Goal: Task Accomplishment & Management: Manage account settings

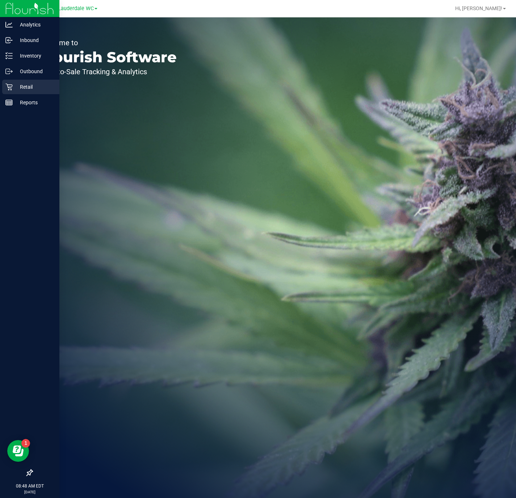
click at [11, 87] on icon at bounding box center [8, 87] width 7 height 7
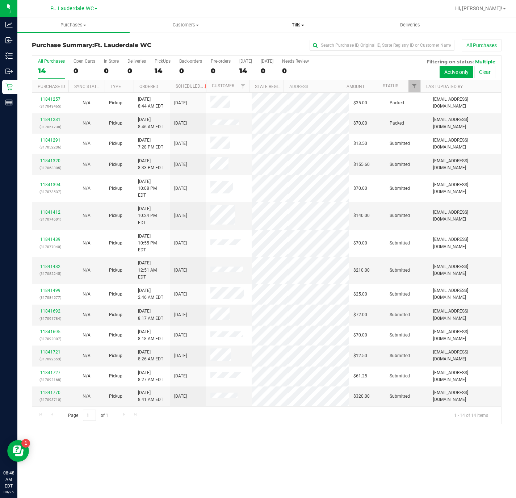
click at [296, 22] on span "Tills" at bounding box center [297, 25] width 111 height 7
click at [298, 44] on li "Manage tills" at bounding box center [298, 43] width 112 height 9
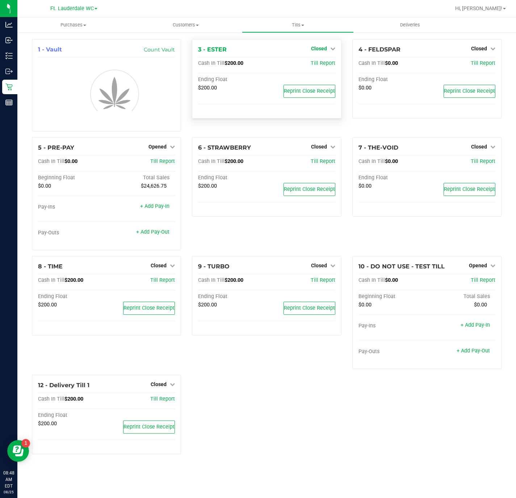
click at [312, 48] on span "Closed" at bounding box center [319, 49] width 16 height 6
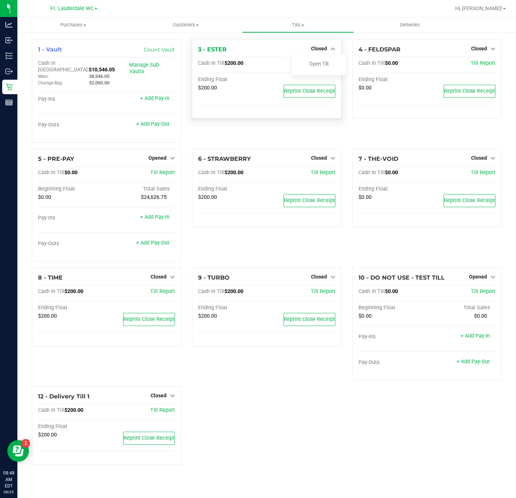
click at [315, 70] on div at bounding box center [319, 69] width 54 height 2
click at [315, 63] on link "Open Till" at bounding box center [318, 64] width 19 height 6
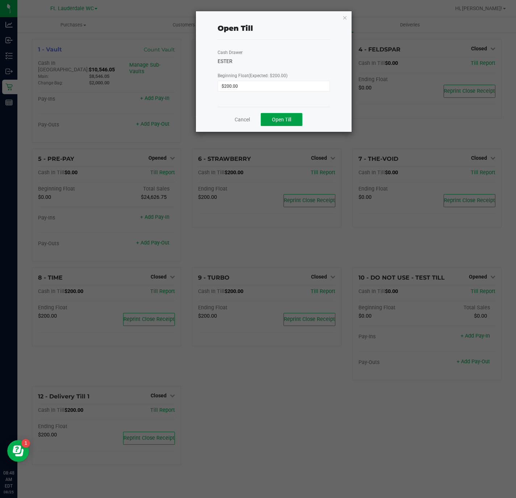
click at [287, 123] on button "Open Till" at bounding box center [282, 119] width 42 height 13
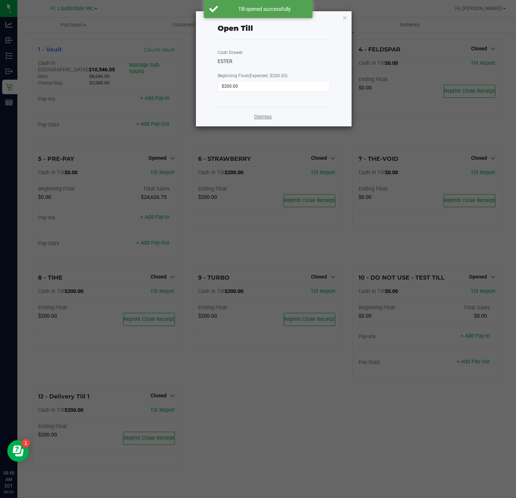
click at [261, 116] on link "Dismiss" at bounding box center [262, 117] width 17 height 8
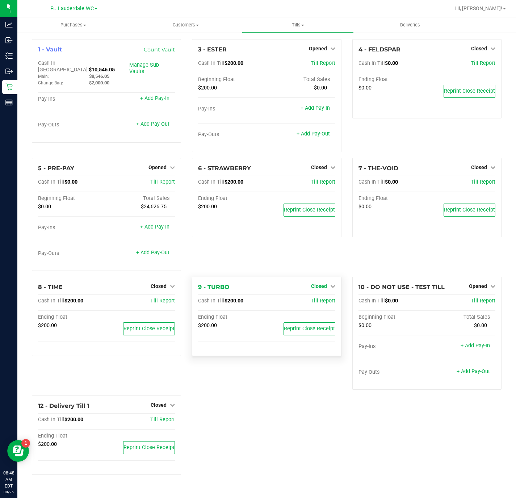
click at [327, 289] on link "Closed" at bounding box center [323, 286] width 24 height 6
click at [323, 302] on link "Open Till" at bounding box center [318, 301] width 19 height 6
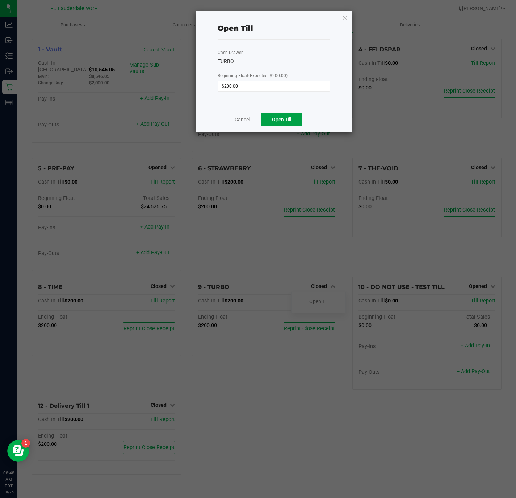
click at [282, 120] on span "Open Till" at bounding box center [281, 120] width 19 height 6
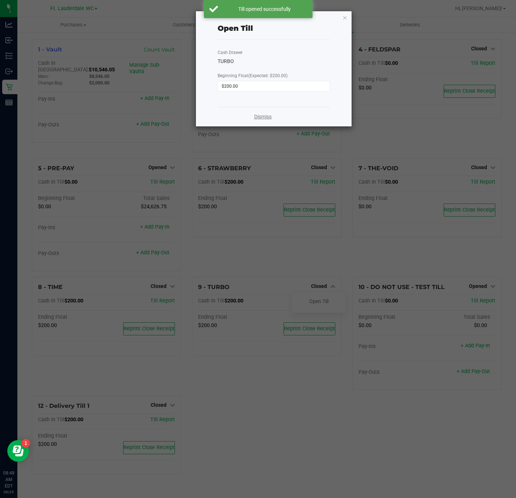
click at [271, 118] on link "Dismiss" at bounding box center [262, 117] width 17 height 8
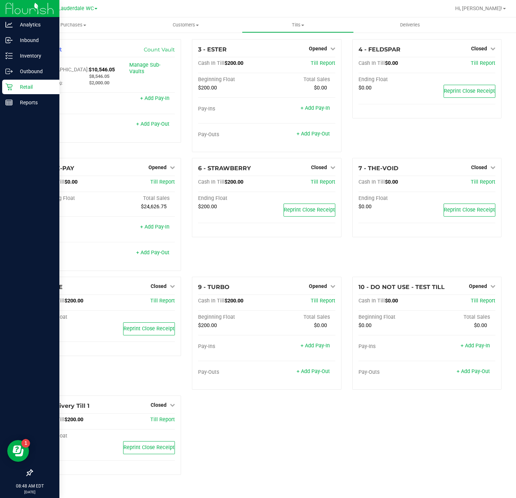
click at [8, 87] on icon at bounding box center [8, 86] width 7 height 7
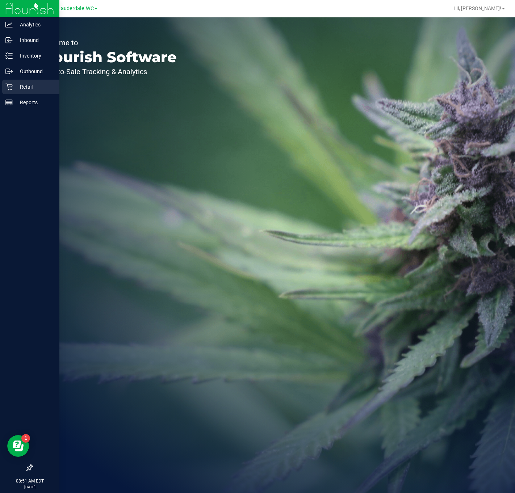
click at [10, 89] on icon at bounding box center [8, 86] width 7 height 7
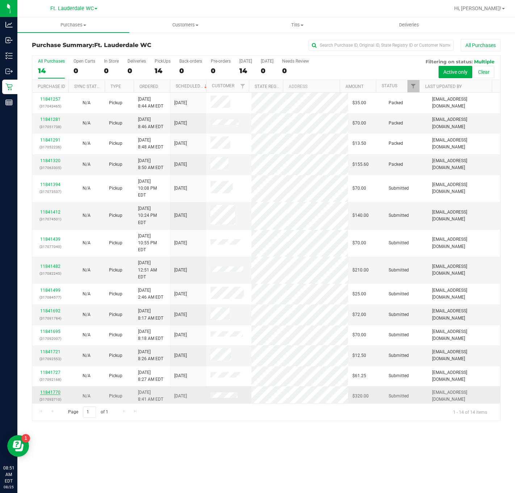
click at [52, 390] on link "11841770" at bounding box center [50, 392] width 20 height 5
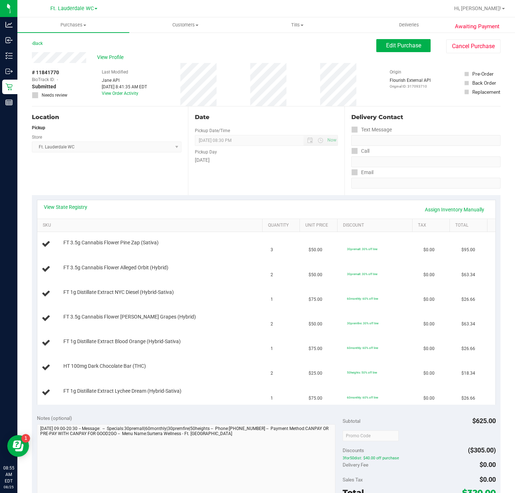
click at [102, 64] on div "Last Modified Jane API Aug 25, 2025 8:41:35 AM EDT View Order Activity" at bounding box center [124, 84] width 45 height 43
click at [100, 59] on span "View Profile" at bounding box center [111, 58] width 29 height 8
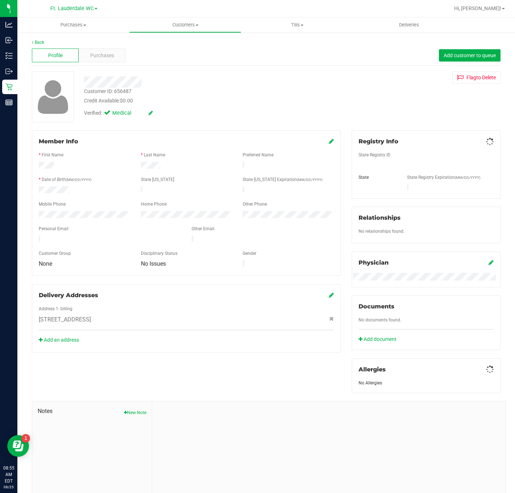
click at [100, 59] on div "Purchases" at bounding box center [102, 56] width 47 height 14
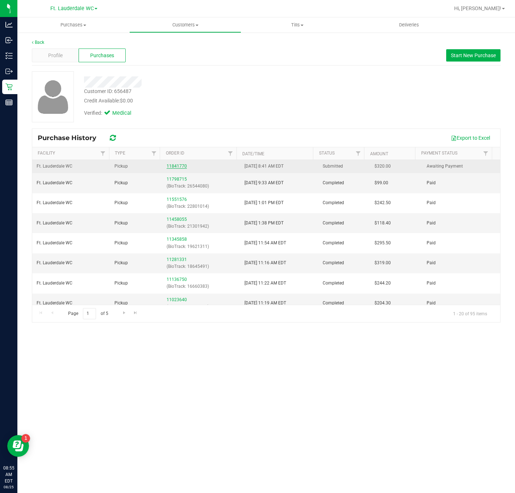
click at [175, 168] on link "11841770" at bounding box center [177, 166] width 20 height 5
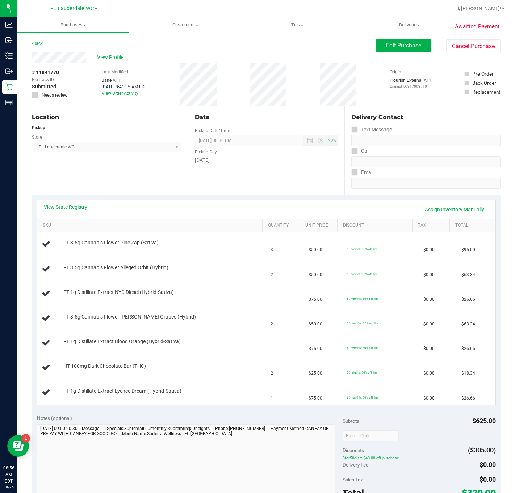
click at [66, 202] on div "View State Registry Assign Inventory Manually" at bounding box center [266, 209] width 458 height 18
click at [66, 208] on link "View State Registry" at bounding box center [65, 206] width 43 height 7
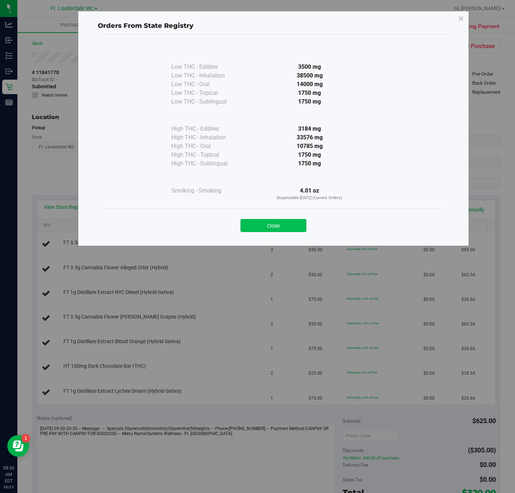
click at [283, 225] on button "Close" at bounding box center [273, 225] width 66 height 13
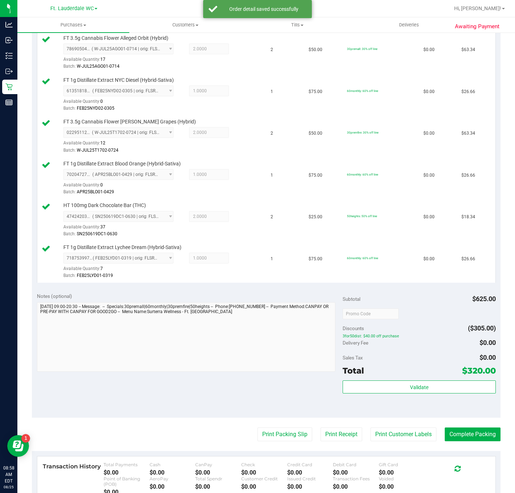
scroll to position [361, 0]
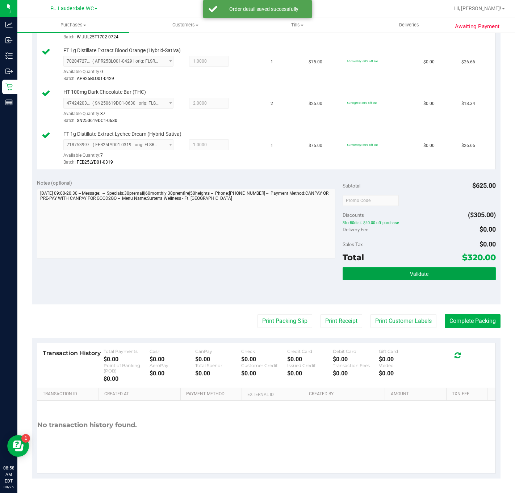
click at [350, 275] on button "Validate" at bounding box center [418, 273] width 153 height 13
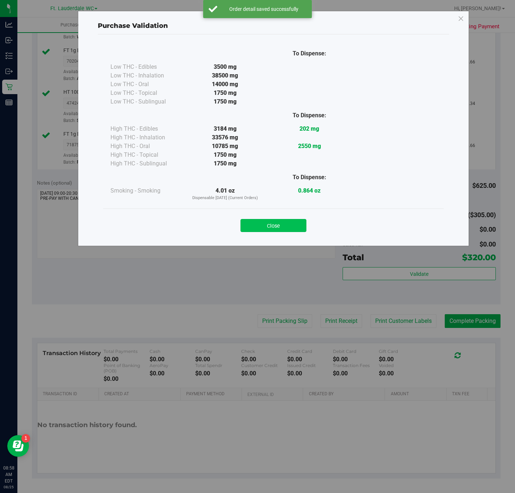
click at [277, 223] on button "Close" at bounding box center [273, 225] width 66 height 13
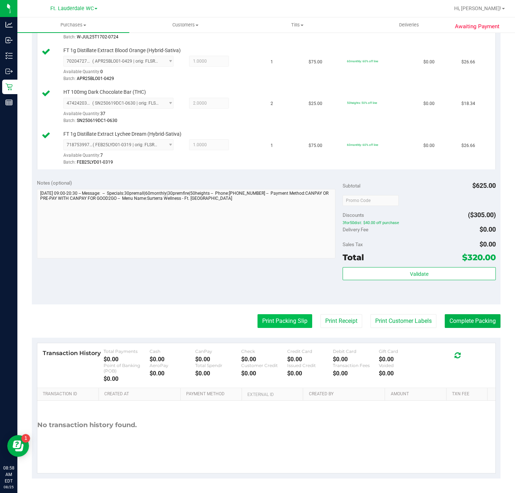
click at [274, 323] on button "Print Packing Slip" at bounding box center [284, 321] width 55 height 14
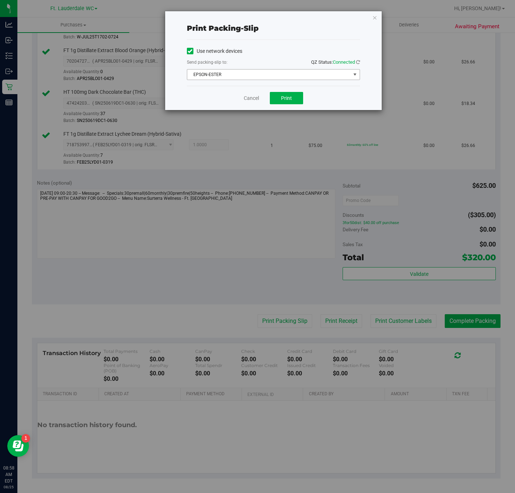
click at [285, 76] on span "EPSON-ESTER" at bounding box center [268, 75] width 163 height 10
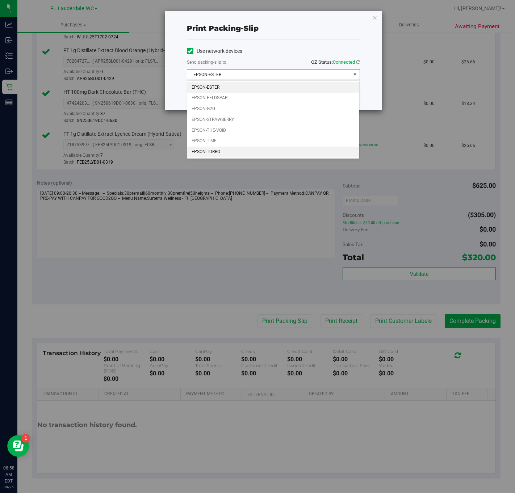
click at [233, 150] on li "EPSON-TURBO" at bounding box center [273, 152] width 172 height 11
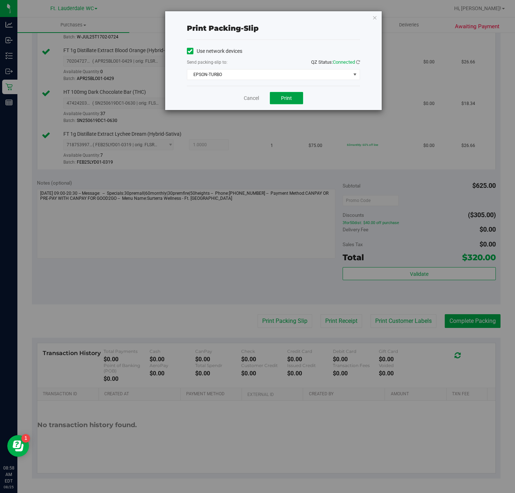
click at [285, 101] on span "Print" at bounding box center [286, 98] width 11 height 6
click at [257, 102] on link "Cancel" at bounding box center [251, 98] width 15 height 8
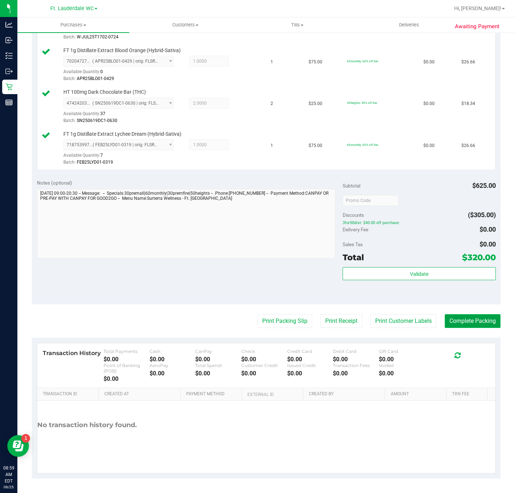
click at [474, 320] on button "Complete Packing" at bounding box center [473, 321] width 56 height 14
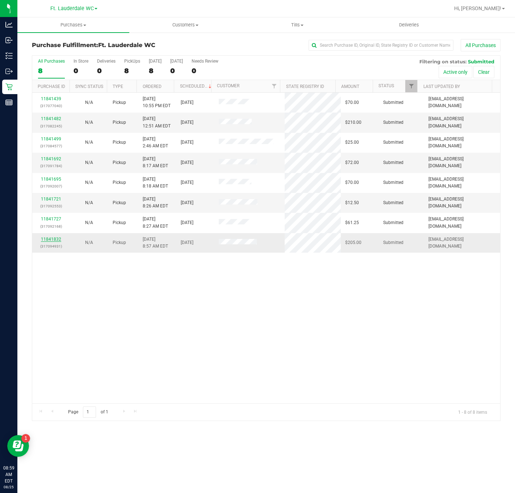
click at [51, 239] on link "11841832" at bounding box center [51, 239] width 20 height 5
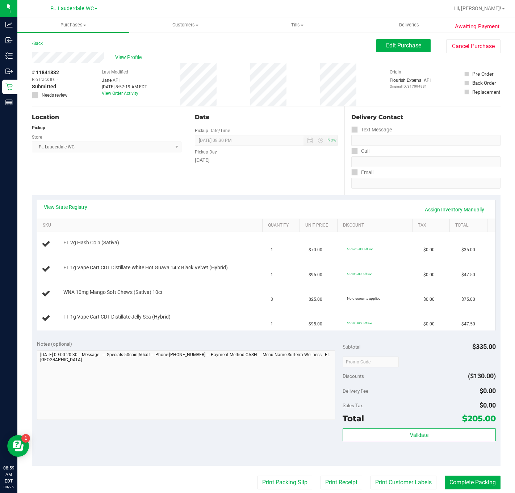
click at [35, 46] on div "Back" at bounding box center [37, 43] width 11 height 9
click at [42, 44] on link "Back" at bounding box center [37, 43] width 11 height 5
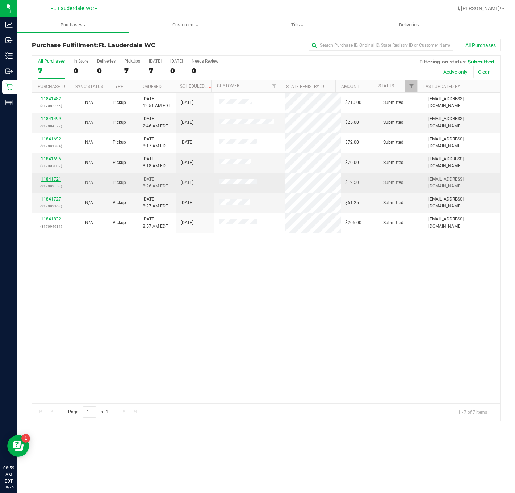
click at [45, 179] on link "11841721" at bounding box center [51, 179] width 20 height 5
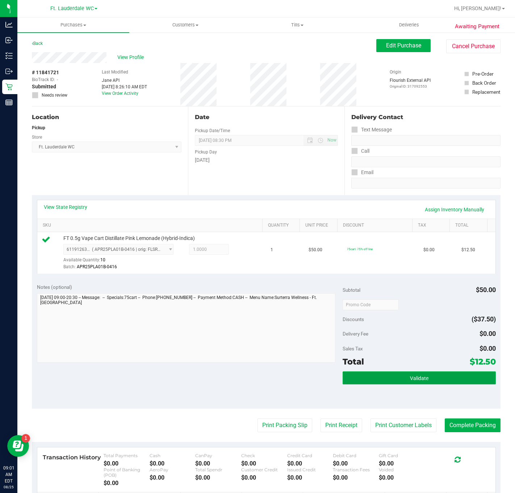
click at [427, 376] on button "Validate" at bounding box center [418, 377] width 153 height 13
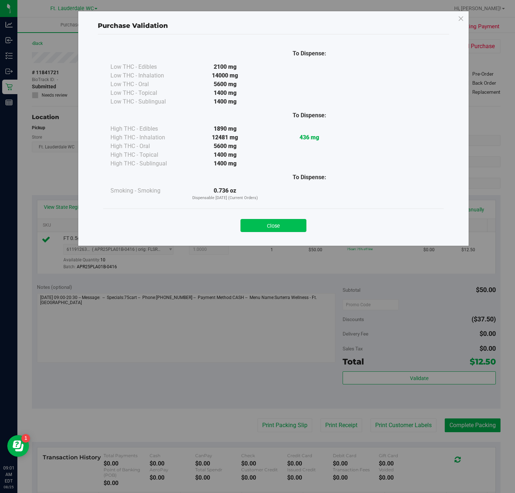
click at [295, 223] on button "Close" at bounding box center [273, 225] width 66 height 13
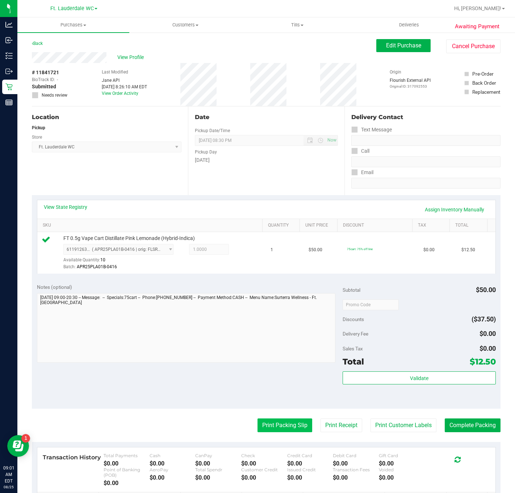
click at [275, 427] on button "Print Packing Slip" at bounding box center [284, 425] width 55 height 14
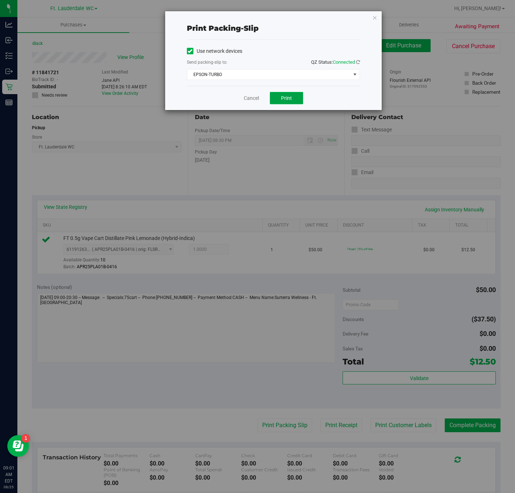
click at [281, 102] on button "Print" at bounding box center [286, 98] width 33 height 12
click at [374, 17] on icon "button" at bounding box center [374, 17] width 5 height 9
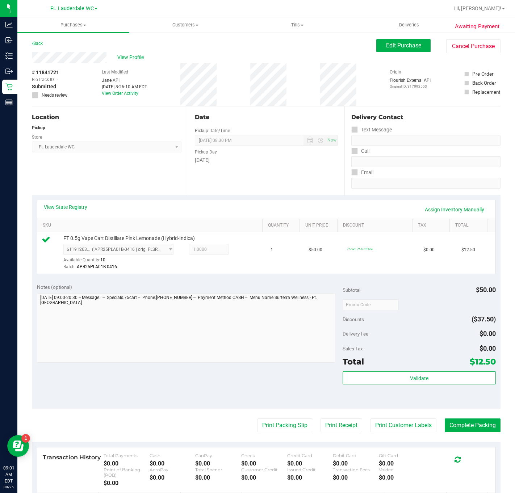
click at [458, 411] on purchase-details "Back Edit Purchase Cancel Purchase View Profile # 11841721 BioTrack ID: - Submi…" at bounding box center [266, 311] width 468 height 544
click at [483, 428] on button "Complete Packing" at bounding box center [473, 425] width 56 height 14
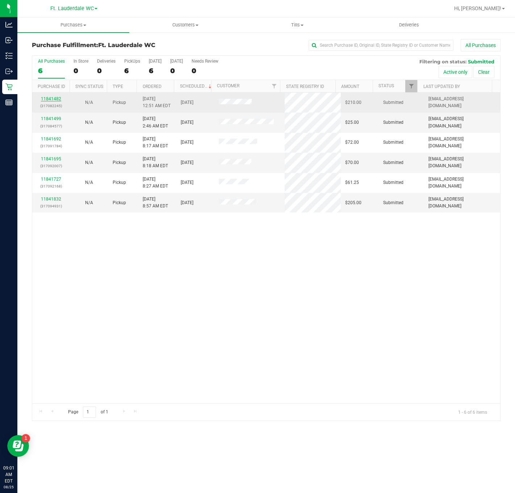
click at [57, 101] on link "11841482" at bounding box center [51, 98] width 20 height 5
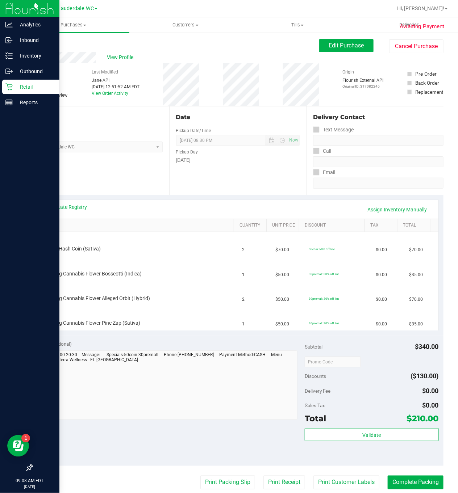
click at [10, 87] on icon at bounding box center [8, 87] width 7 height 7
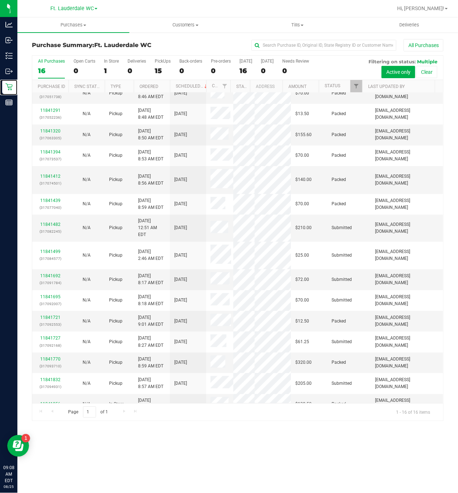
scroll to position [47, 0]
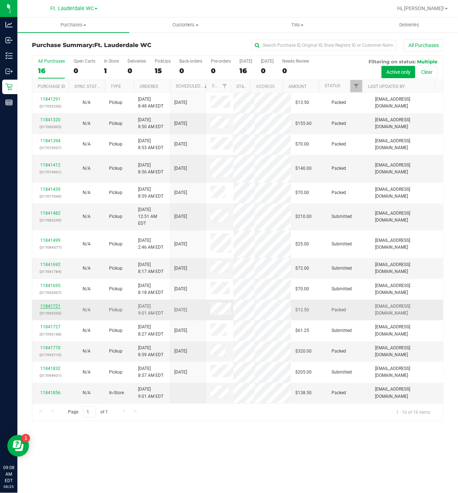
click at [52, 308] on link "11841721" at bounding box center [50, 306] width 20 height 5
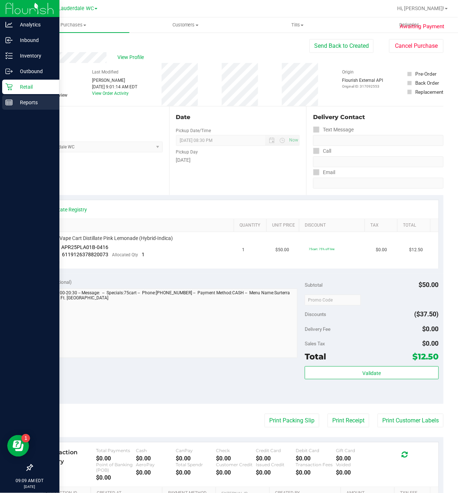
click at [7, 99] on icon at bounding box center [8, 102] width 7 height 7
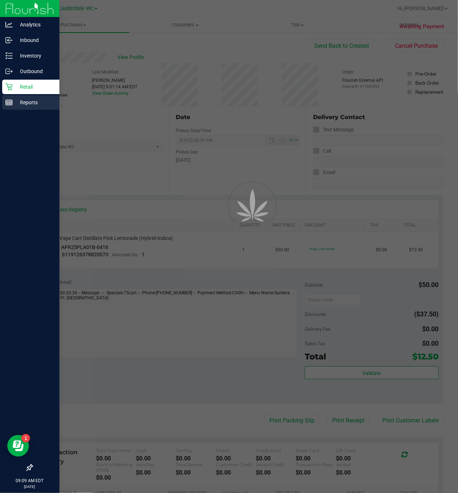
click at [9, 102] on icon at bounding box center [8, 102] width 7 height 7
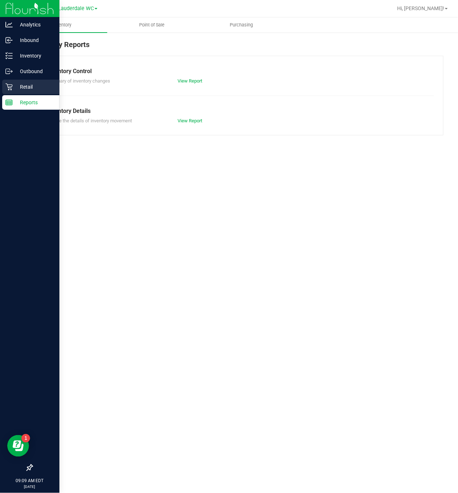
click at [51, 81] on div "Retail" at bounding box center [30, 87] width 57 height 14
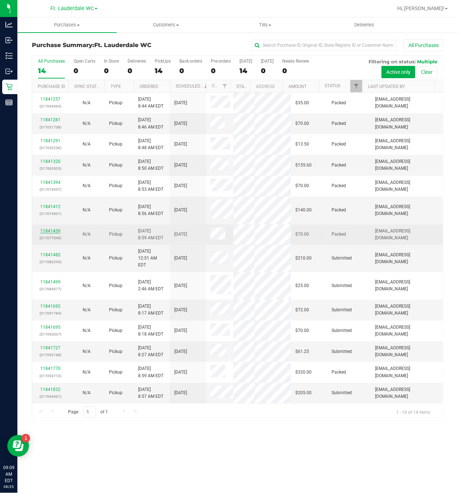
click at [58, 233] on link "11841439" at bounding box center [50, 230] width 20 height 5
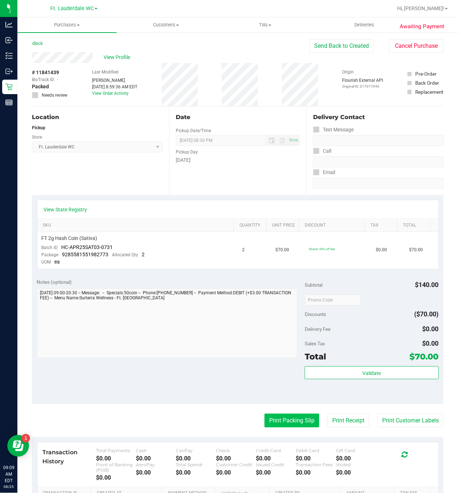
click at [303, 422] on button "Print Packing Slip" at bounding box center [291, 421] width 55 height 14
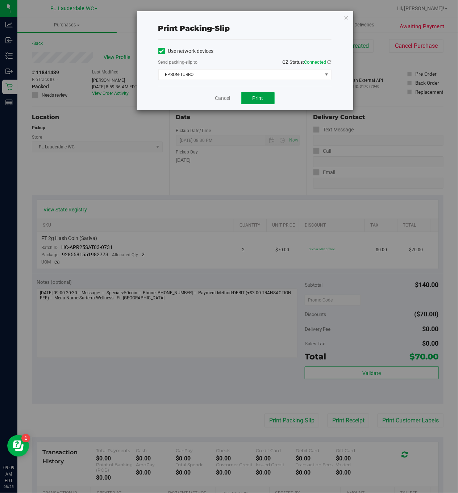
click at [260, 97] on span "Print" at bounding box center [257, 98] width 11 height 6
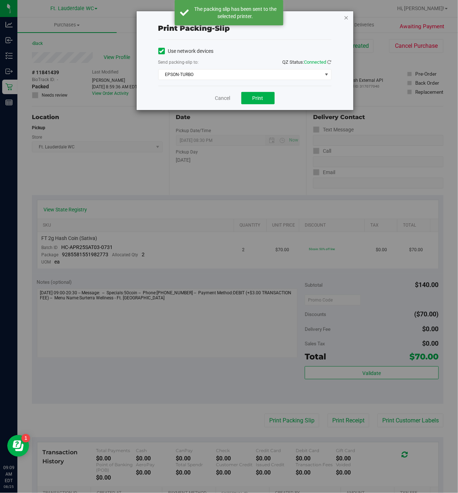
click at [346, 17] on icon "button" at bounding box center [346, 17] width 5 height 9
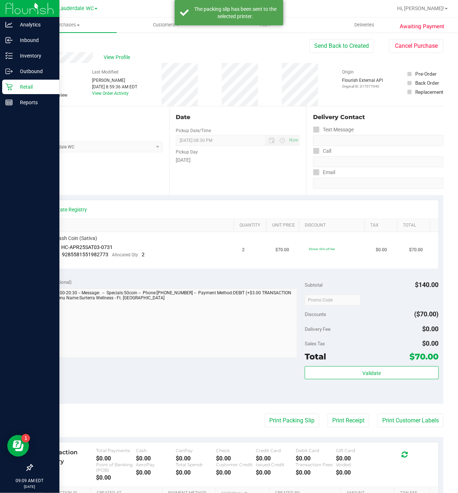
click at [8, 86] on icon at bounding box center [8, 87] width 7 height 7
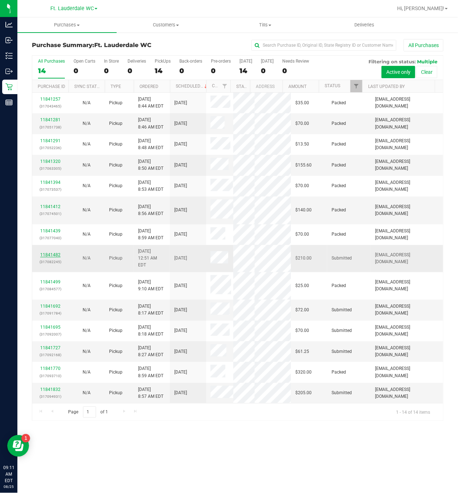
click at [51, 257] on link "11841482" at bounding box center [50, 254] width 20 height 5
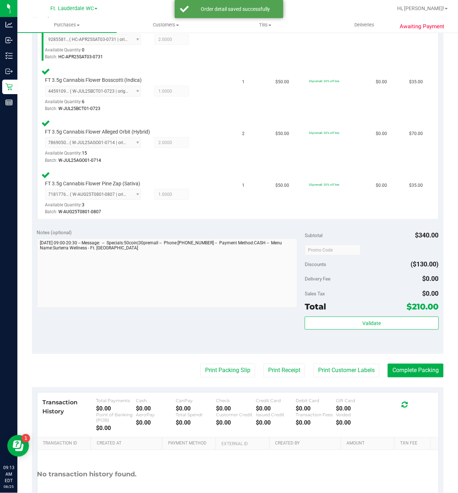
scroll to position [220, 0]
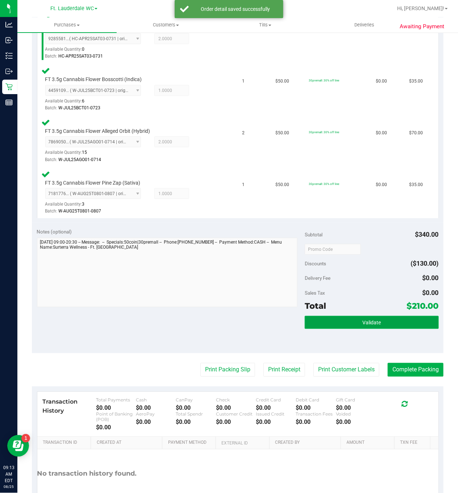
click at [380, 320] on button "Validate" at bounding box center [371, 322] width 134 height 13
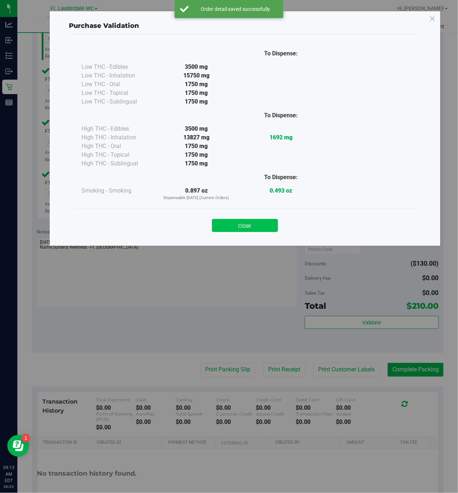
click at [254, 228] on button "Close" at bounding box center [245, 225] width 66 height 13
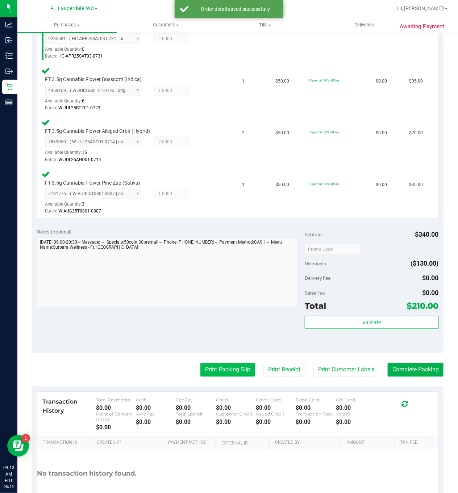
click at [208, 373] on button "Print Packing Slip" at bounding box center [227, 370] width 55 height 14
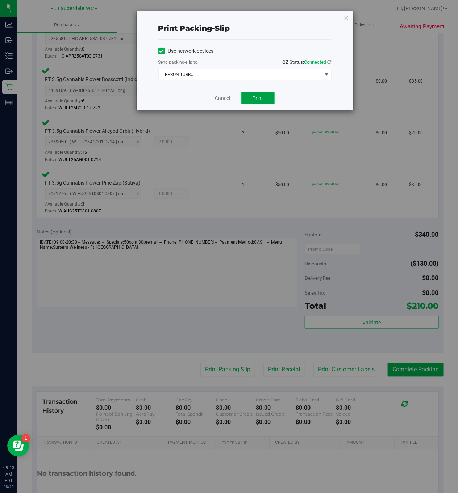
click at [254, 99] on span "Print" at bounding box center [257, 98] width 11 height 6
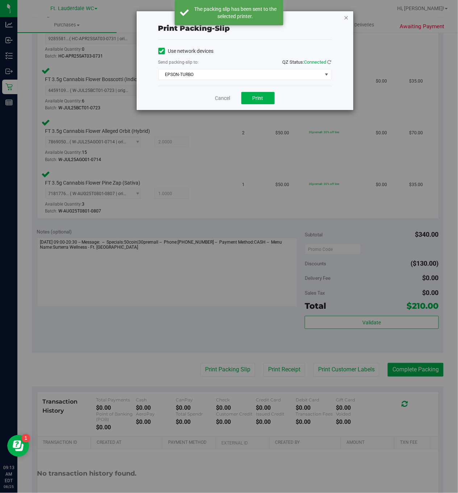
click at [346, 17] on icon "button" at bounding box center [346, 17] width 5 height 9
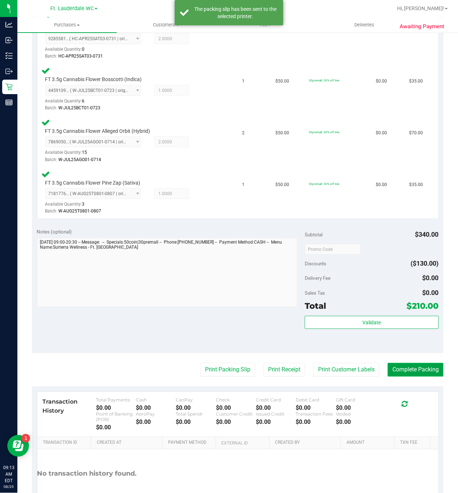
click at [411, 371] on button "Complete Packing" at bounding box center [415, 370] width 56 height 14
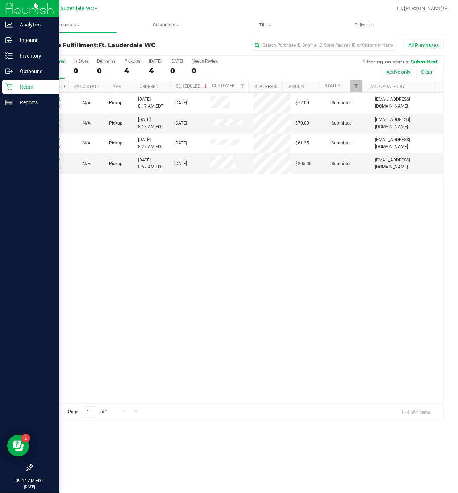
click at [9, 87] on icon at bounding box center [8, 87] width 7 height 7
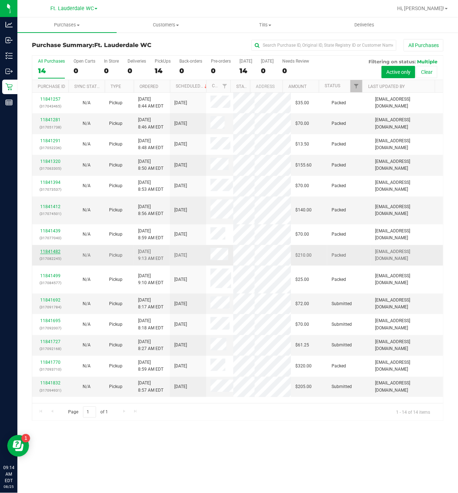
click at [43, 254] on link "11841482" at bounding box center [50, 251] width 20 height 5
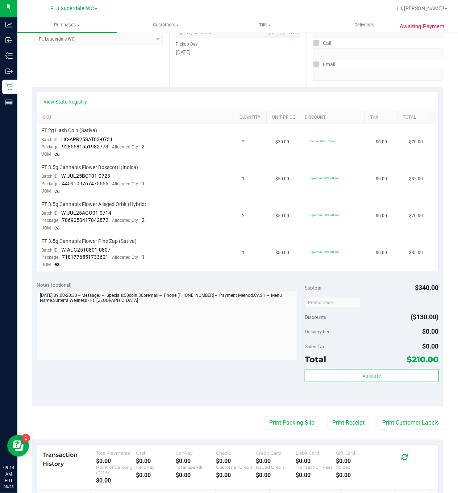
scroll to position [209, 0]
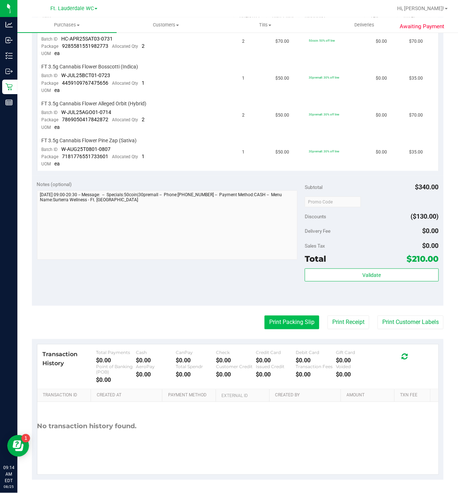
click at [294, 316] on button "Print Packing Slip" at bounding box center [291, 323] width 55 height 14
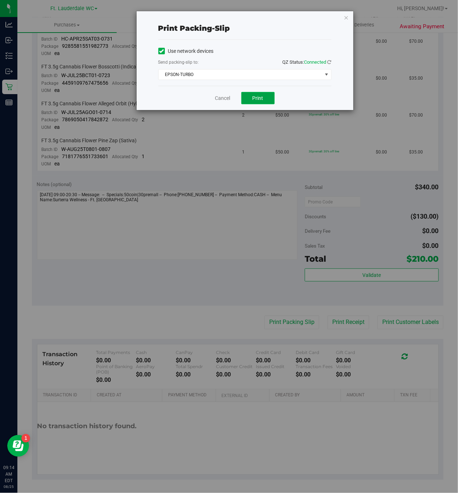
click at [262, 98] on span "Print" at bounding box center [257, 98] width 11 height 6
click at [346, 18] on icon "button" at bounding box center [346, 17] width 5 height 9
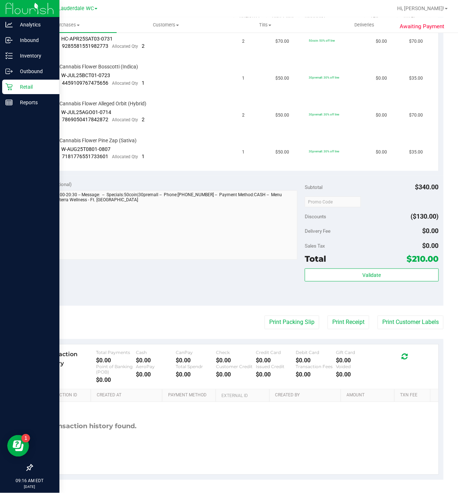
click at [17, 80] on div "Retail" at bounding box center [30, 87] width 57 height 14
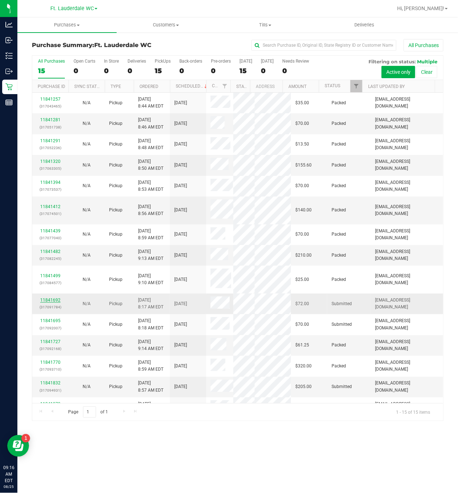
click at [54, 303] on link "11841692" at bounding box center [50, 300] width 20 height 5
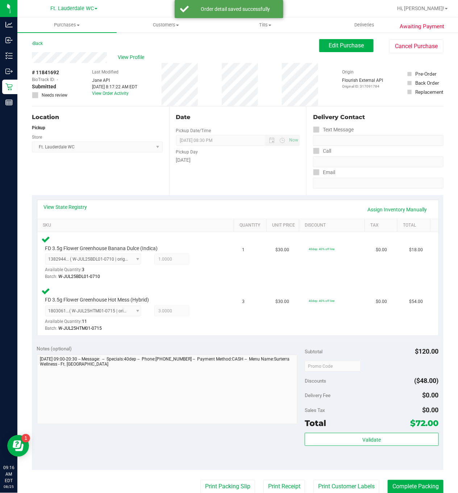
scroll to position [169, 0]
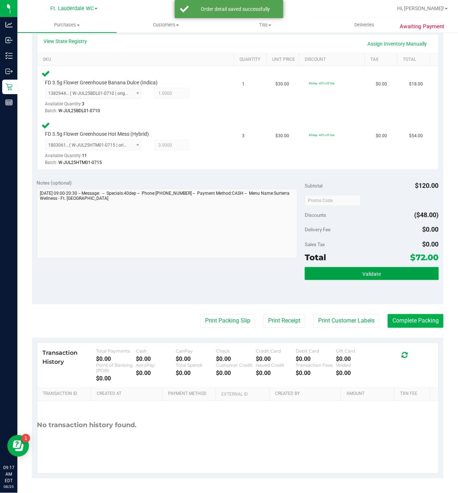
click at [380, 273] on button "Validate" at bounding box center [371, 273] width 134 height 13
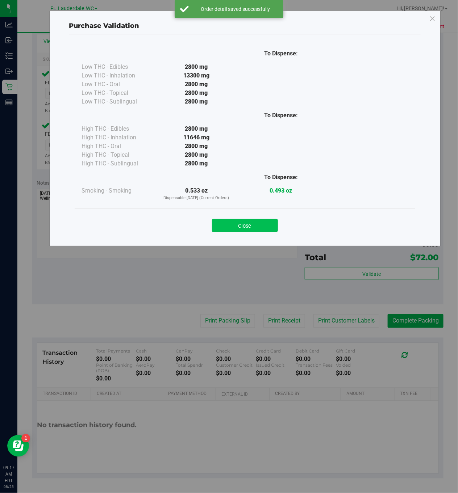
click at [262, 223] on button "Close" at bounding box center [245, 225] width 66 height 13
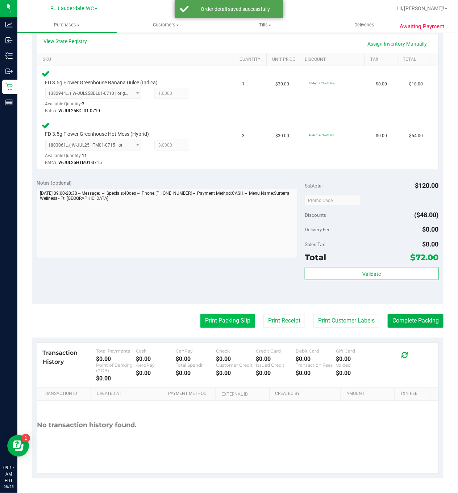
click at [218, 315] on button "Print Packing Slip" at bounding box center [227, 321] width 55 height 14
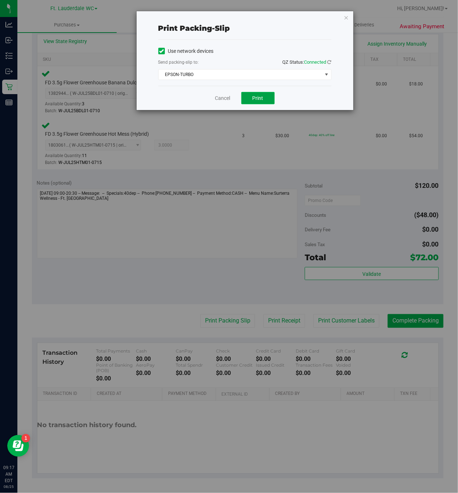
click at [257, 98] on span "Print" at bounding box center [257, 98] width 11 height 6
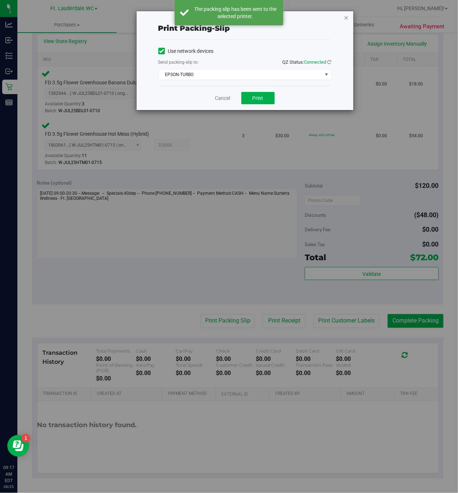
click at [346, 17] on icon "button" at bounding box center [346, 17] width 5 height 9
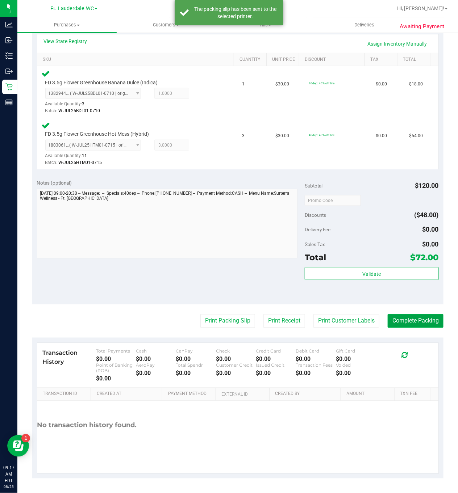
click at [410, 319] on button "Complete Packing" at bounding box center [415, 321] width 56 height 14
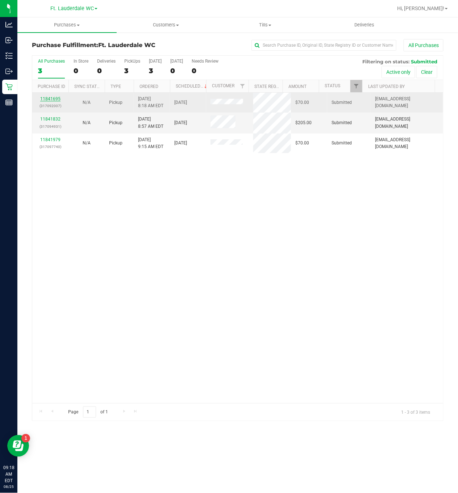
click at [50, 100] on link "11841695" at bounding box center [50, 98] width 20 height 5
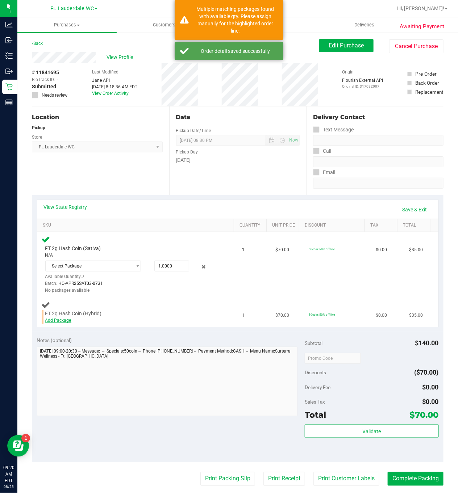
click at [59, 323] on link "Add Package" at bounding box center [58, 320] width 26 height 5
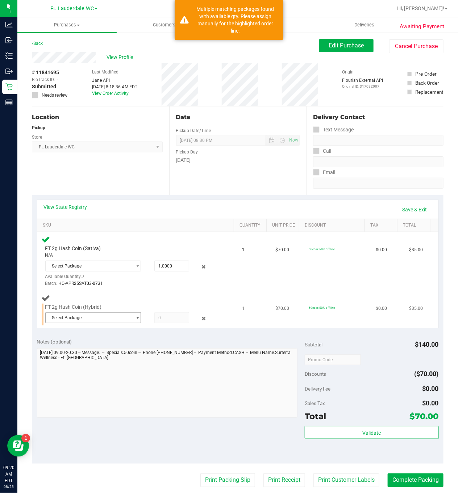
click at [73, 317] on span "Select Package" at bounding box center [89, 318] width 86 height 10
click at [89, 350] on li "4115679380830839 ( HC-MAR25HYB02-0728 | orig: FLSRWGM-20250804-806 )" at bounding box center [90, 349] width 91 height 10
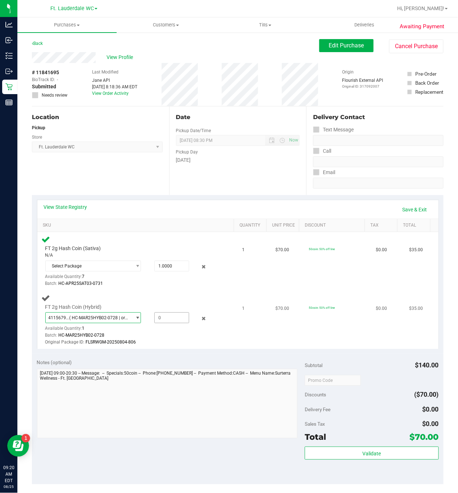
click at [160, 317] on span at bounding box center [171, 317] width 34 height 11
type input "1"
type input "1.0000"
click at [165, 340] on div "Original Package ID: FLSRWGM-20250804-806" at bounding box center [131, 342] width 173 height 7
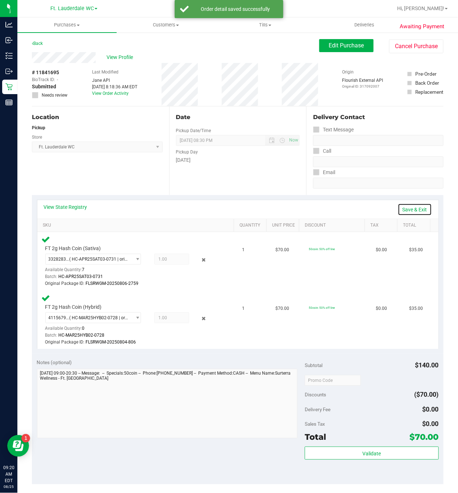
click at [397, 209] on link "Save & Exit" at bounding box center [414, 209] width 34 height 12
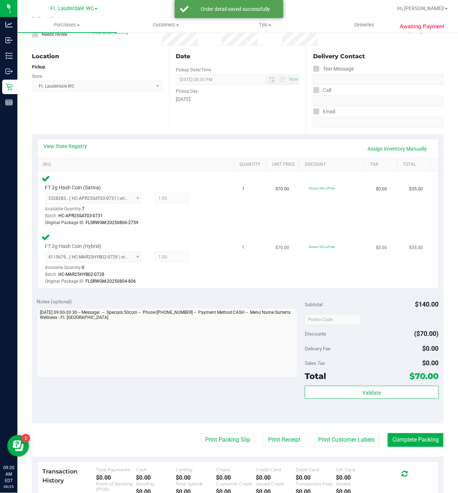
scroll to position [109, 0]
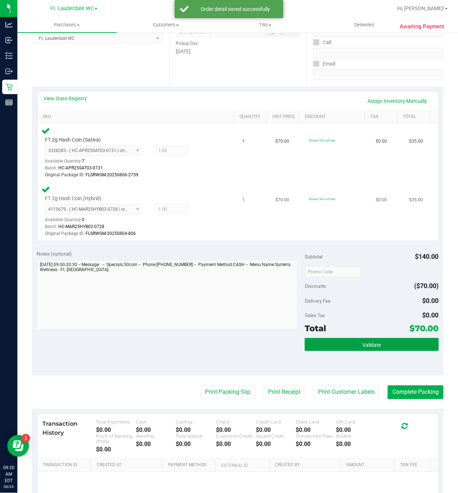
click at [385, 346] on button "Validate" at bounding box center [371, 344] width 134 height 13
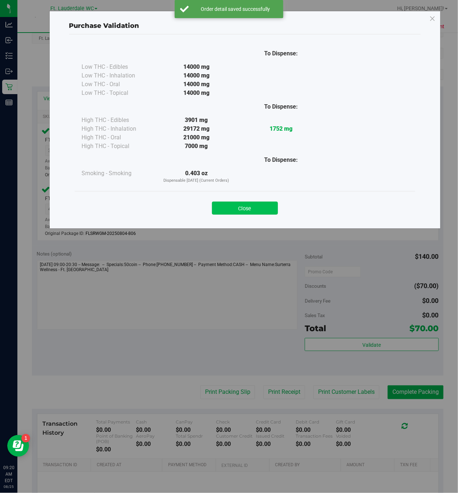
click at [260, 206] on button "Close" at bounding box center [245, 208] width 66 height 13
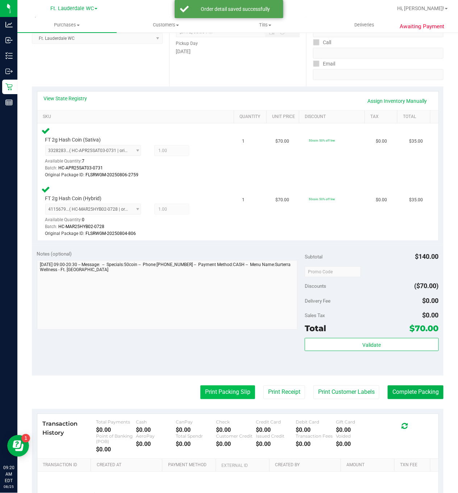
click at [230, 389] on button "Print Packing Slip" at bounding box center [227, 393] width 55 height 14
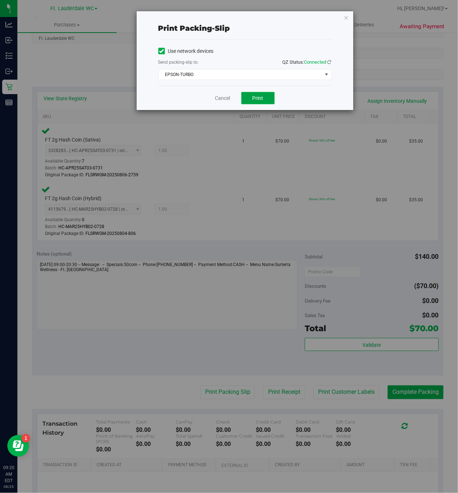
click at [257, 99] on span "Print" at bounding box center [257, 98] width 11 height 6
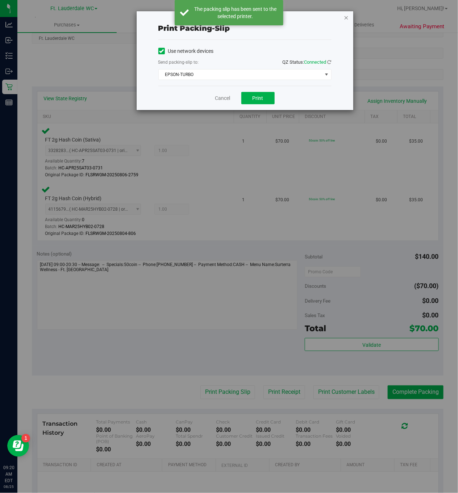
click at [346, 16] on icon "button" at bounding box center [346, 17] width 5 height 9
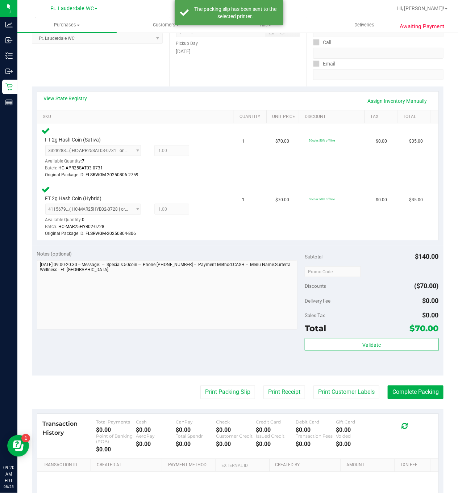
click at [405, 386] on purchase-details "Back Edit Purchase Cancel Purchase View Profile # 11841695 BioTrack ID: - Submi…" at bounding box center [237, 239] width 411 height 619
click at [403, 389] on button "Complete Packing" at bounding box center [415, 393] width 56 height 14
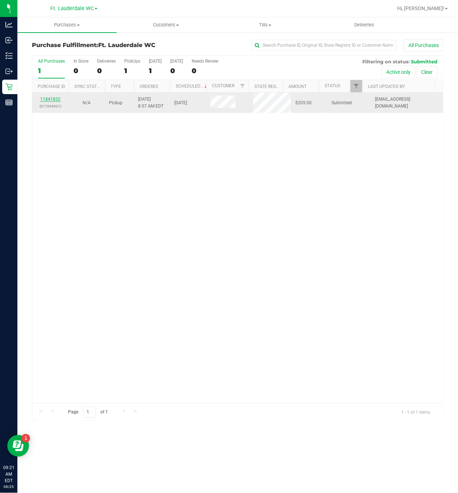
click at [52, 99] on link "11841832" at bounding box center [50, 99] width 20 height 5
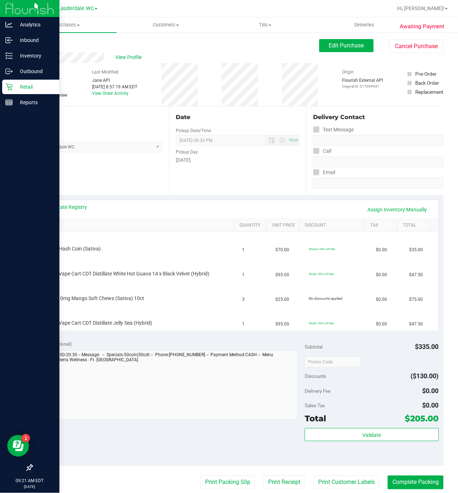
click at [13, 88] on p "Retail" at bounding box center [34, 87] width 43 height 9
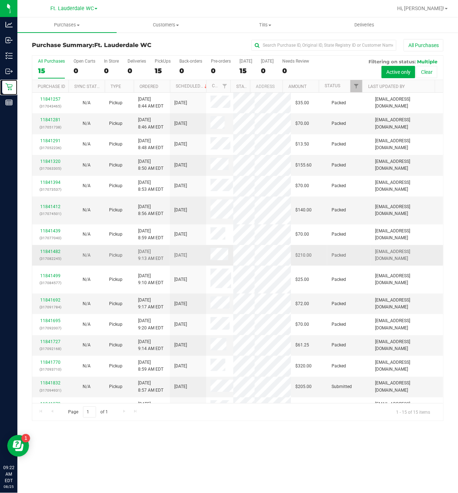
scroll to position [48, 0]
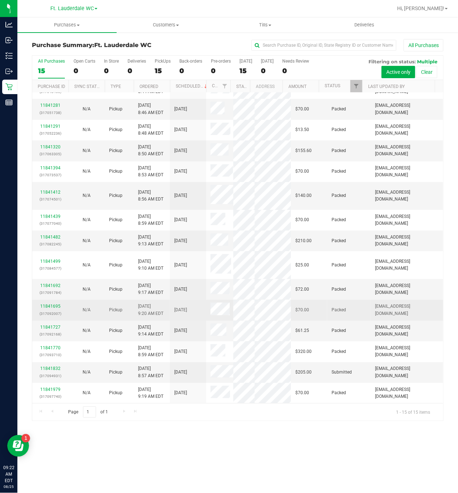
click at [58, 303] on div "11841695 (317092007)" at bounding box center [51, 310] width 28 height 14
click at [55, 304] on link "11841695" at bounding box center [50, 306] width 20 height 5
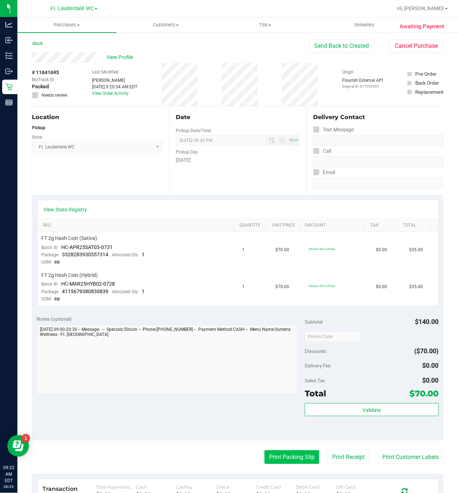
click at [290, 455] on button "Print Packing Slip" at bounding box center [291, 457] width 55 height 14
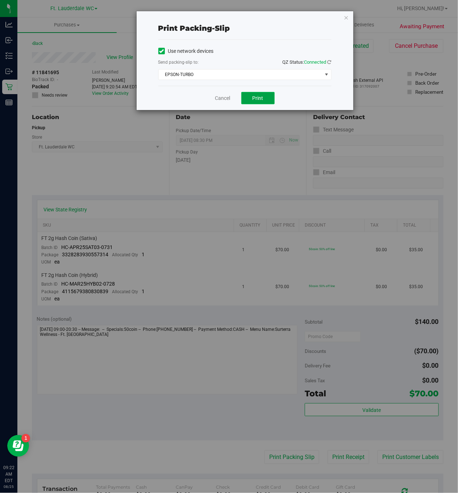
click at [264, 101] on button "Print" at bounding box center [257, 98] width 33 height 12
click at [347, 17] on icon "button" at bounding box center [346, 17] width 5 height 9
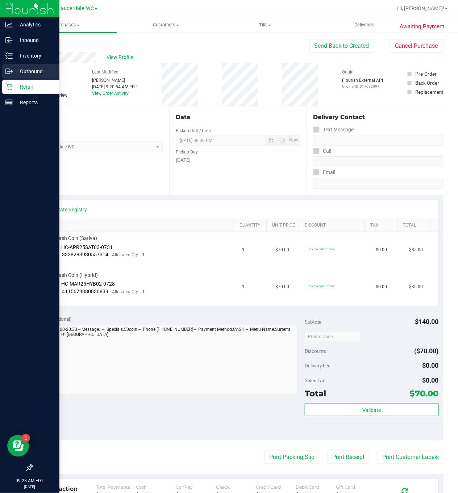
click at [12, 72] on icon at bounding box center [11, 71] width 1 height 1
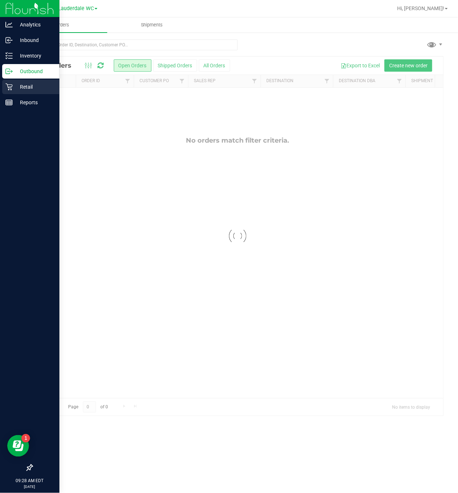
click at [13, 83] on p "Retail" at bounding box center [34, 87] width 43 height 9
click at [9, 86] on icon at bounding box center [8, 86] width 7 height 7
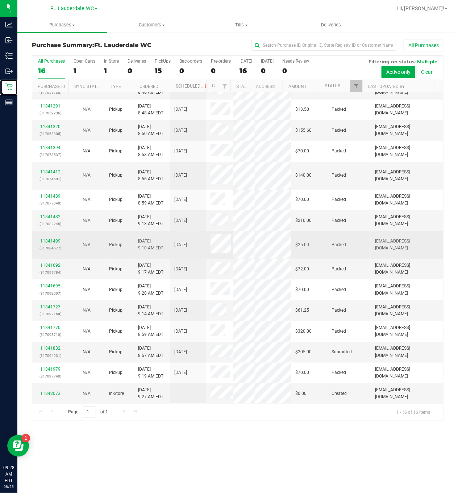
scroll to position [68, 0]
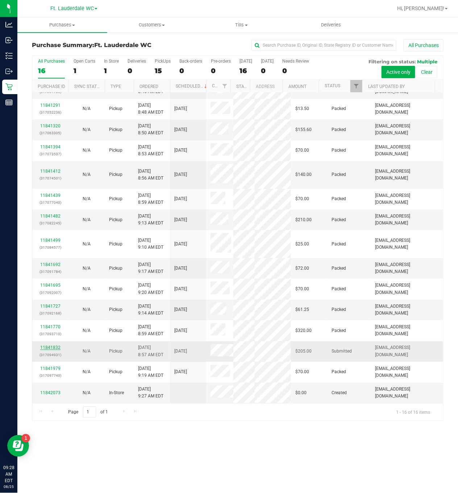
click at [53, 345] on link "11841832" at bounding box center [50, 347] width 20 height 5
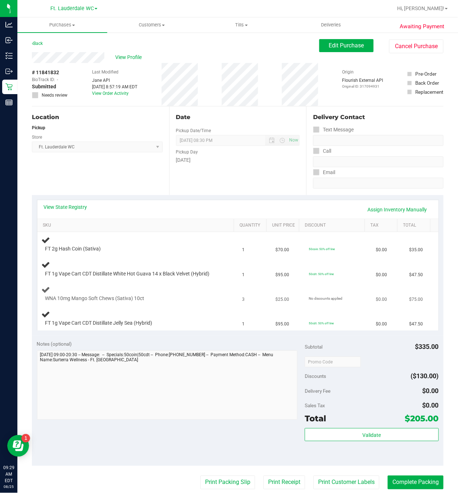
click at [201, 302] on div at bounding box center [131, 302] width 173 height 0
click at [217, 306] on td "WNA 10mg Mango Soft Chews (Sativa) 10ct" at bounding box center [137, 294] width 201 height 25
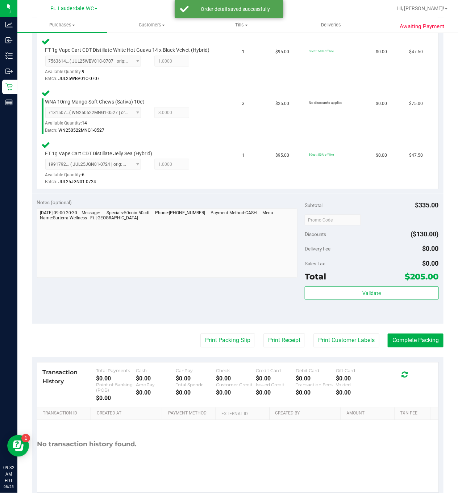
scroll to position [255, 0]
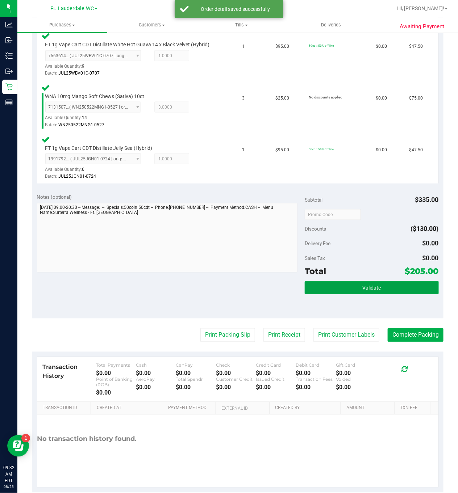
click at [365, 291] on span "Validate" at bounding box center [371, 288] width 18 height 6
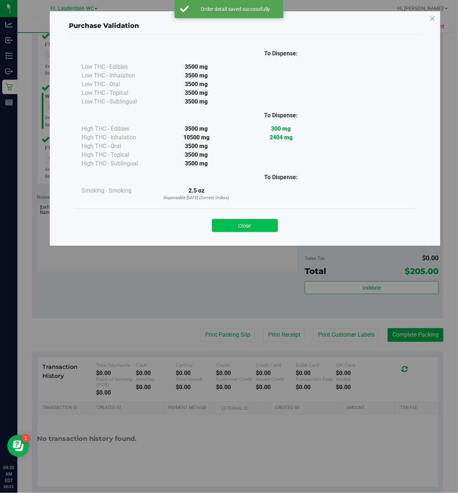
click at [251, 223] on button "Close" at bounding box center [245, 225] width 66 height 13
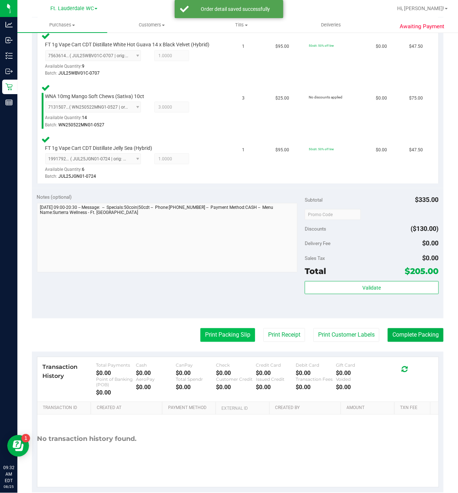
click at [230, 342] on button "Print Packing Slip" at bounding box center [227, 335] width 55 height 14
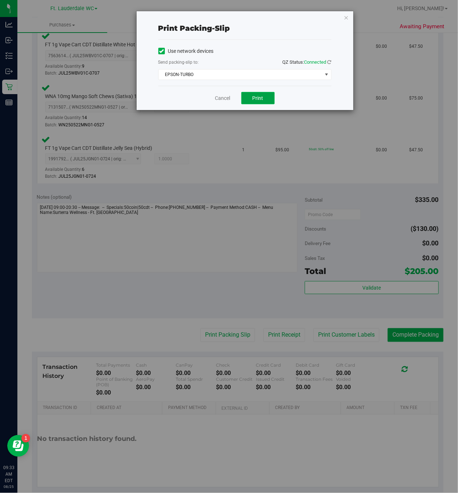
click at [261, 95] on button "Print" at bounding box center [257, 98] width 33 height 12
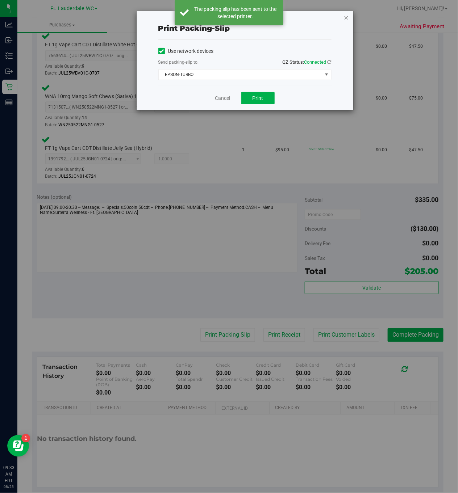
click at [346, 17] on icon "button" at bounding box center [346, 17] width 5 height 9
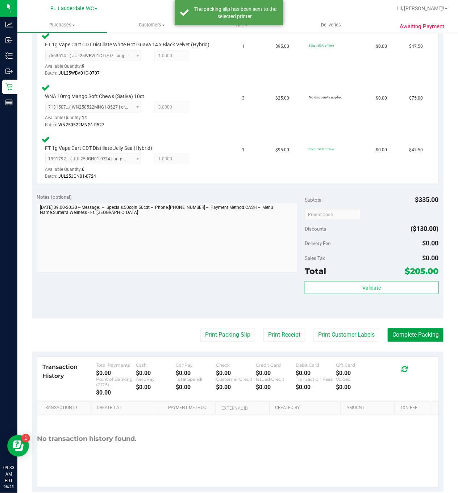
click at [409, 342] on button "Complete Packing" at bounding box center [415, 335] width 56 height 14
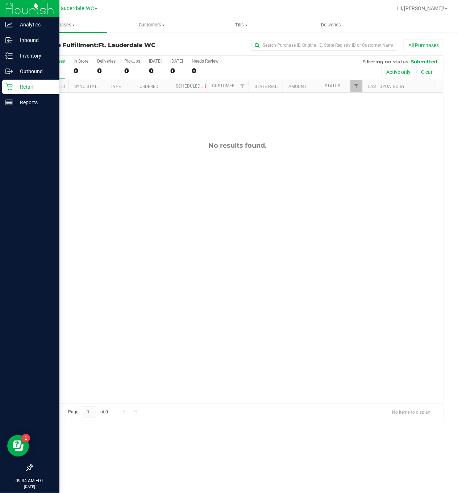
click at [8, 85] on icon at bounding box center [8, 87] width 7 height 7
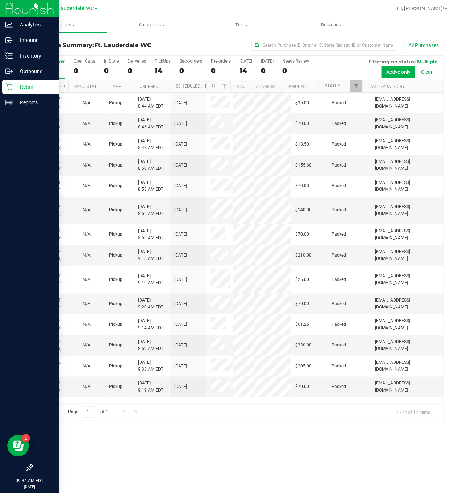
scroll to position [26, 0]
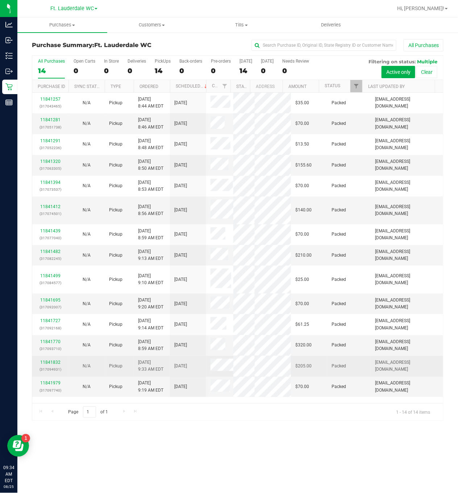
click at [105, 356] on td "Pickup" at bounding box center [119, 366] width 29 height 21
click at [54, 360] on link "11841832" at bounding box center [50, 362] width 20 height 5
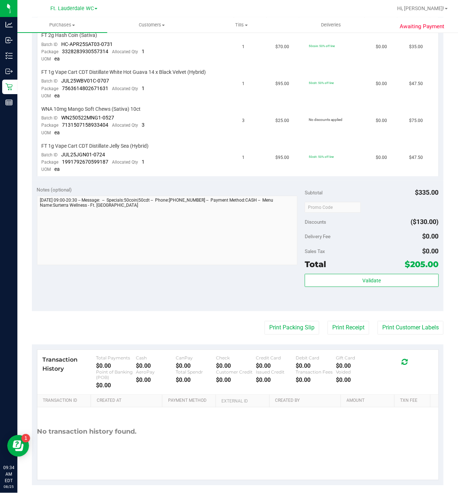
scroll to position [209, 0]
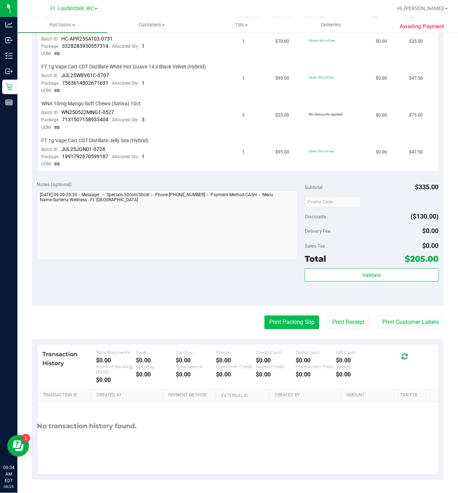
click at [287, 319] on button "Print Packing Slip" at bounding box center [291, 323] width 55 height 14
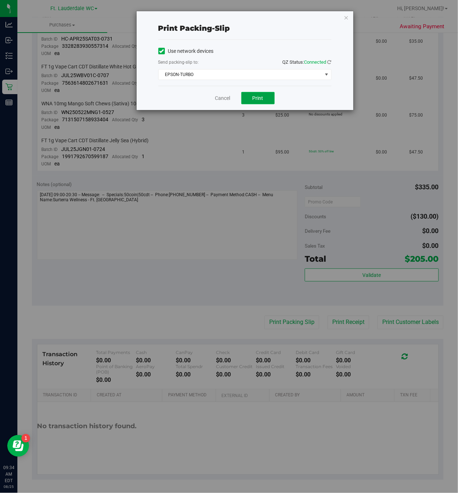
click at [253, 101] on span "Print" at bounding box center [257, 98] width 11 height 6
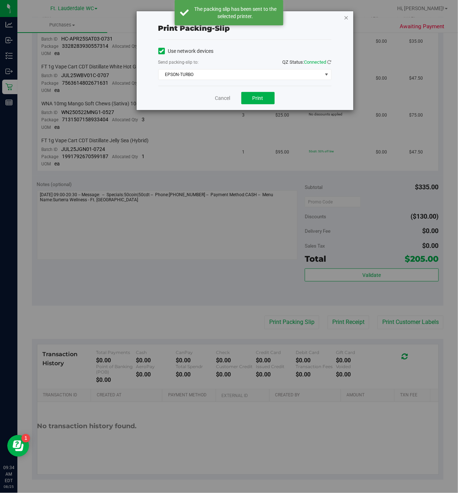
click at [346, 17] on icon "button" at bounding box center [346, 17] width 5 height 9
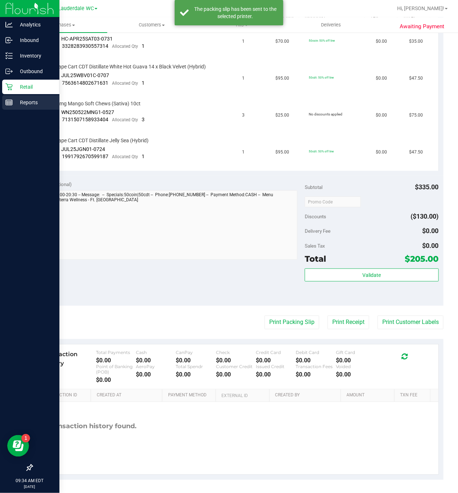
click at [9, 102] on icon at bounding box center [8, 102] width 7 height 7
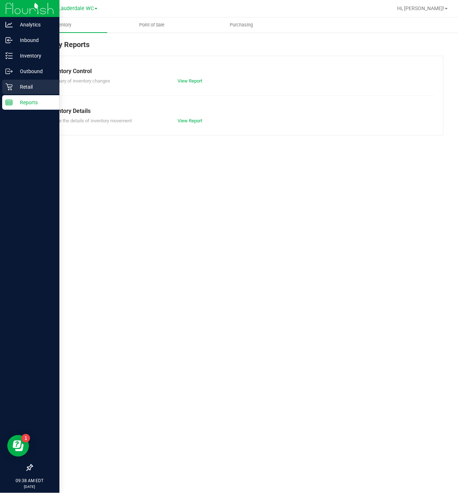
click at [10, 87] on icon at bounding box center [8, 86] width 7 height 7
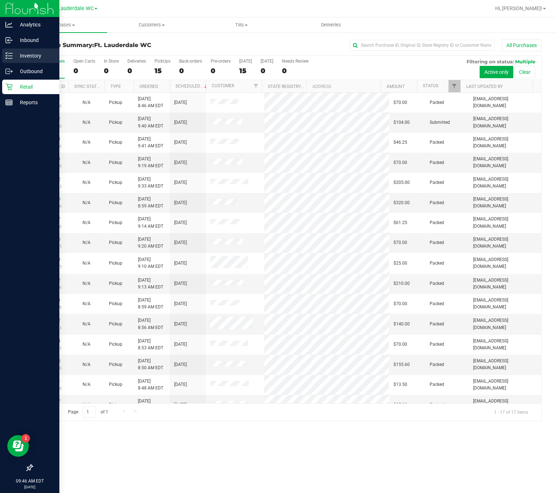
click at [16, 51] on p "Inventory" at bounding box center [34, 55] width 43 height 9
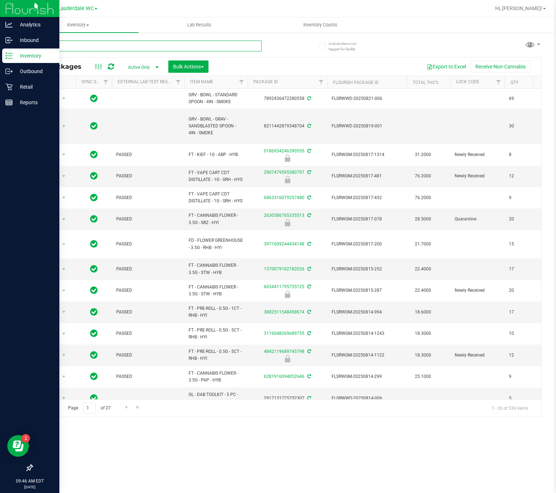
click at [66, 46] on input "text" at bounding box center [147, 46] width 230 height 11
type input "BLO"
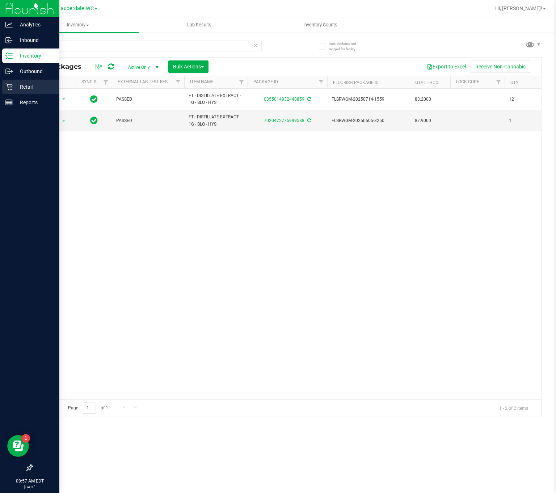
click at [7, 85] on icon at bounding box center [8, 86] width 7 height 7
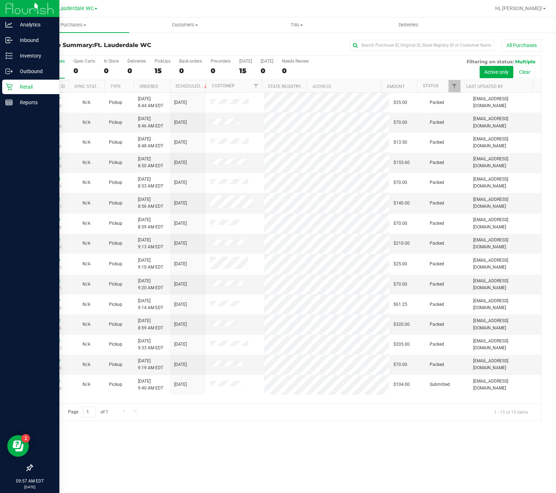
click at [208, 454] on div "Purchases Summary of purchases Fulfillment All purchases Customers All customer…" at bounding box center [286, 255] width 539 height 476
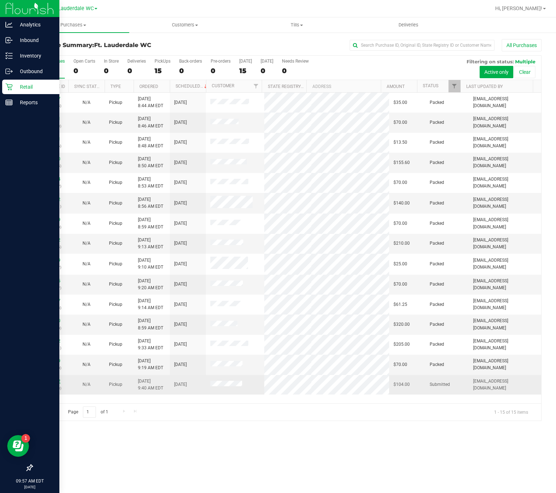
click at [48, 383] on link "11842172" at bounding box center [50, 381] width 20 height 5
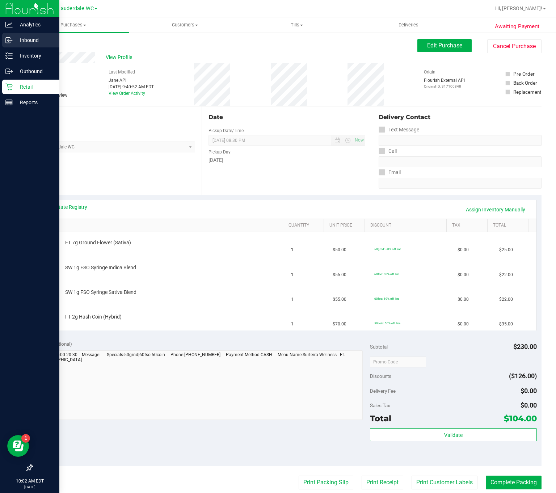
click at [9, 47] on div "Inbound" at bounding box center [30, 40] width 57 height 14
click at [12, 55] on div "Inventory" at bounding box center [30, 56] width 57 height 14
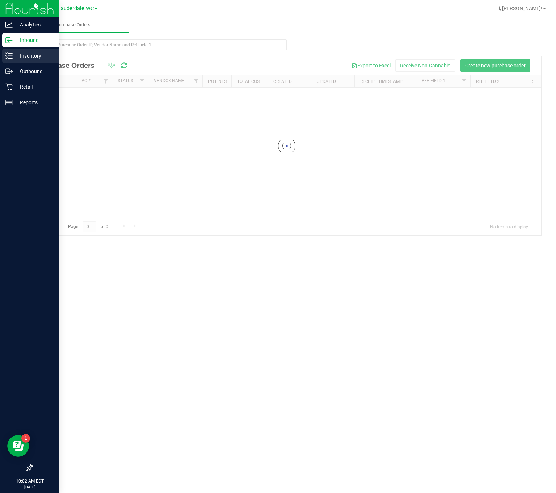
click at [13, 55] on p "Inventory" at bounding box center [34, 55] width 43 height 9
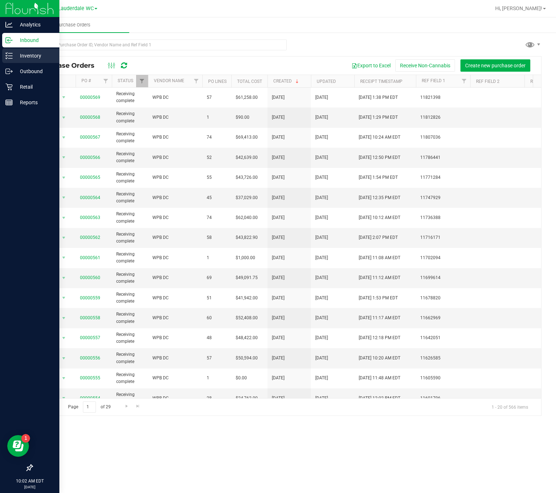
click at [2, 61] on div "Inventory" at bounding box center [30, 56] width 57 height 14
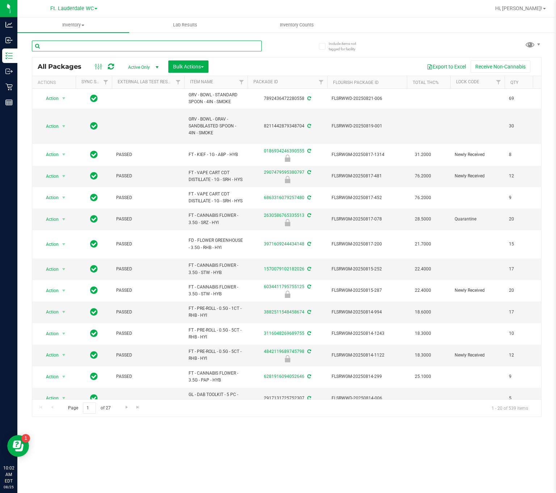
click at [79, 46] on input "text" at bounding box center [147, 46] width 230 height 11
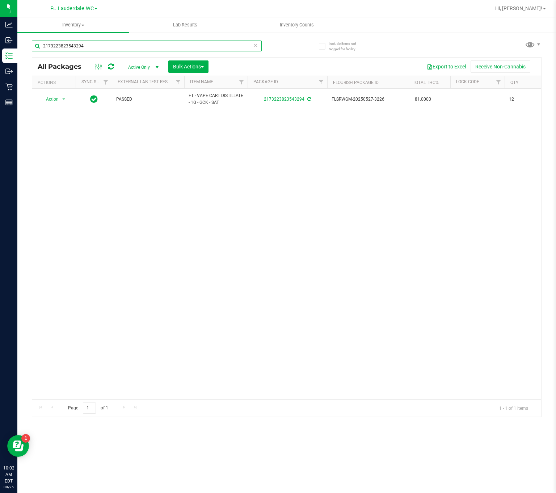
type input "2173223823543294"
click at [178, 173] on div "Action Action Adjust qty Create package Edit attributes Global inventory Locate…" at bounding box center [286, 244] width 509 height 311
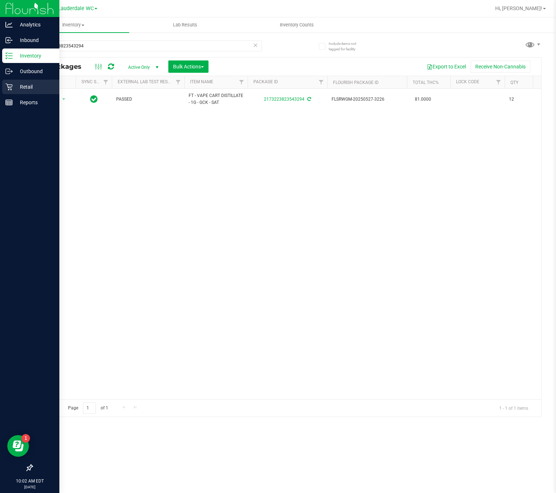
click at [17, 85] on p "Retail" at bounding box center [34, 87] width 43 height 9
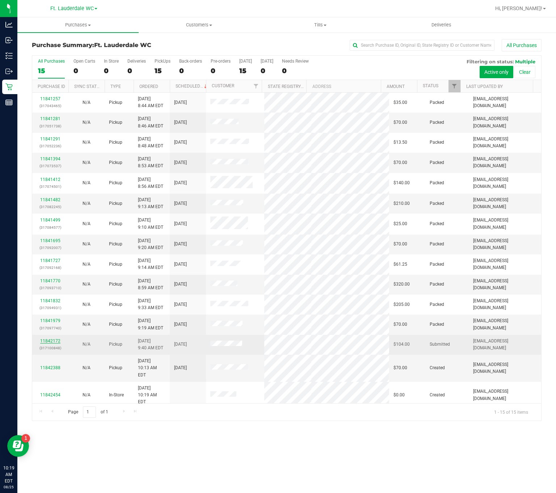
click at [50, 340] on link "11842172" at bounding box center [50, 340] width 20 height 5
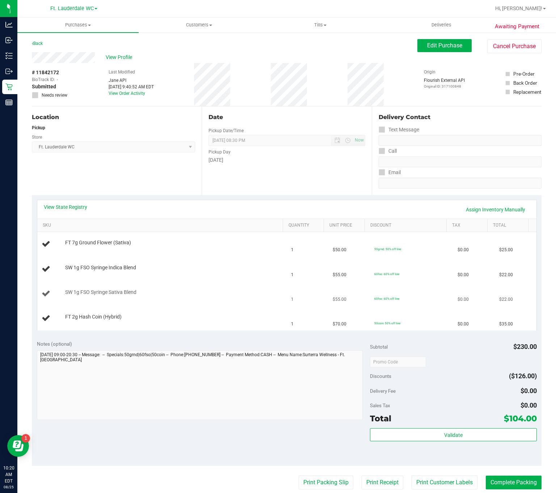
click at [182, 287] on td "SW 1g FSO Syringe Sativa Blend" at bounding box center [162, 294] width 250 height 25
click at [197, 287] on td "SW 1g FSO Syringe Sativa Blend" at bounding box center [162, 294] width 250 height 25
click at [193, 271] on div at bounding box center [173, 271] width 217 height 0
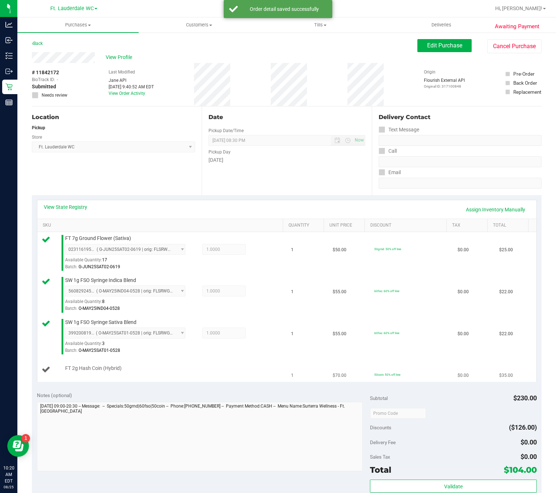
click at [370, 369] on td "50coin: 50% off line" at bounding box center [411, 370] width 83 height 24
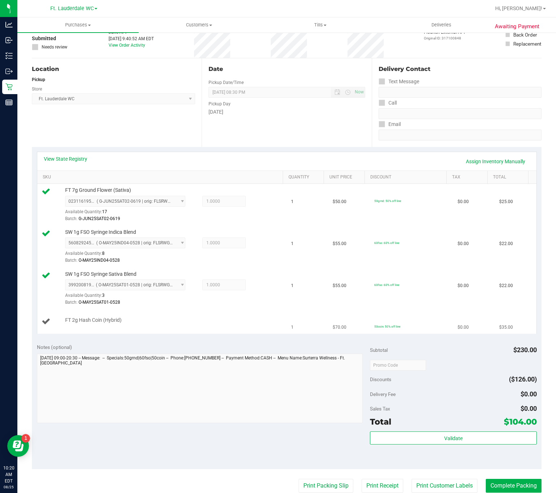
scroll to position [51, 0]
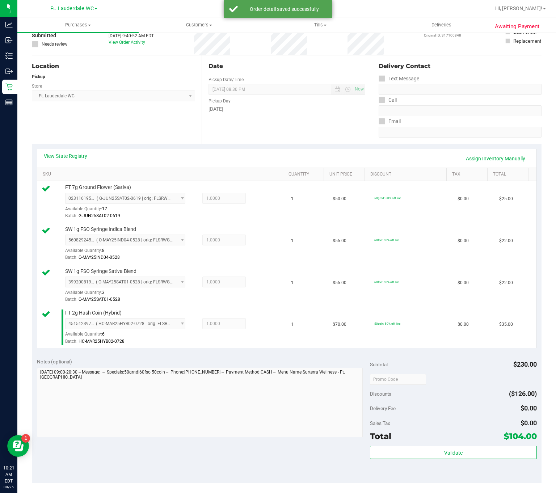
click at [442, 471] on div "Validate" at bounding box center [453, 462] width 167 height 33
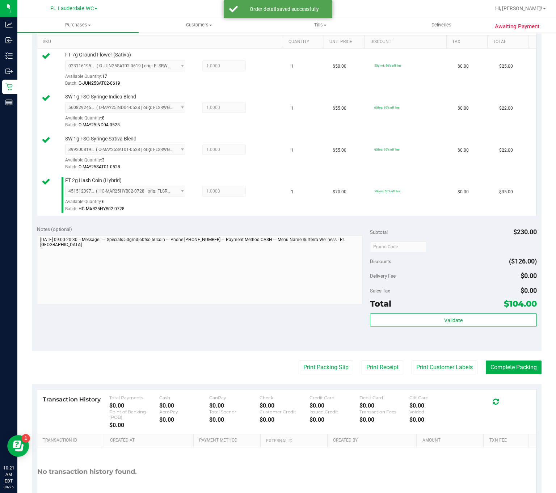
scroll to position [228, 0]
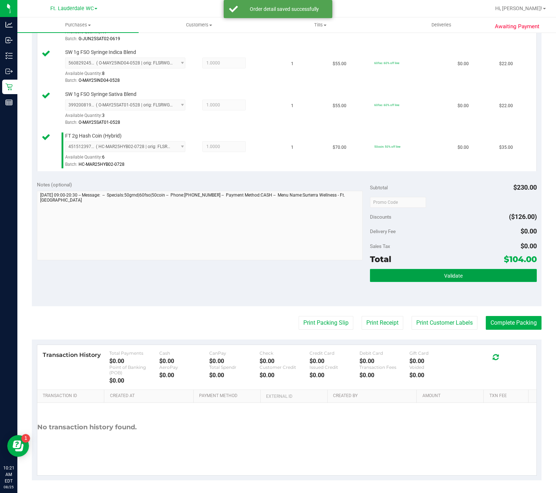
click at [432, 279] on button "Validate" at bounding box center [453, 275] width 167 height 13
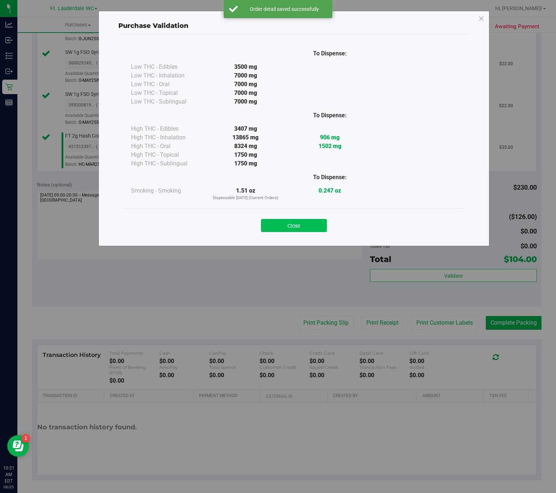
click at [314, 223] on button "Close" at bounding box center [294, 225] width 66 height 13
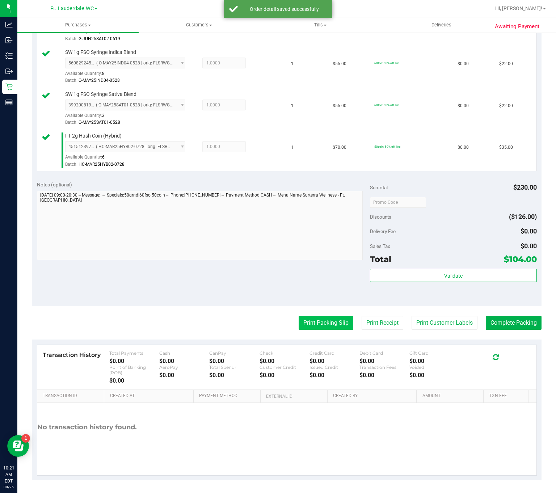
click at [315, 326] on button "Print Packing Slip" at bounding box center [326, 323] width 55 height 14
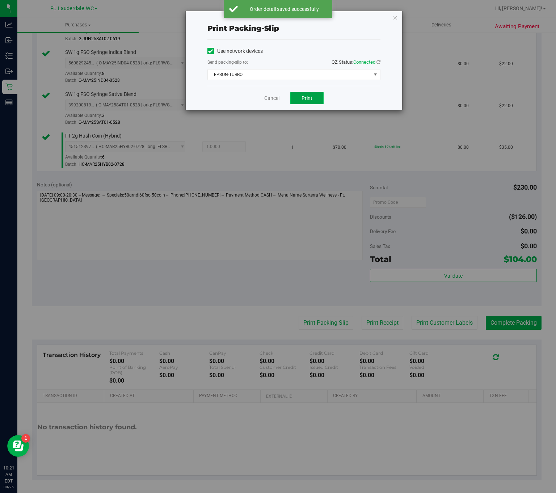
click at [307, 99] on span "Print" at bounding box center [307, 98] width 11 height 6
click at [397, 15] on icon "button" at bounding box center [395, 17] width 5 height 9
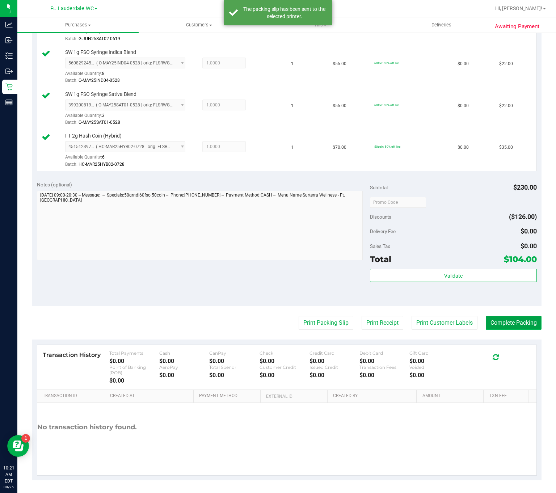
click at [513, 330] on button "Complete Packing" at bounding box center [514, 323] width 56 height 14
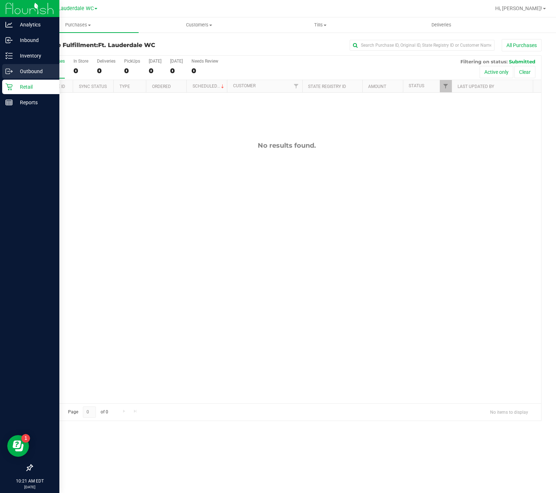
click at [12, 72] on icon at bounding box center [11, 71] width 1 height 1
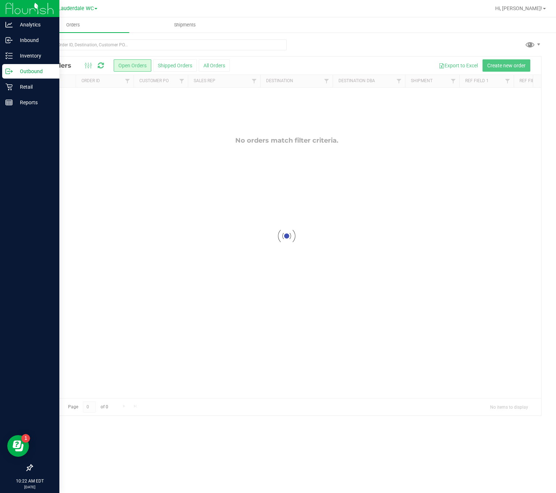
click at [23, 78] on div "Outbound" at bounding box center [30, 71] width 57 height 14
click at [33, 83] on p "Retail" at bounding box center [34, 87] width 43 height 9
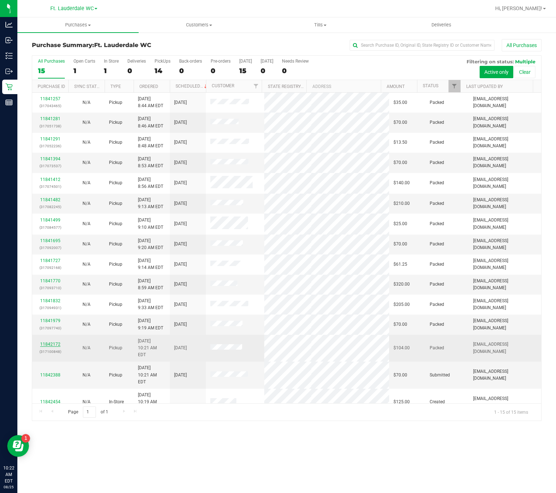
click at [47, 344] on link "11842172" at bounding box center [50, 344] width 20 height 5
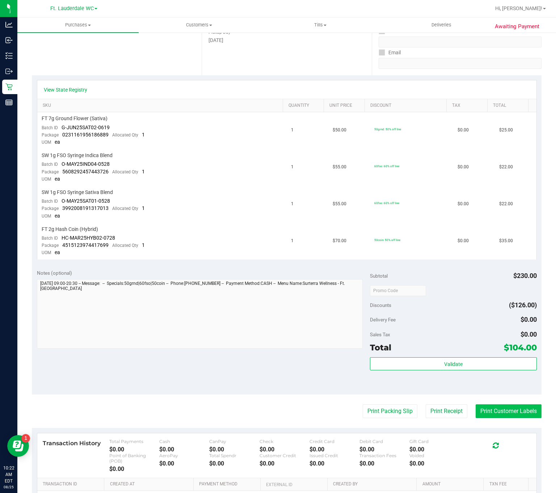
scroll to position [209, 0]
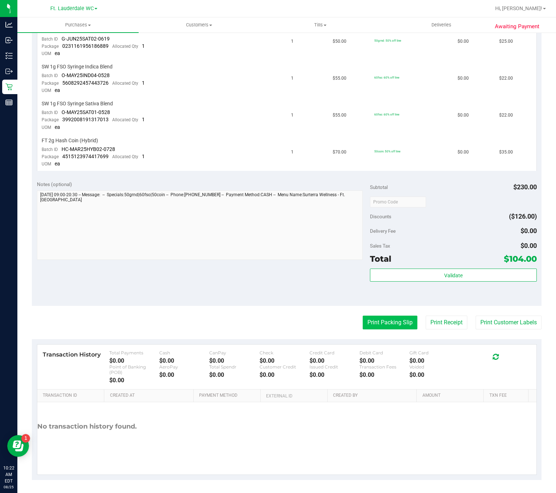
click at [405, 320] on button "Print Packing Slip" at bounding box center [390, 323] width 55 height 14
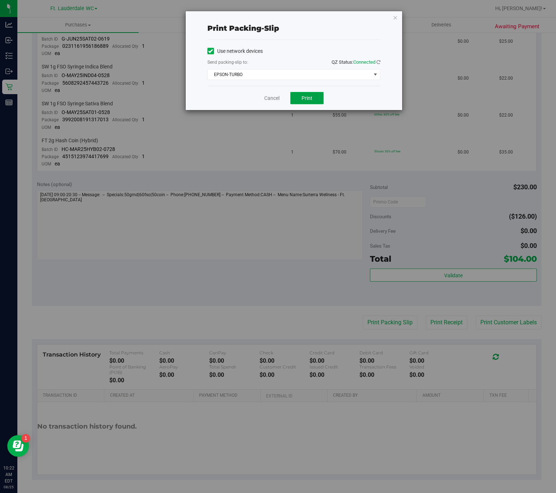
click at [311, 99] on span "Print" at bounding box center [307, 98] width 11 height 6
click at [395, 15] on icon "button" at bounding box center [395, 17] width 5 height 9
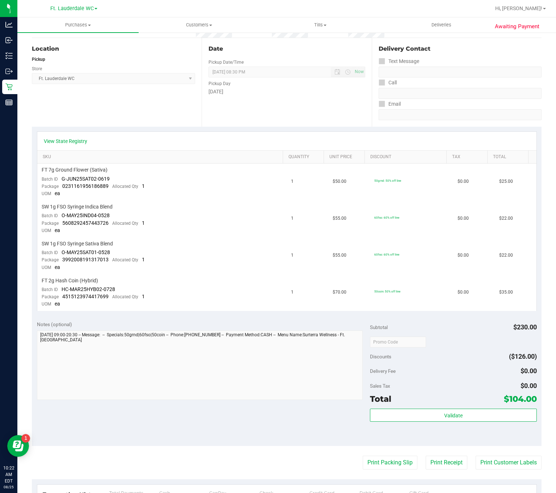
scroll to position [0, 0]
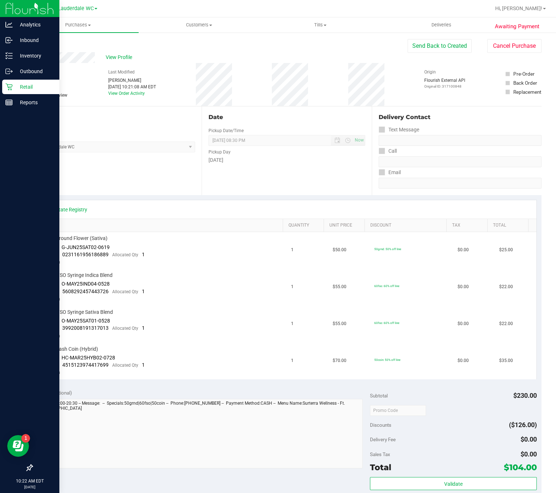
click at [9, 85] on icon at bounding box center [8, 87] width 7 height 7
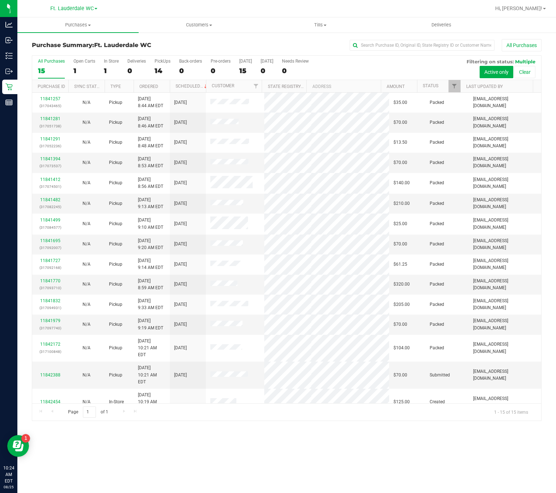
click at [348, 470] on div "Purchases Summary of purchases Fulfillment All purchases Customers All customer…" at bounding box center [286, 255] width 539 height 476
click at [53, 372] on link "11842388" at bounding box center [50, 374] width 20 height 5
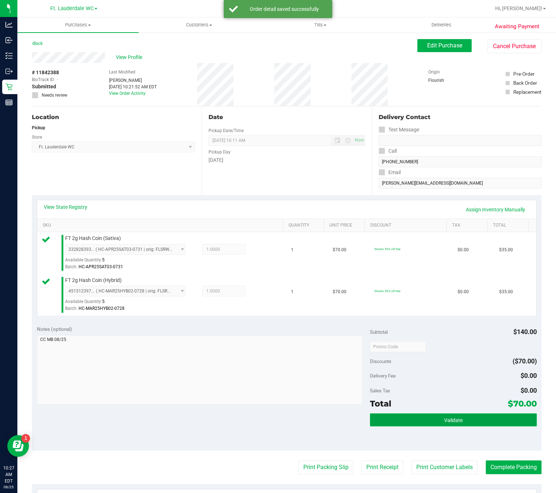
click at [441, 418] on button "Validate" at bounding box center [453, 419] width 167 height 13
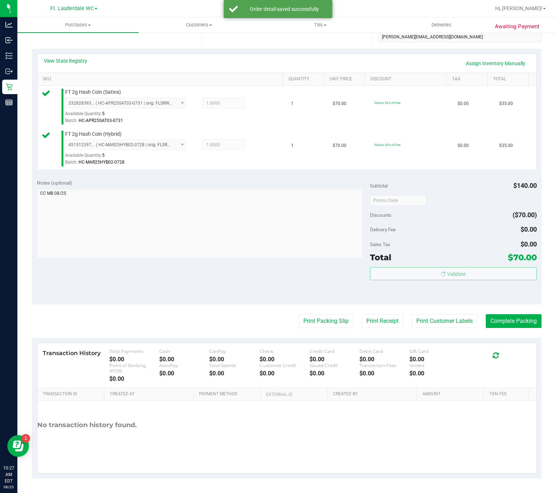
scroll to position [147, 0]
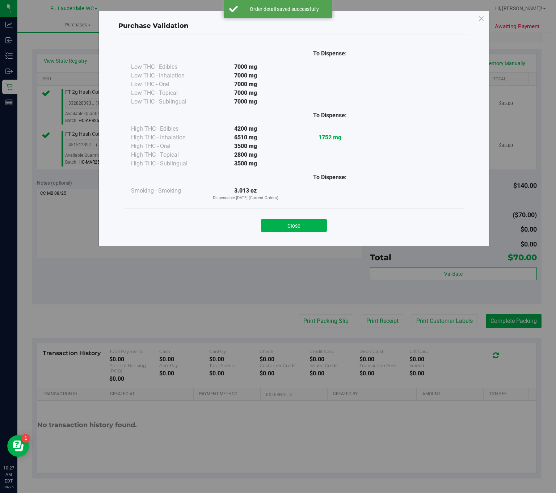
click at [306, 207] on div "To Dispense: Low THC - Edibles 7000 mg" at bounding box center [294, 126] width 340 height 164
click at [324, 319] on div "Purchase Validation To Dispense: Low THC - Edibles 7000 mg" at bounding box center [280, 246] width 561 height 493
click at [319, 231] on button "Close" at bounding box center [294, 225] width 66 height 13
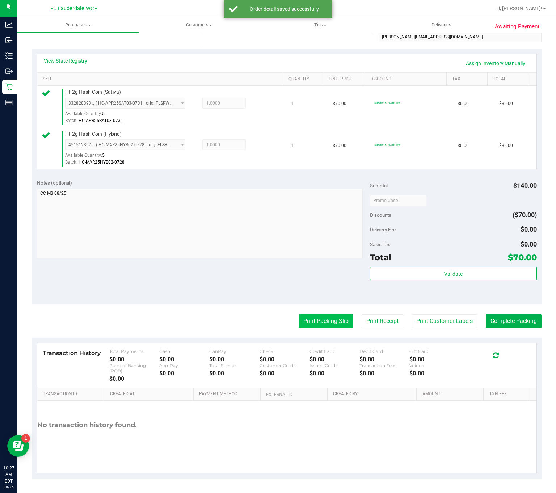
click at [310, 324] on button "Print Packing Slip" at bounding box center [326, 321] width 55 height 14
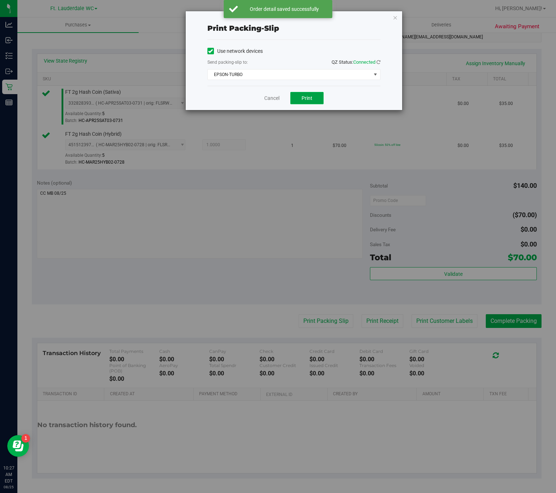
click at [299, 97] on button "Print" at bounding box center [306, 98] width 33 height 12
click at [395, 16] on icon "button" at bounding box center [395, 17] width 5 height 9
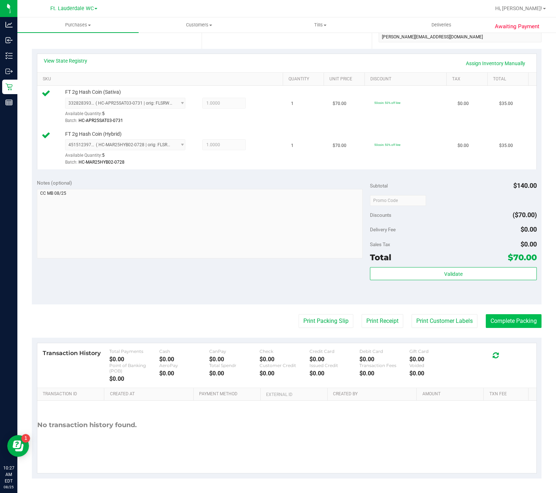
click at [498, 328] on button "Complete Packing" at bounding box center [514, 321] width 56 height 14
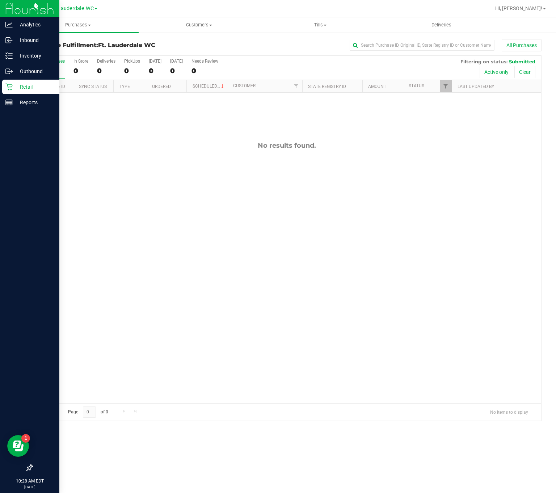
click at [9, 87] on icon at bounding box center [8, 87] width 7 height 7
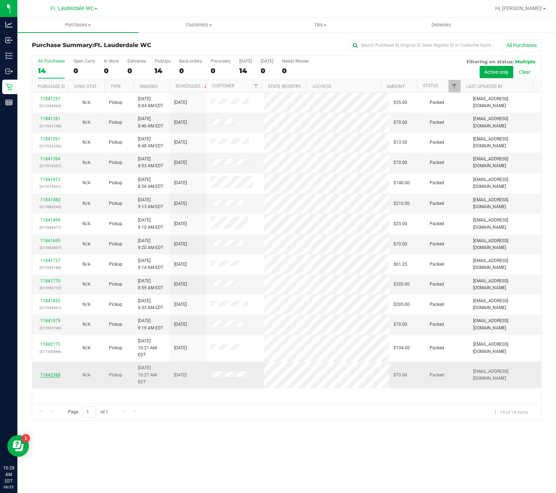
click at [51, 372] on link "11842388" at bounding box center [50, 374] width 20 height 5
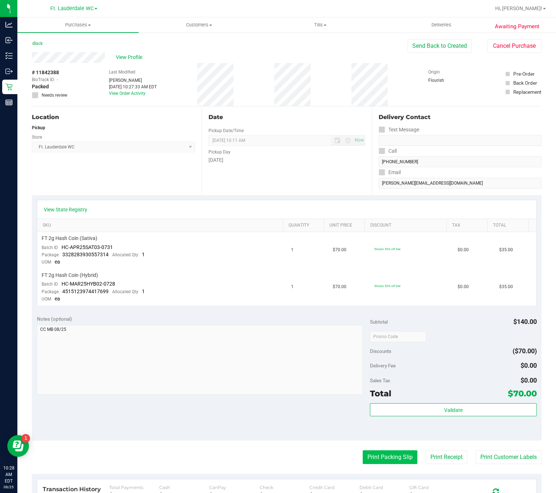
click at [392, 450] on button "Print Packing Slip" at bounding box center [390, 457] width 55 height 14
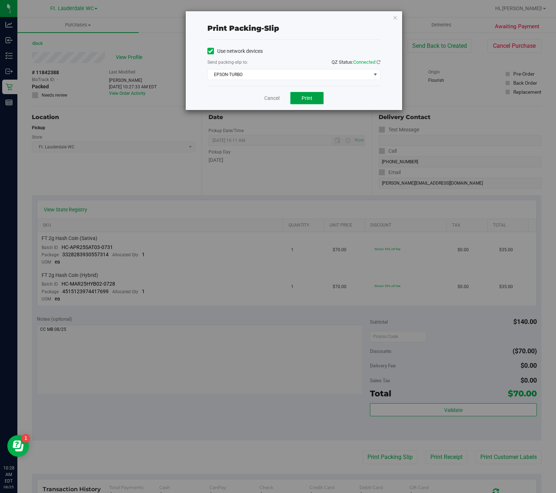
click at [309, 99] on span "Print" at bounding box center [307, 98] width 11 height 6
click at [395, 17] on icon "button" at bounding box center [395, 17] width 5 height 9
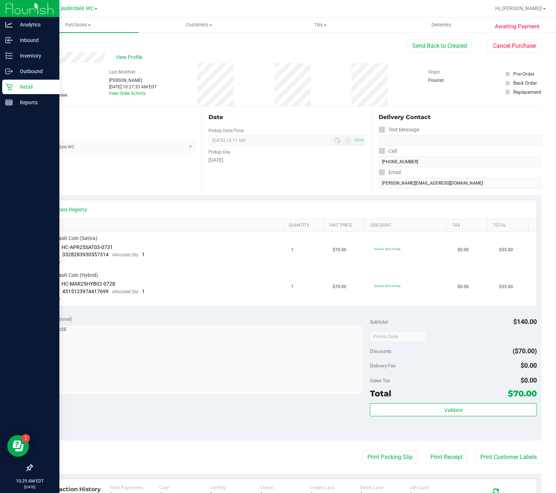
click at [9, 87] on icon at bounding box center [8, 87] width 7 height 7
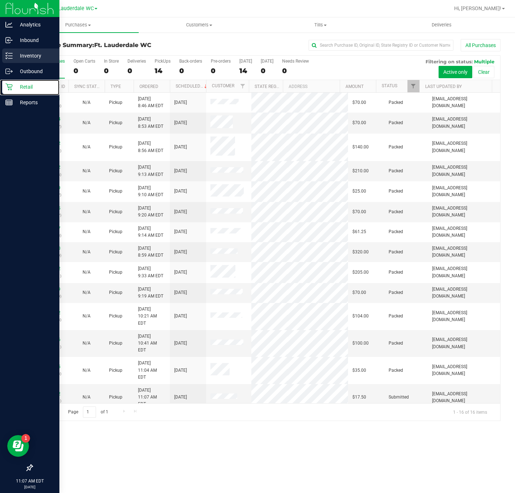
scroll to position [33, 0]
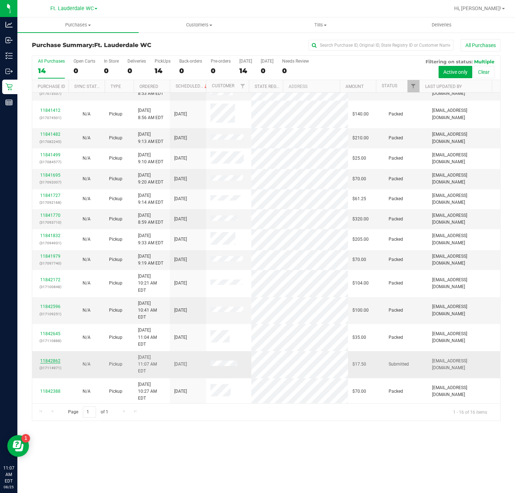
click at [49, 358] on link "11842862" at bounding box center [50, 360] width 20 height 5
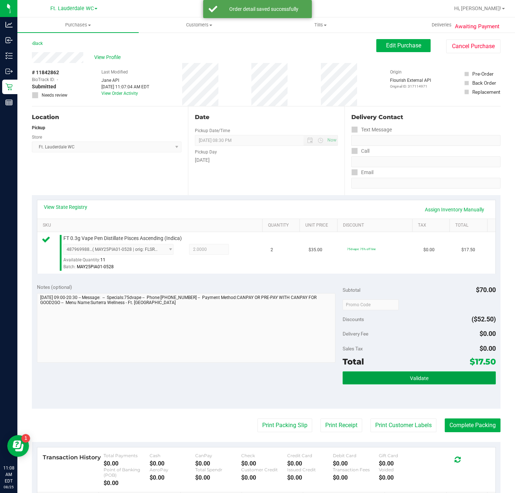
click at [427, 377] on button "Validate" at bounding box center [418, 377] width 153 height 13
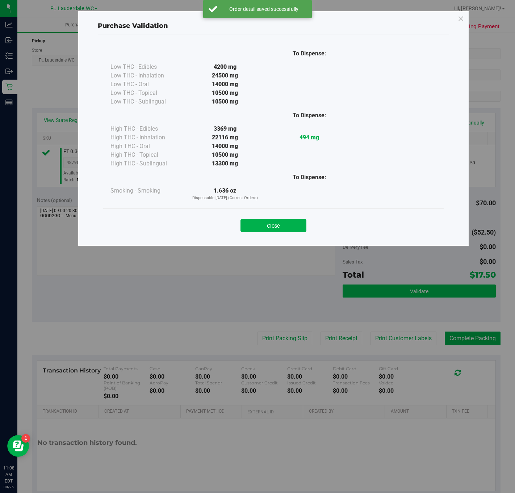
scroll to position [107, 0]
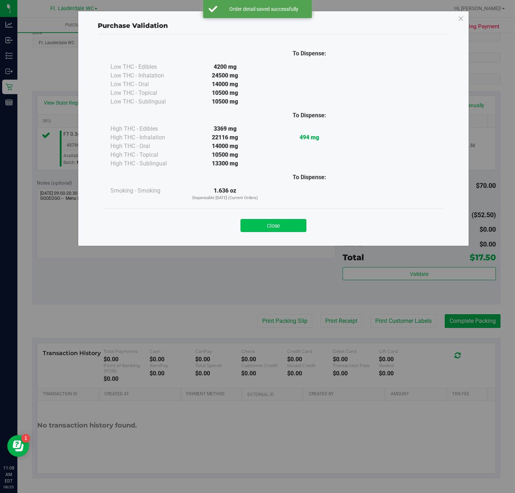
click at [271, 229] on button "Close" at bounding box center [273, 225] width 66 height 13
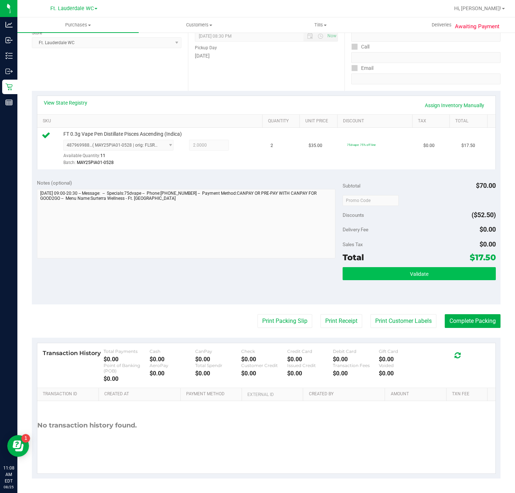
click at [424, 269] on button "Validate" at bounding box center [418, 273] width 153 height 13
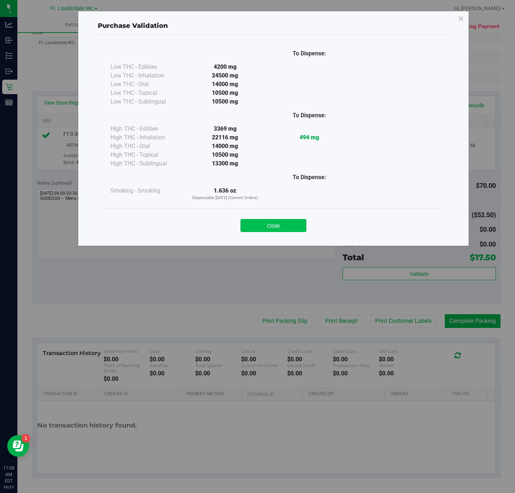
click at [273, 227] on button "Close" at bounding box center [273, 225] width 66 height 13
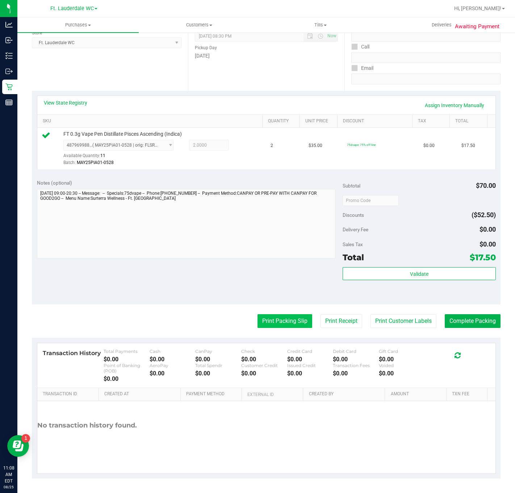
click at [283, 314] on button "Print Packing Slip" at bounding box center [284, 321] width 55 height 14
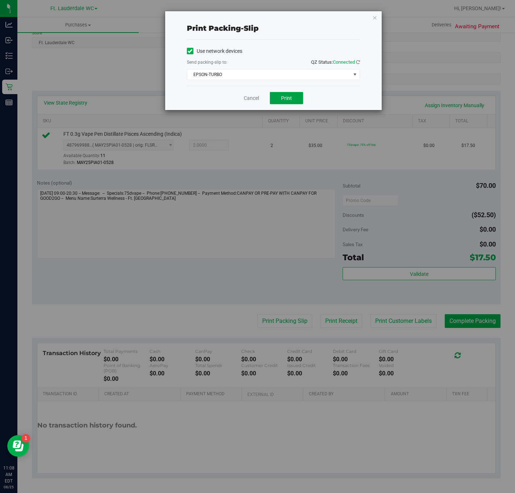
click at [282, 97] on span "Print" at bounding box center [286, 98] width 11 height 6
click at [374, 17] on icon "button" at bounding box center [374, 17] width 5 height 9
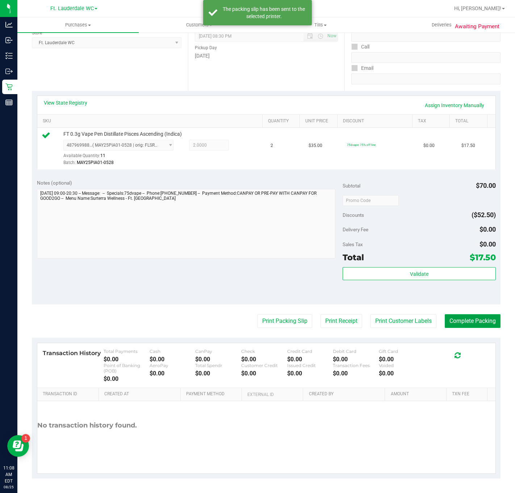
click at [464, 316] on button "Complete Packing" at bounding box center [473, 321] width 56 height 14
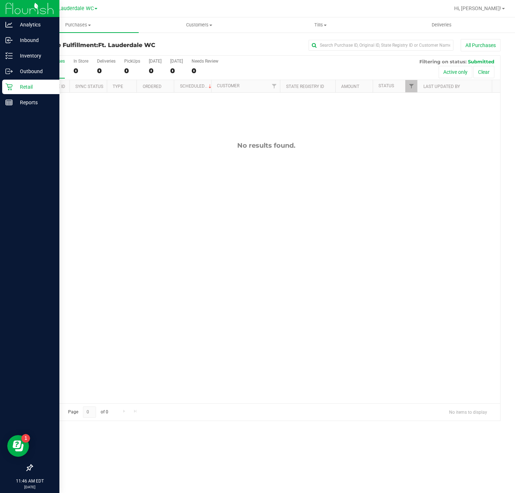
click at [10, 112] on div at bounding box center [29, 286] width 59 height 350
click at [11, 101] on icon at bounding box center [8, 102] width 7 height 7
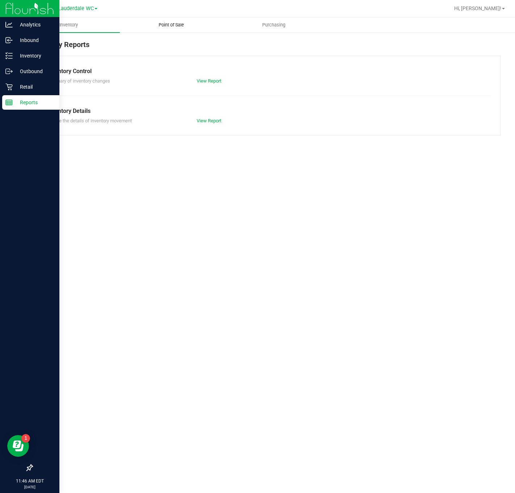
click at [169, 31] on uib-tab-heading "Point of Sale" at bounding box center [171, 25] width 102 height 14
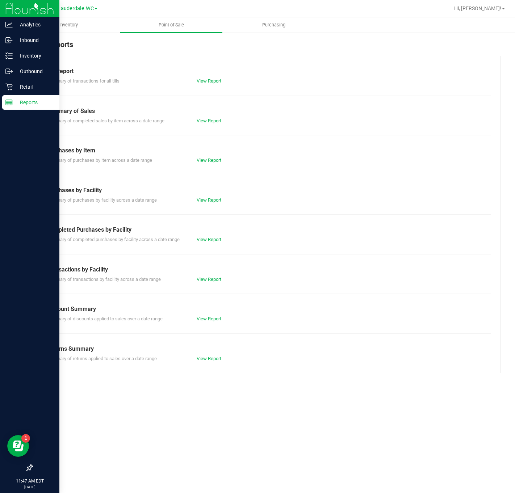
click at [203, 276] on div "View Report" at bounding box center [228, 279] width 75 height 7
click at [204, 279] on link "View Report" at bounding box center [209, 279] width 25 height 5
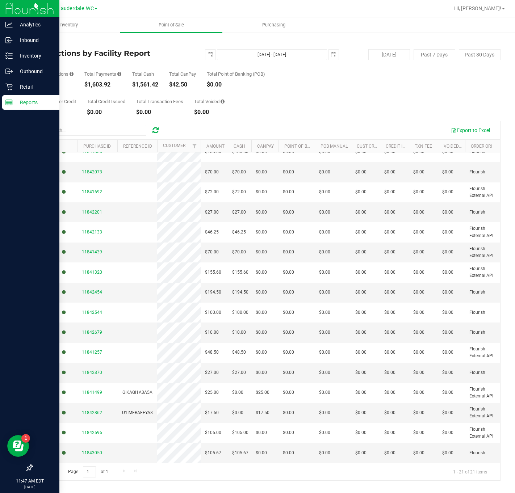
scroll to position [129, 0]
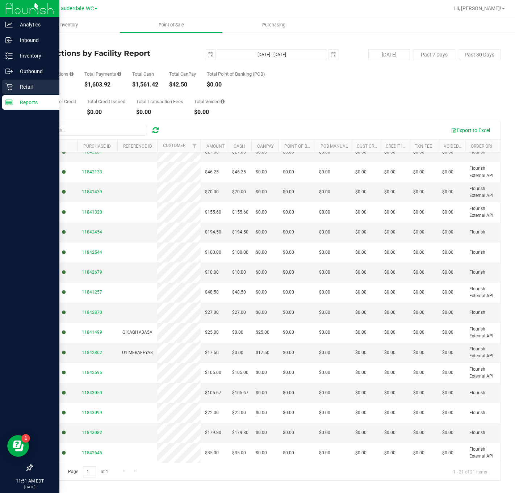
click at [16, 84] on p "Retail" at bounding box center [34, 87] width 43 height 9
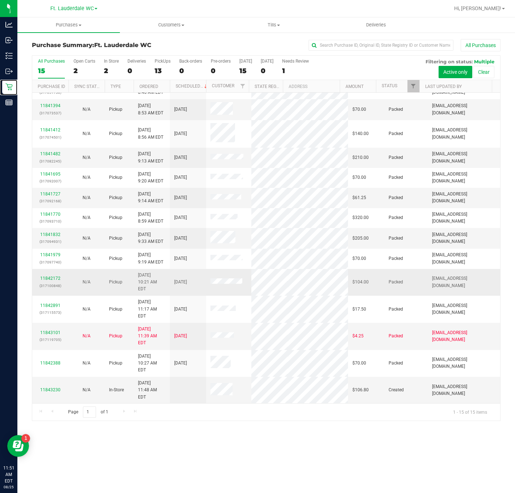
scroll to position [20, 0]
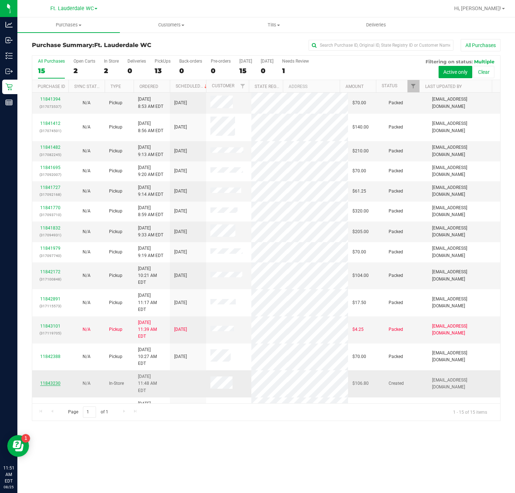
click at [47, 381] on link "11843230" at bounding box center [50, 383] width 20 height 5
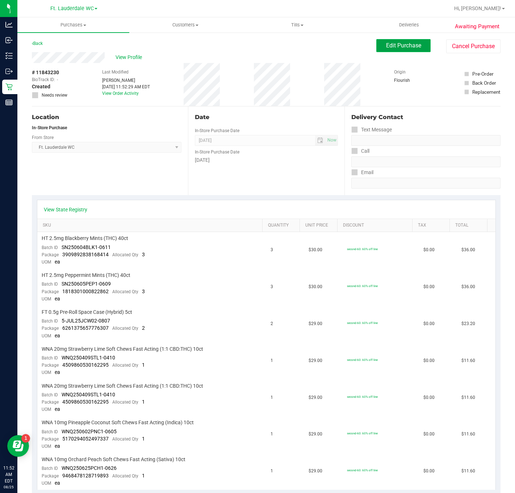
click at [376, 43] on button "Edit Purchase" at bounding box center [403, 45] width 54 height 13
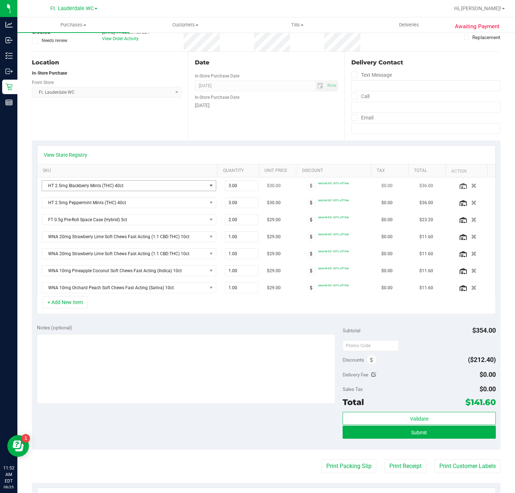
scroll to position [109, 0]
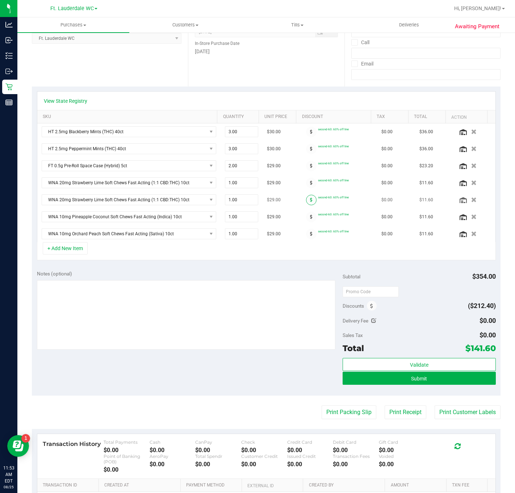
click at [310, 202] on icon at bounding box center [311, 200] width 3 height 4
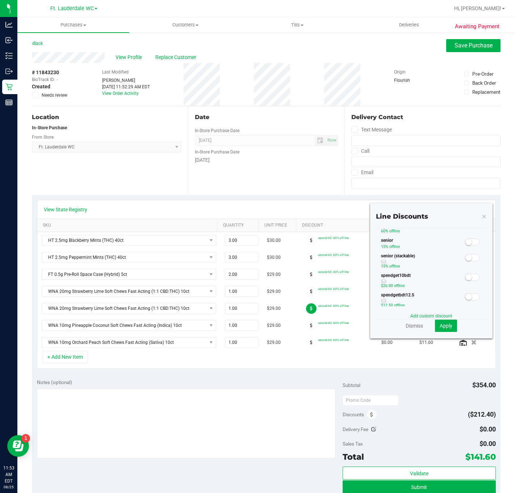
scroll to position [163, 0]
click at [465, 191] on span at bounding box center [472, 187] width 14 height 7
click at [440, 324] on span "Apply" at bounding box center [445, 326] width 13 height 6
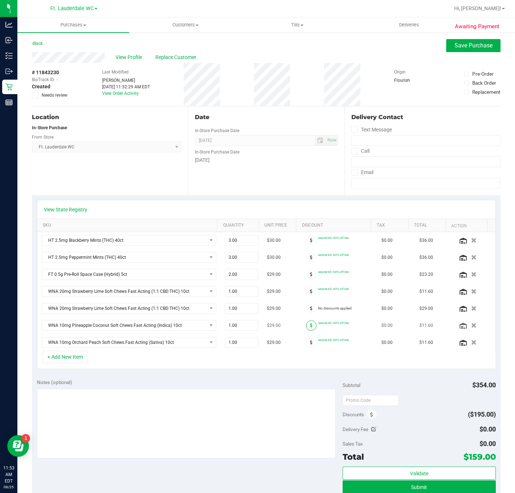
click at [310, 328] on icon at bounding box center [311, 325] width 3 height 4
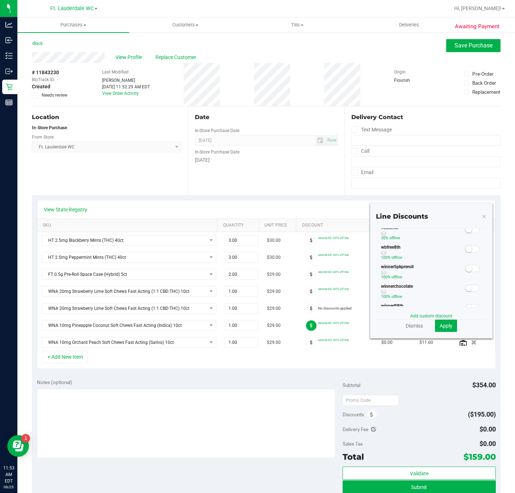
scroll to position [163, 0]
click at [465, 191] on span at bounding box center [472, 187] width 14 height 7
click at [435, 326] on button "Apply" at bounding box center [446, 326] width 22 height 12
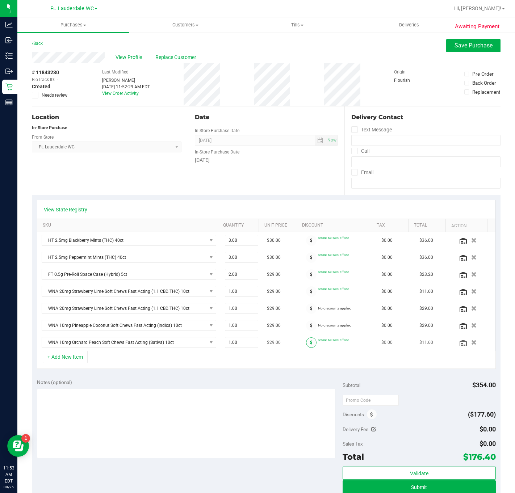
click at [310, 345] on icon at bounding box center [311, 342] width 3 height 4
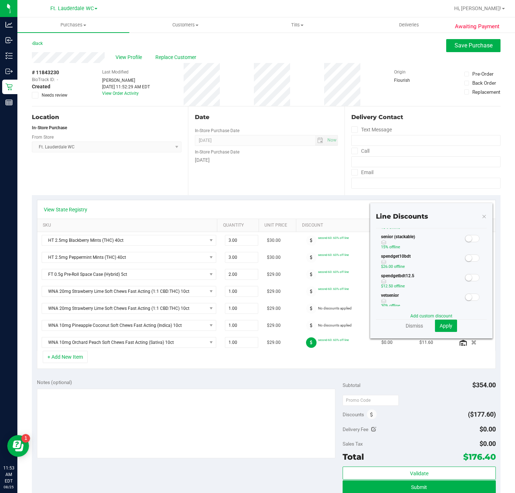
click at [472, 191] on small at bounding box center [475, 188] width 7 height 7
click at [439, 326] on span "Apply" at bounding box center [445, 326] width 13 height 6
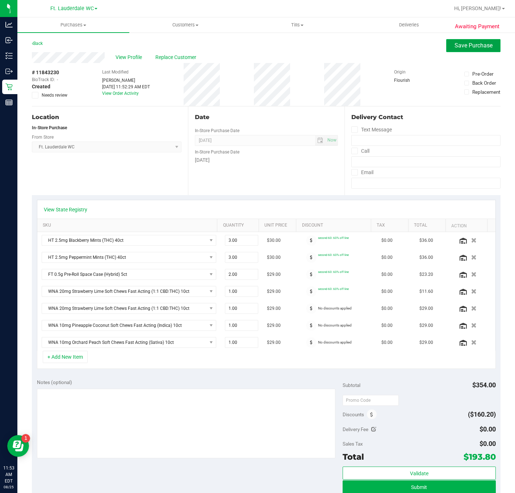
click at [454, 48] on span "Save Purchase" at bounding box center [473, 45] width 38 height 7
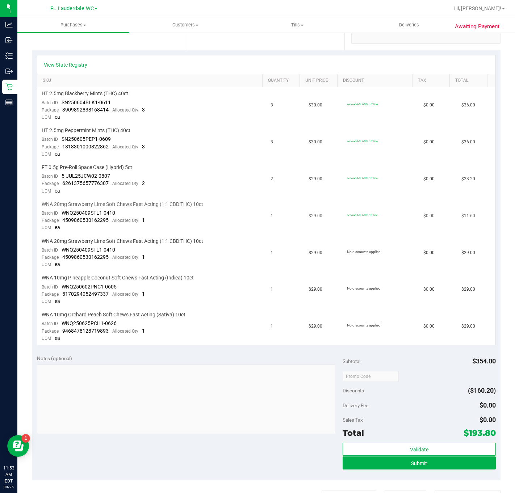
scroll to position [163, 0]
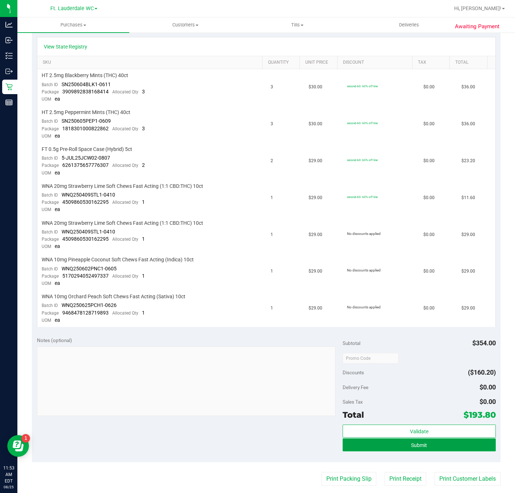
click at [397, 438] on button "Submit" at bounding box center [418, 444] width 153 height 13
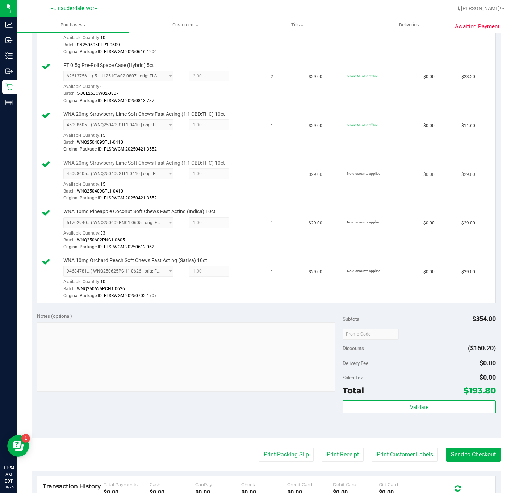
scroll to position [271, 0]
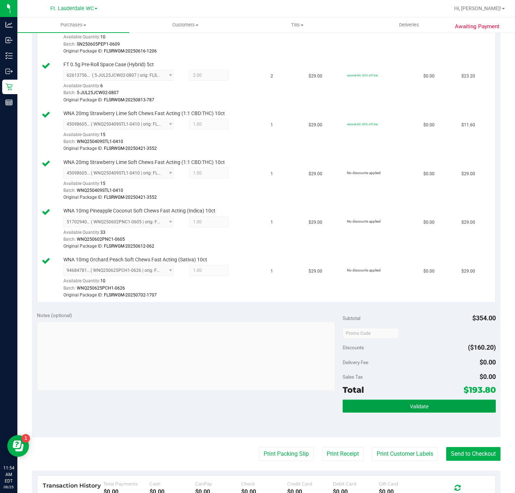
click at [391, 408] on button "Validate" at bounding box center [418, 406] width 153 height 13
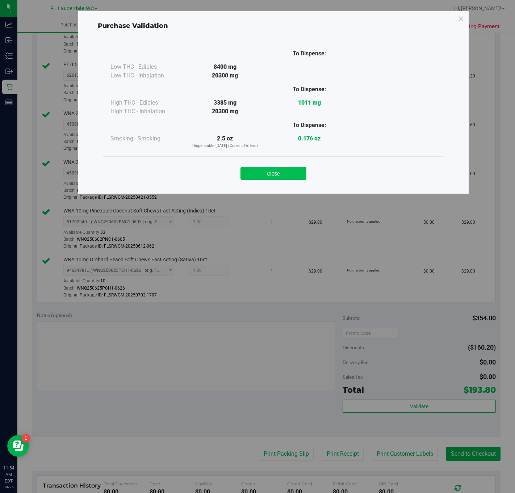
click at [287, 179] on button "Close" at bounding box center [273, 173] width 66 height 13
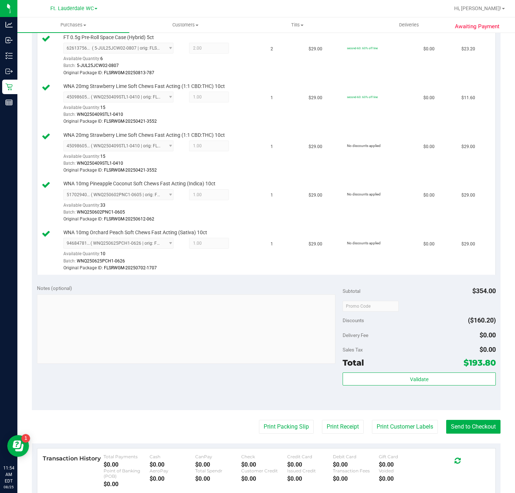
scroll to position [410, 0]
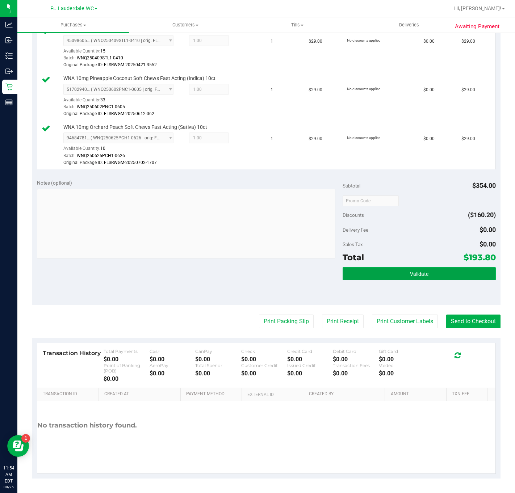
click at [362, 269] on button "Validate" at bounding box center [418, 273] width 153 height 13
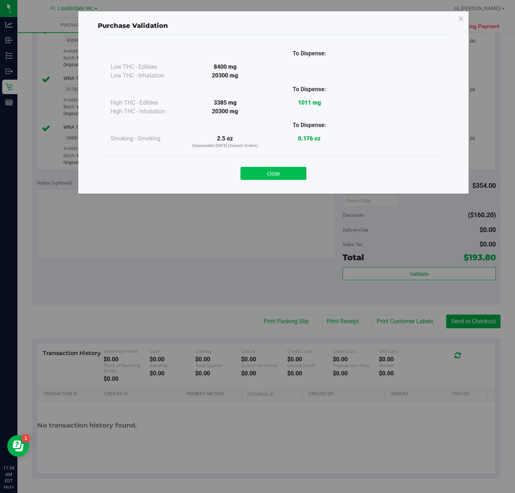
click at [278, 177] on button "Close" at bounding box center [273, 173] width 66 height 13
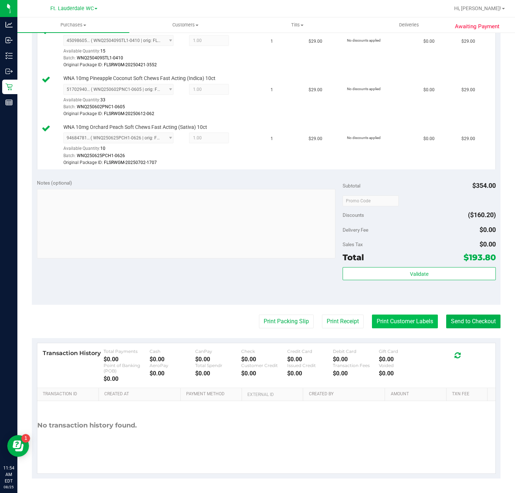
click at [390, 316] on button "Print Customer Labels" at bounding box center [405, 322] width 66 height 14
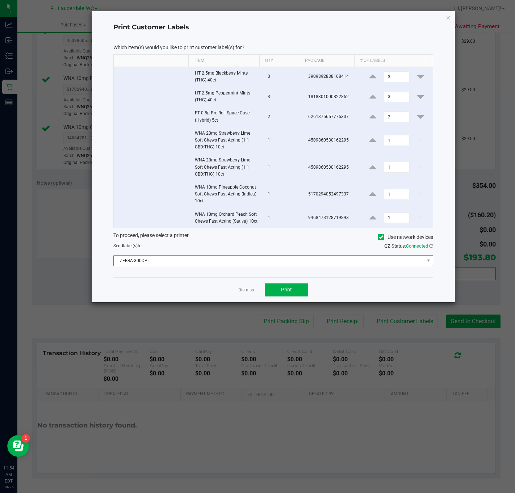
click at [257, 257] on span "ZEBRA-300DPI" at bounding box center [273, 260] width 320 height 11
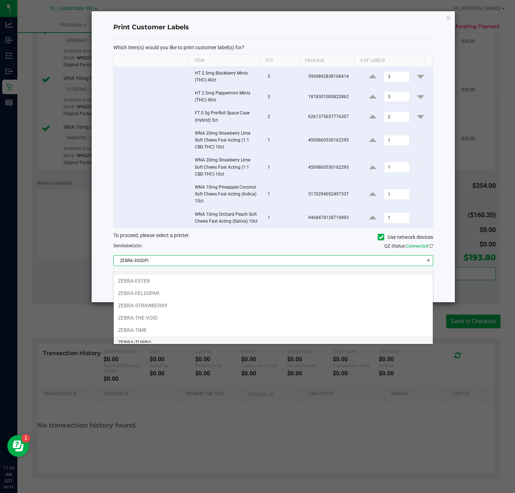
scroll to position [16, 0]
click at [144, 335] on li "ZEBRA-TURBO" at bounding box center [273, 336] width 319 height 12
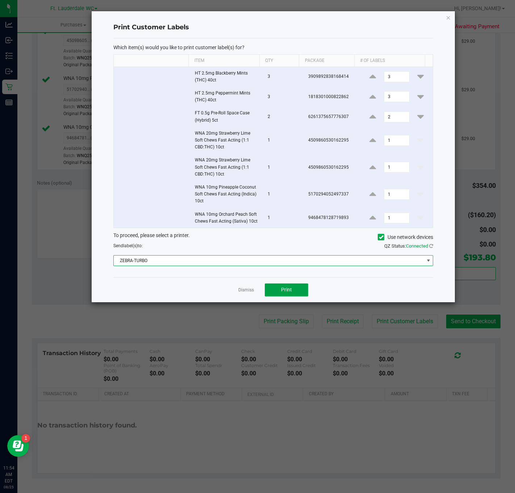
click at [283, 296] on button "Print" at bounding box center [286, 289] width 43 height 13
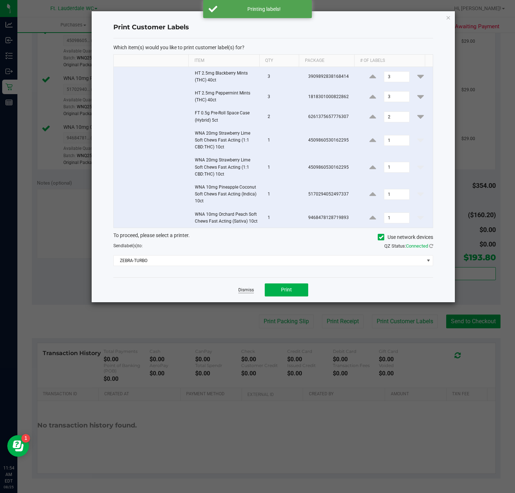
click at [243, 290] on link "Dismiss" at bounding box center [246, 290] width 16 height 6
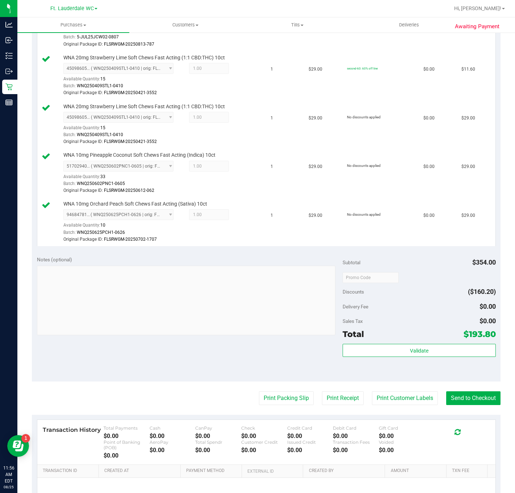
scroll to position [410, 0]
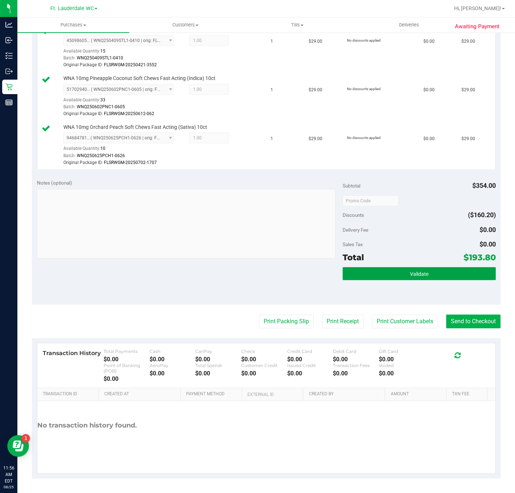
click at [374, 276] on button "Validate" at bounding box center [418, 273] width 153 height 13
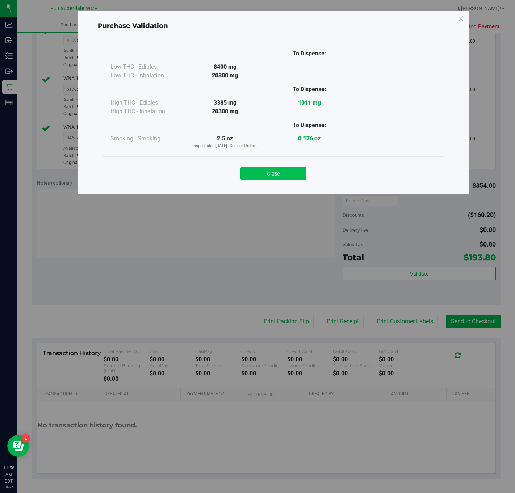
click at [296, 170] on button "Close" at bounding box center [273, 173] width 66 height 13
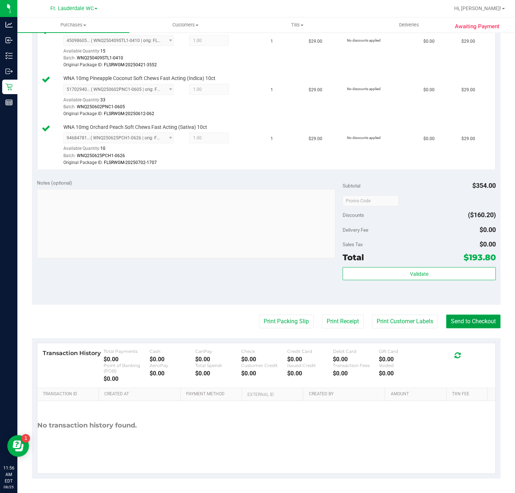
click at [468, 315] on button "Send to Checkout" at bounding box center [473, 322] width 54 height 14
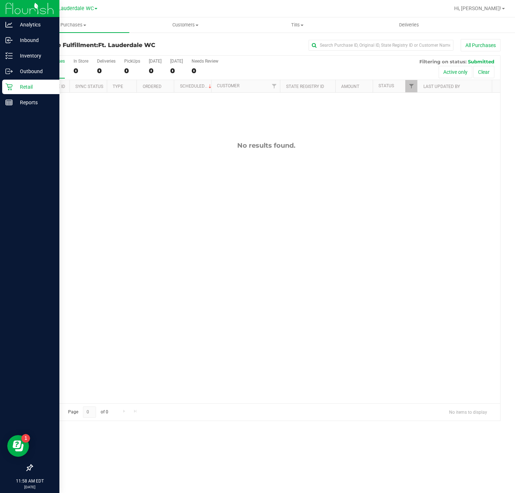
click at [7, 85] on icon at bounding box center [8, 87] width 7 height 7
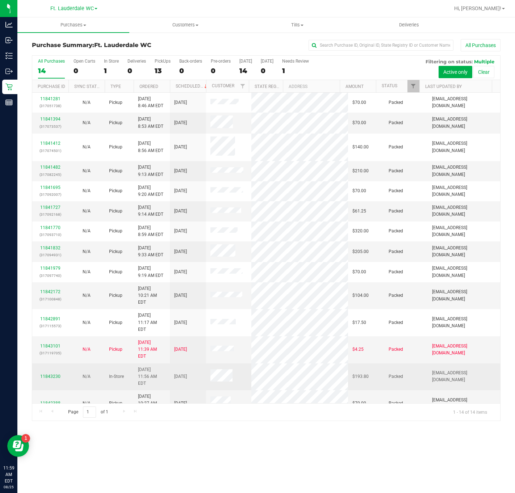
click at [54, 373] on div "11843230" at bounding box center [51, 376] width 28 height 7
click at [53, 372] on td "11843230" at bounding box center [50, 376] width 36 height 27
click at [53, 373] on div "11843230" at bounding box center [51, 376] width 28 height 7
click at [53, 374] on link "11843230" at bounding box center [50, 376] width 20 height 5
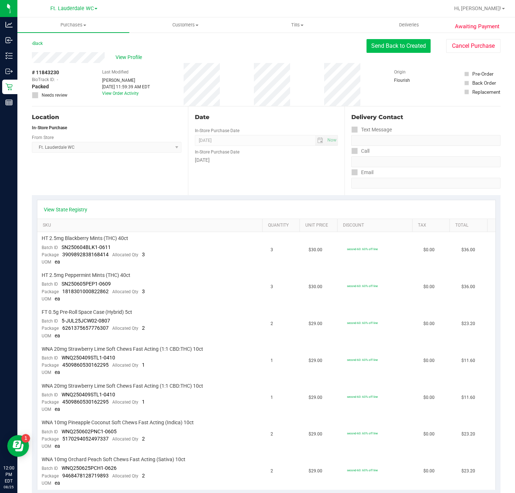
click at [376, 50] on button "Send Back to Created" at bounding box center [398, 46] width 64 height 14
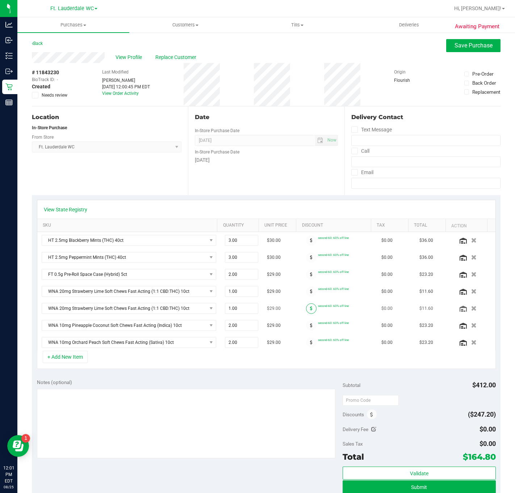
click at [306, 311] on span at bounding box center [311, 308] width 10 height 10
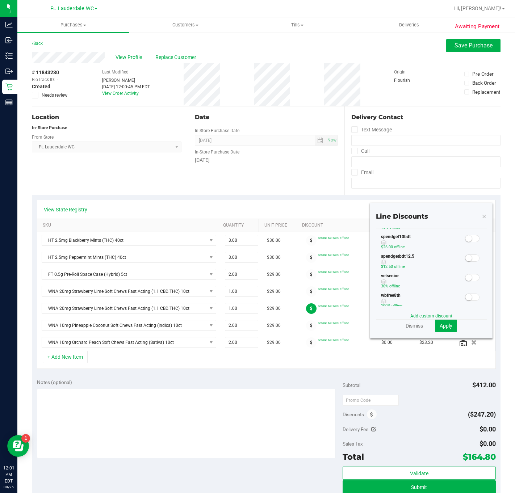
scroll to position [163, 0]
click at [465, 191] on span at bounding box center [472, 187] width 14 height 7
click at [439, 332] on button "Apply" at bounding box center [446, 326] width 22 height 12
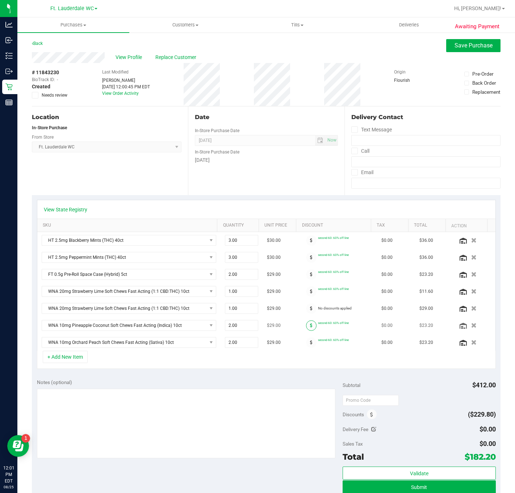
click at [306, 329] on span at bounding box center [311, 325] width 10 height 10
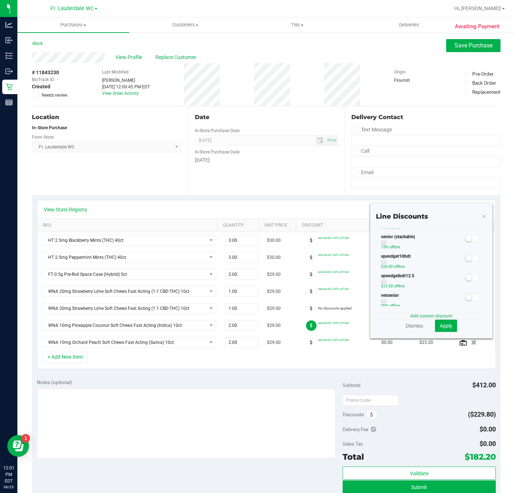
click at [472, 191] on small at bounding box center [475, 188] width 7 height 7
click at [438, 331] on button "Apply" at bounding box center [446, 326] width 22 height 12
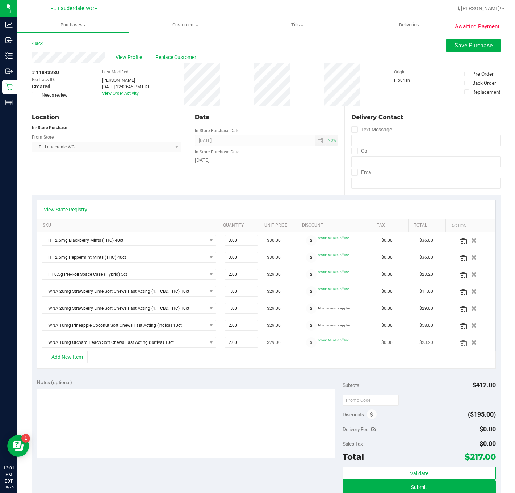
click at [304, 348] on div at bounding box center [311, 342] width 14 height 10
click at [306, 348] on span at bounding box center [311, 342] width 10 height 10
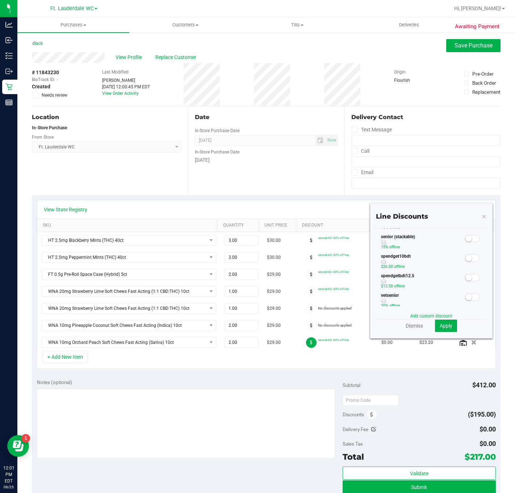
click at [377, 218] on div "second-60 (STACKABLE) 60% off line" at bounding box center [420, 208] width 88 height 20
click at [472, 191] on small at bounding box center [475, 188] width 7 height 7
click at [446, 322] on button "Apply" at bounding box center [446, 326] width 22 height 12
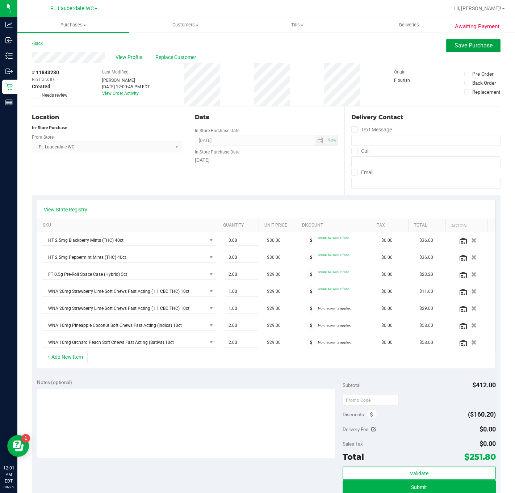
click at [454, 42] on span "Save Purchase" at bounding box center [473, 45] width 38 height 7
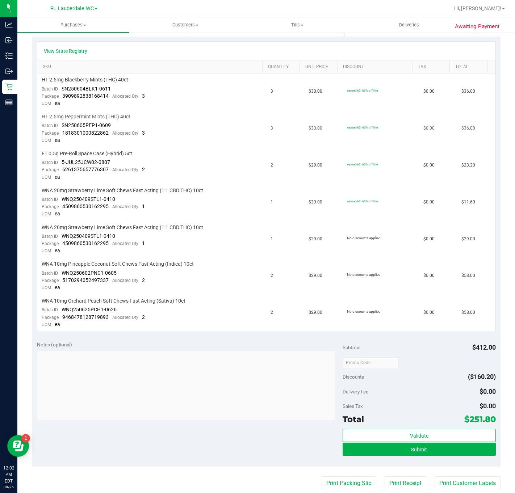
scroll to position [316, 0]
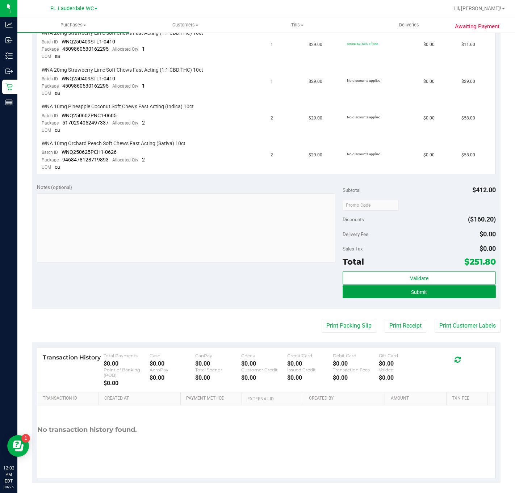
click at [393, 288] on button "Submit" at bounding box center [418, 291] width 153 height 13
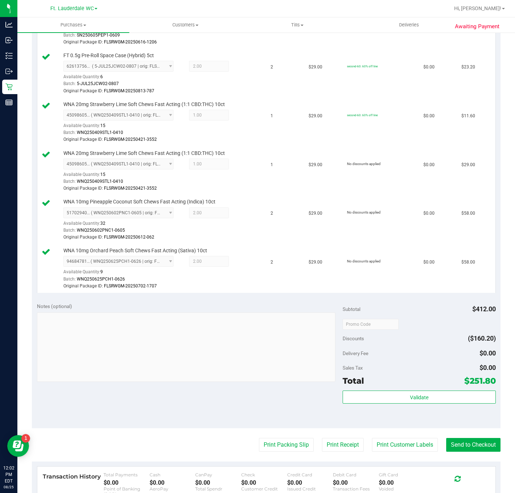
scroll to position [380, 0]
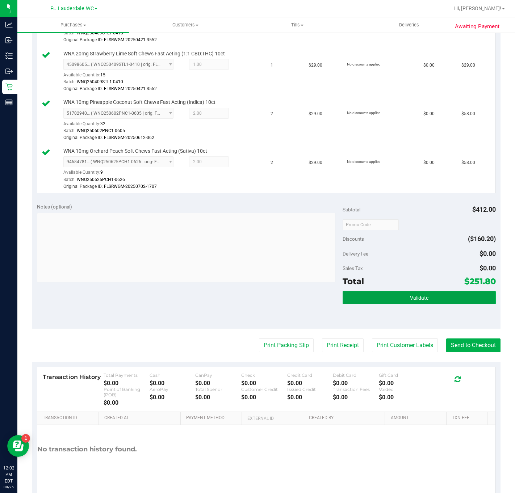
click at [424, 299] on button "Validate" at bounding box center [418, 297] width 153 height 13
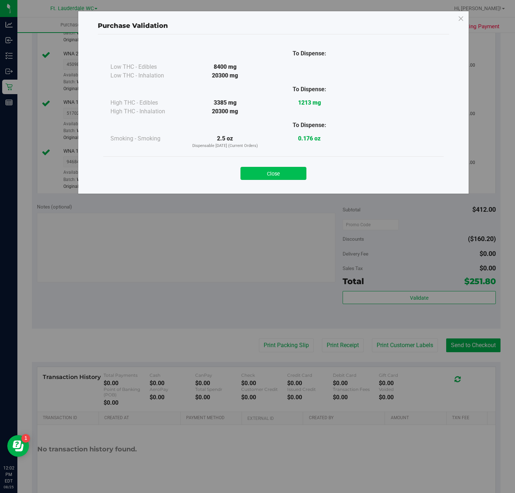
click at [292, 170] on button "Close" at bounding box center [273, 173] width 66 height 13
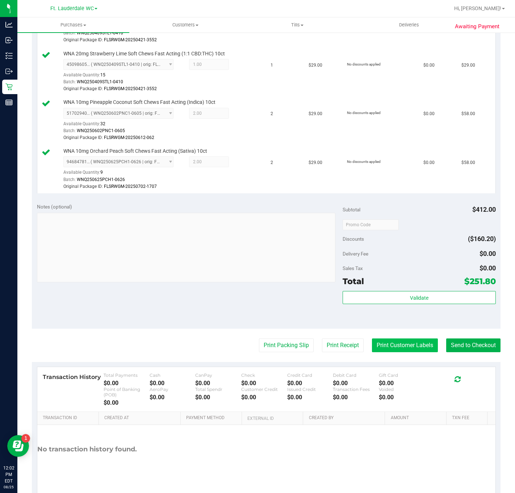
click at [394, 345] on button "Print Customer Labels" at bounding box center [405, 345] width 66 height 14
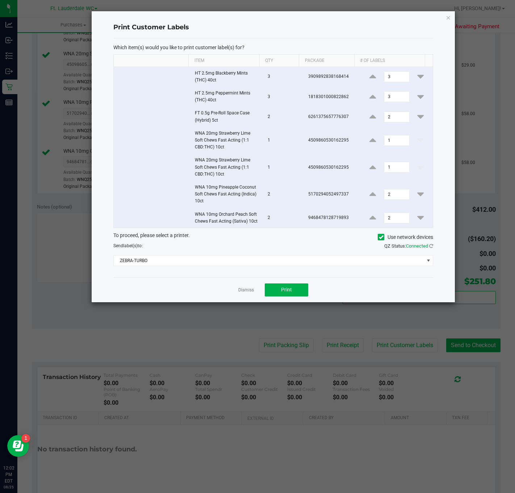
click at [235, 290] on div "Dismiss Print" at bounding box center [273, 289] width 320 height 25
click at [239, 289] on app-cancel-button "Dismiss" at bounding box center [246, 290] width 16 height 8
click at [245, 292] on link "Dismiss" at bounding box center [246, 290] width 16 height 6
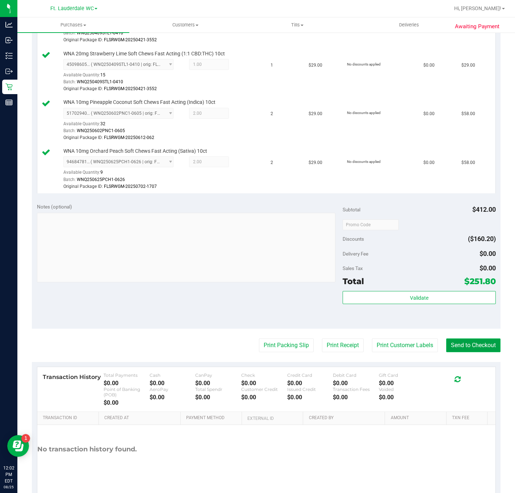
click at [446, 351] on button "Send to Checkout" at bounding box center [473, 345] width 54 height 14
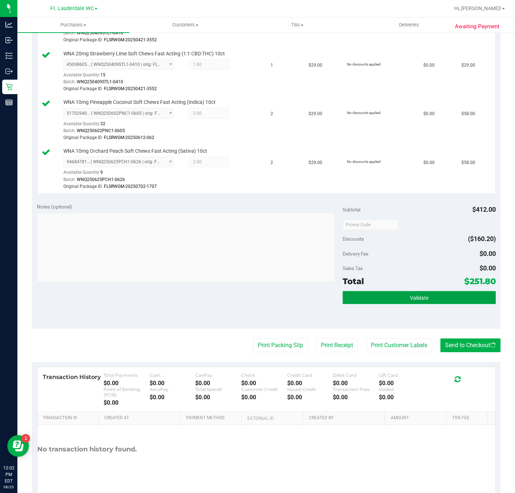
click at [434, 303] on button "Validate" at bounding box center [418, 297] width 153 height 13
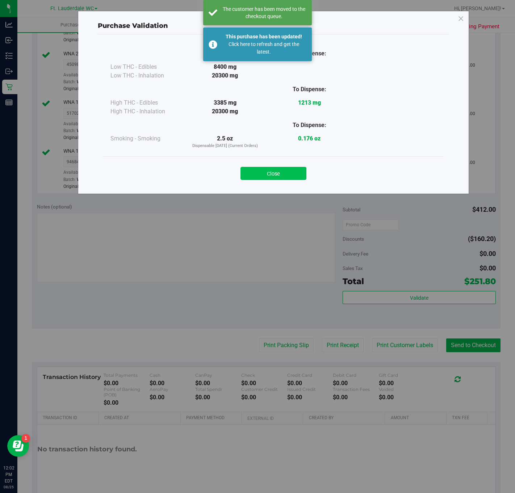
click at [282, 174] on button "Close" at bounding box center [273, 173] width 66 height 13
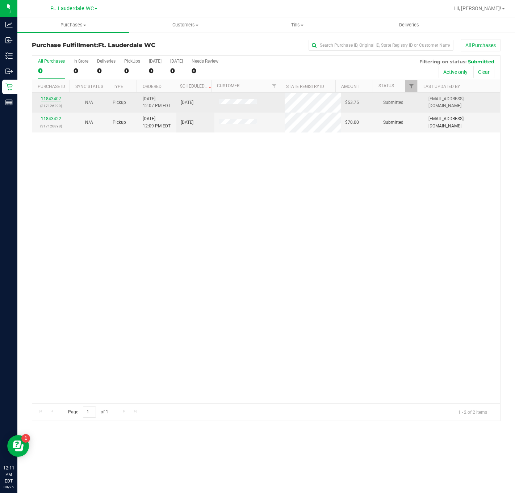
click at [52, 97] on link "11843407" at bounding box center [51, 98] width 20 height 5
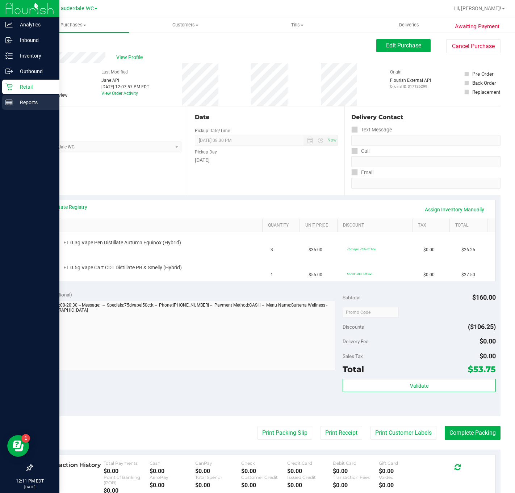
click at [54, 99] on p "Reports" at bounding box center [34, 102] width 43 height 9
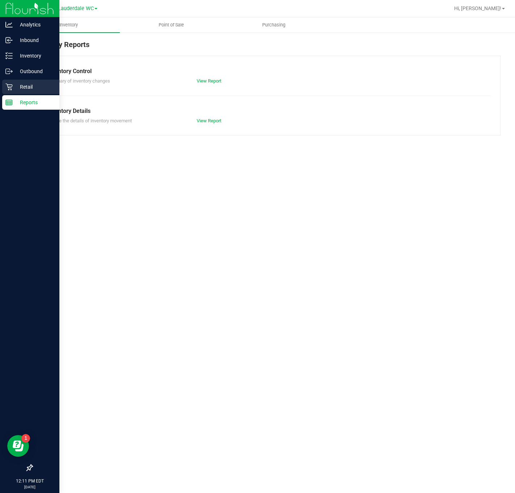
click at [48, 88] on p "Retail" at bounding box center [34, 87] width 43 height 9
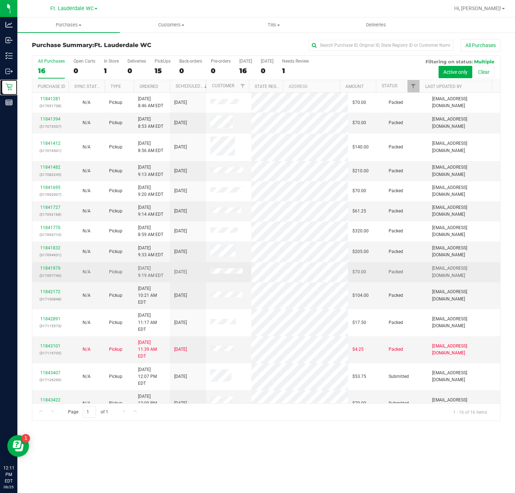
scroll to position [40, 0]
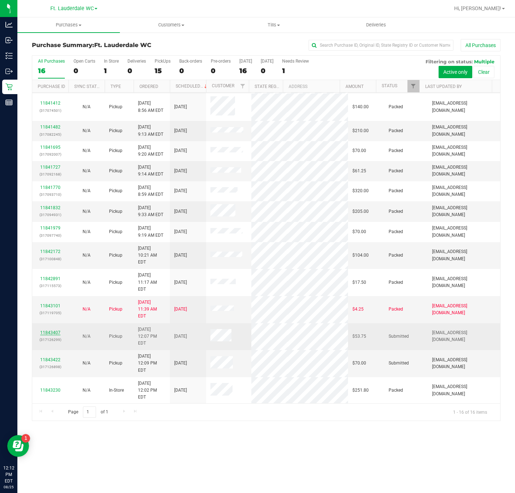
click at [54, 330] on link "11843407" at bounding box center [50, 332] width 20 height 5
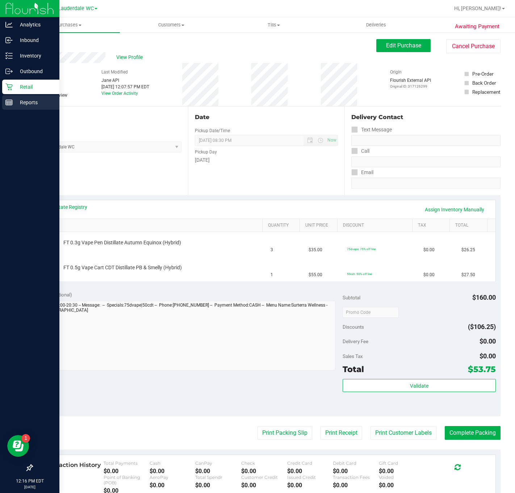
click at [13, 100] on p "Reports" at bounding box center [34, 102] width 43 height 9
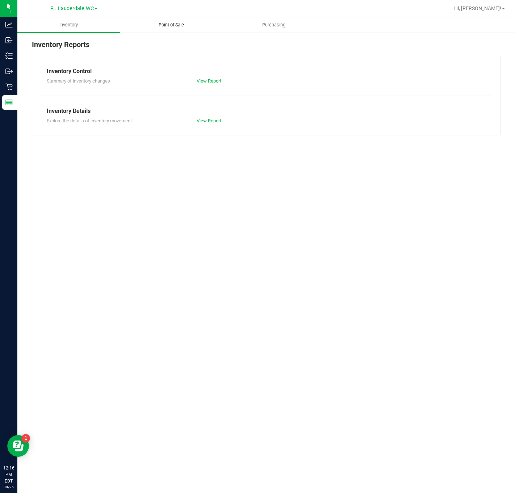
click at [175, 30] on uib-tab-heading "Point of Sale" at bounding box center [171, 25] width 102 height 14
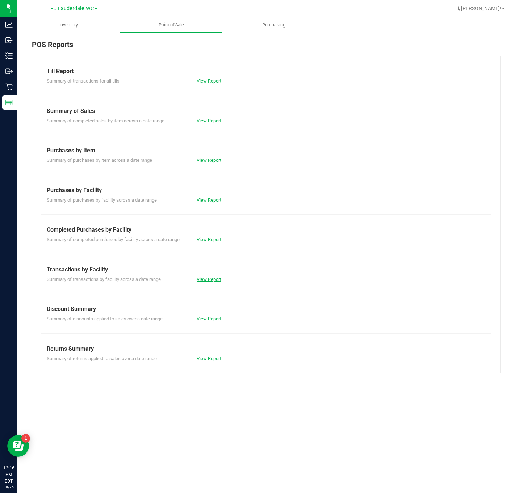
click at [211, 278] on link "View Report" at bounding box center [209, 279] width 25 height 5
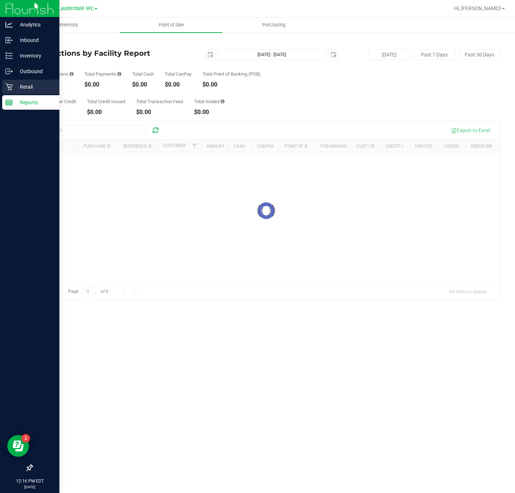
click at [23, 81] on div "Retail" at bounding box center [30, 87] width 57 height 14
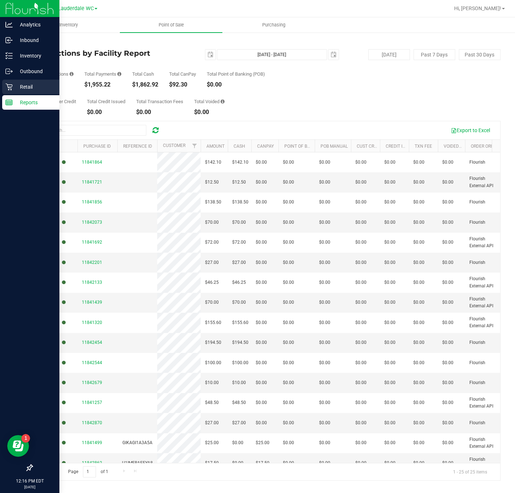
click at [10, 84] on icon at bounding box center [8, 86] width 7 height 7
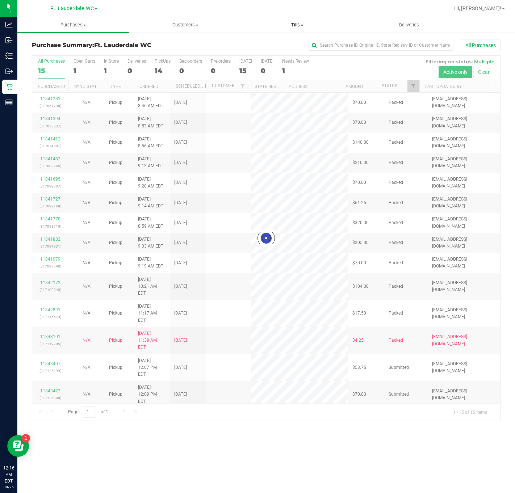
click at [298, 23] on span "Tills" at bounding box center [296, 25] width 111 height 7
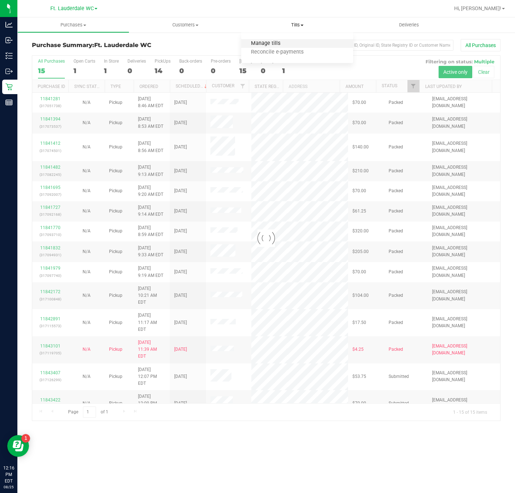
click at [266, 42] on span "Manage tills" at bounding box center [265, 44] width 49 height 6
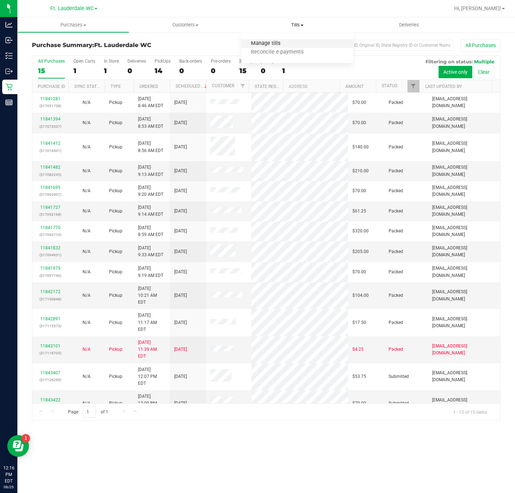
click at [271, 41] on span "Manage tills" at bounding box center [265, 44] width 49 height 6
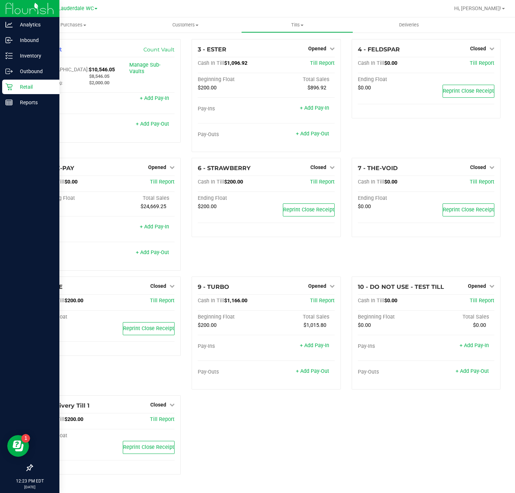
click at [11, 89] on icon at bounding box center [8, 87] width 7 height 7
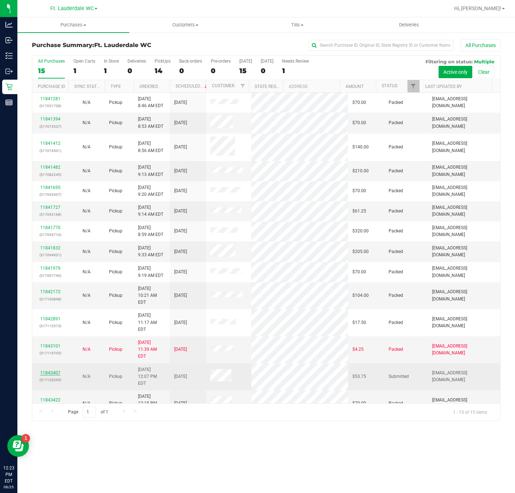
click at [46, 370] on link "11843407" at bounding box center [50, 372] width 20 height 5
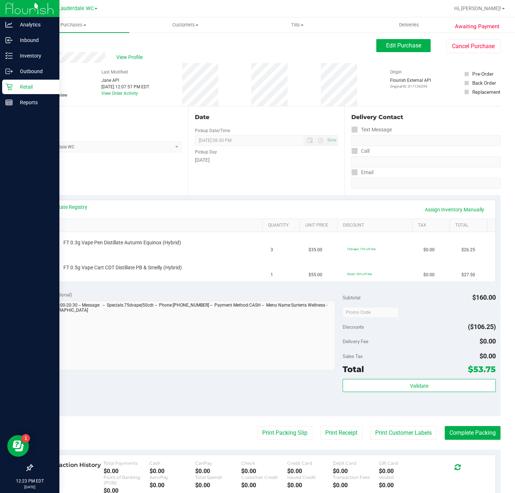
click at [11, 85] on icon at bounding box center [8, 87] width 7 height 7
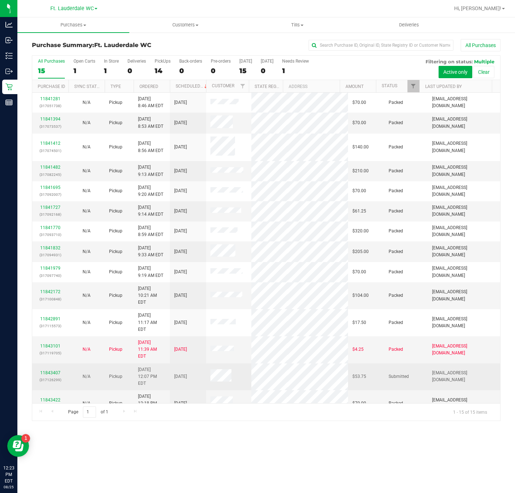
click at [60, 370] on div "11843407 (317126299)" at bounding box center [51, 377] width 28 height 14
click at [58, 370] on link "11843407" at bounding box center [50, 372] width 20 height 5
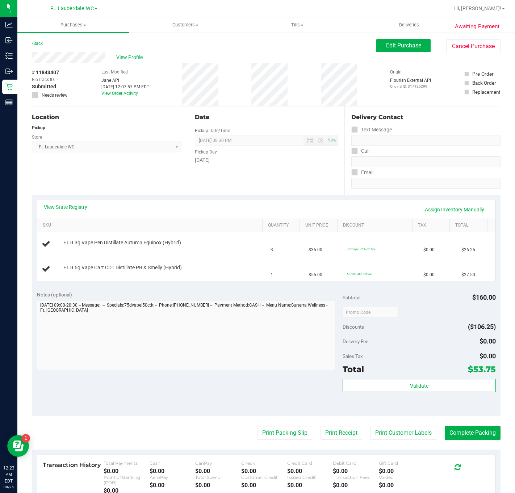
click at [186, 410] on div "Notes (optional) Subtotal $160.00 Discounts ($106.25) Delivery Fee $0.00 Sales …" at bounding box center [266, 351] width 468 height 130
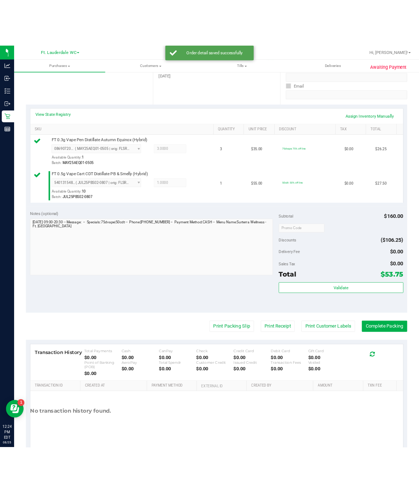
scroll to position [149, 0]
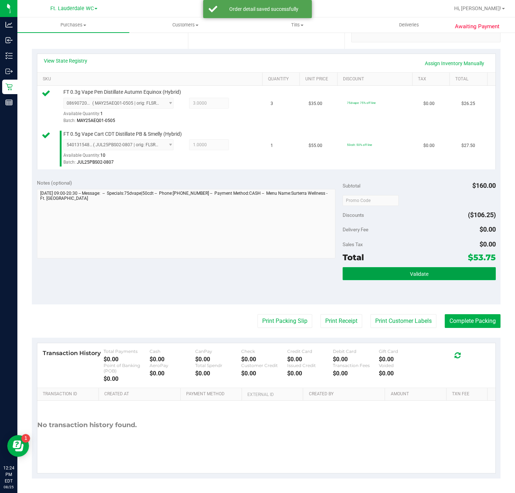
click at [362, 274] on button "Validate" at bounding box center [418, 273] width 153 height 13
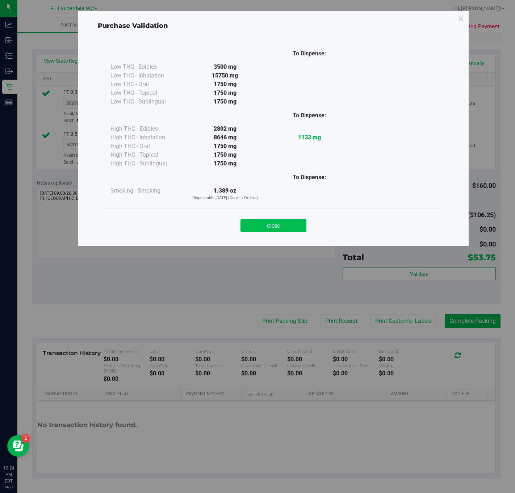
click at [295, 232] on button "Close" at bounding box center [273, 225] width 66 height 13
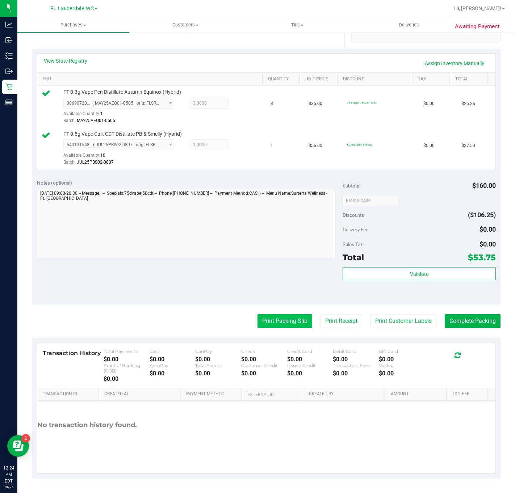
click at [276, 319] on button "Print Packing Slip" at bounding box center [284, 321] width 55 height 14
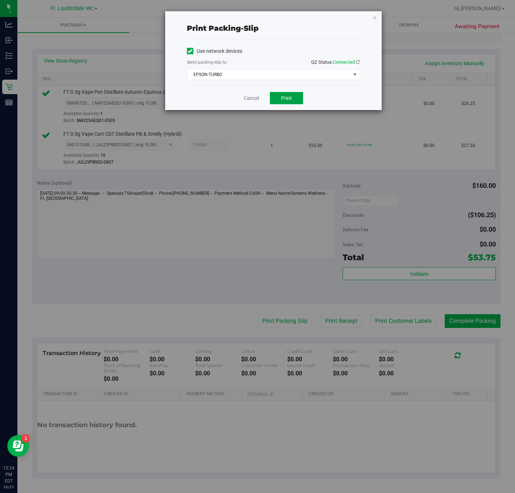
click at [286, 99] on span "Print" at bounding box center [286, 98] width 11 height 6
click at [251, 99] on link "Cancel" at bounding box center [251, 98] width 15 height 8
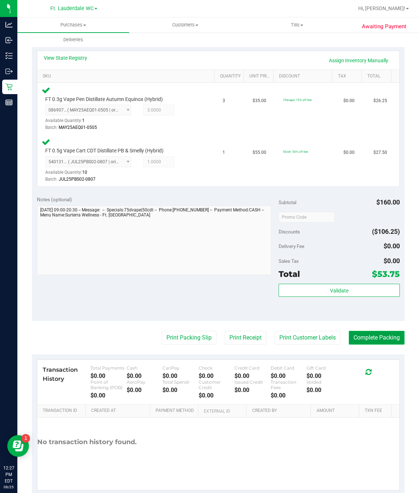
click at [352, 336] on button "Complete Packing" at bounding box center [377, 338] width 56 height 14
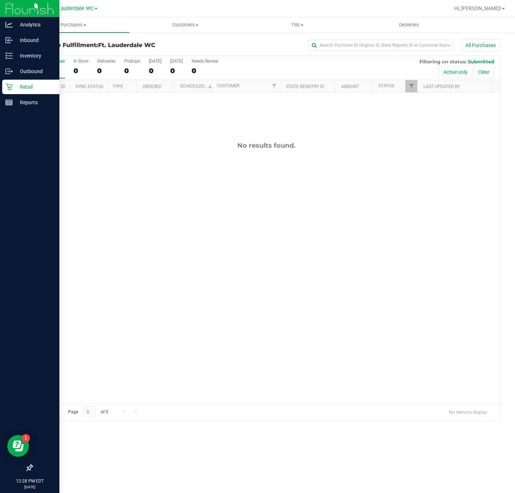
click at [3, 85] on div "Retail" at bounding box center [30, 87] width 57 height 14
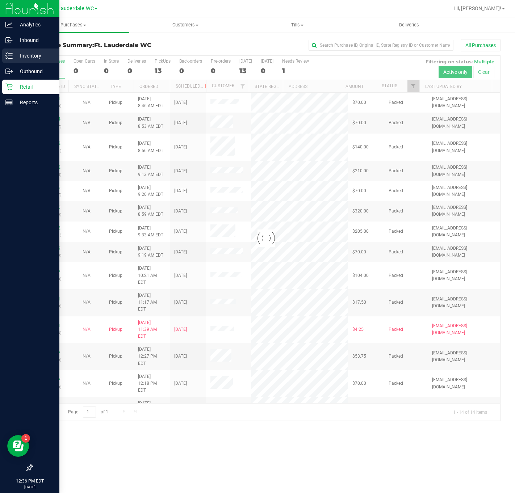
click at [13, 55] on p "Inventory" at bounding box center [34, 55] width 43 height 9
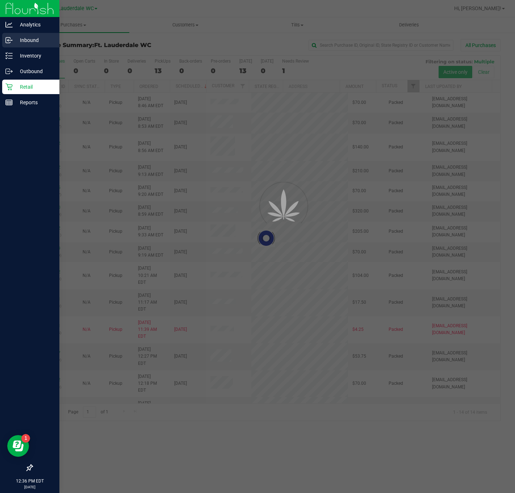
click at [18, 37] on p "Inbound" at bounding box center [34, 40] width 43 height 9
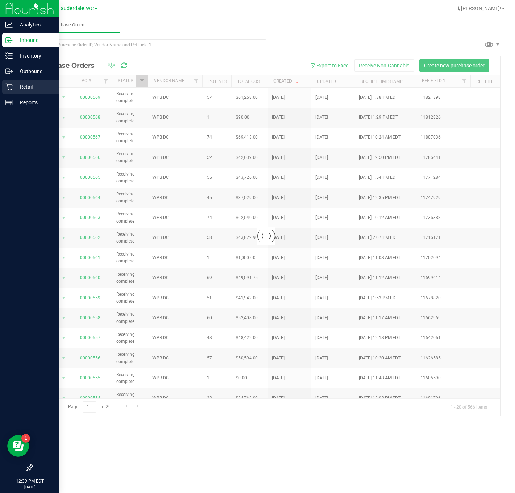
click at [17, 85] on p "Retail" at bounding box center [34, 87] width 43 height 9
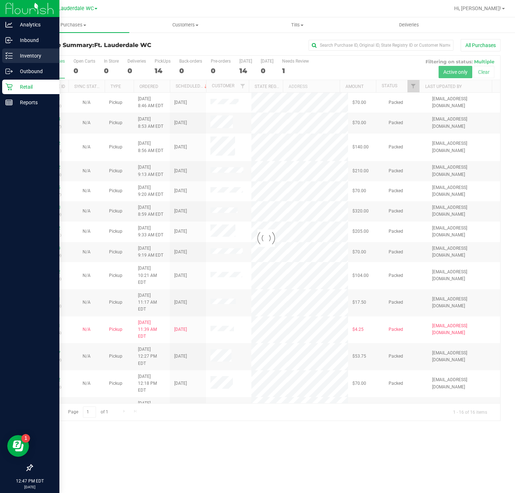
click at [13, 54] on p "Inventory" at bounding box center [34, 55] width 43 height 9
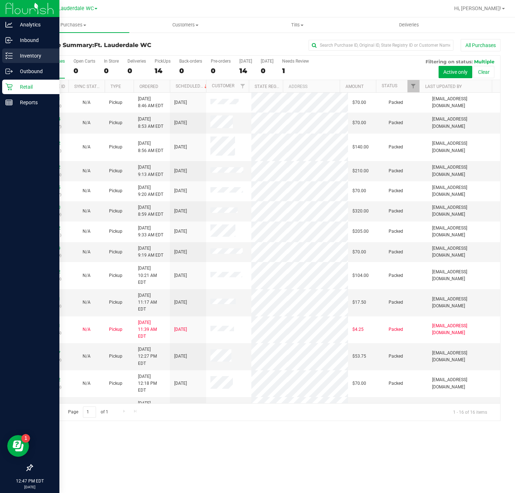
click at [13, 52] on p "Inventory" at bounding box center [34, 55] width 43 height 9
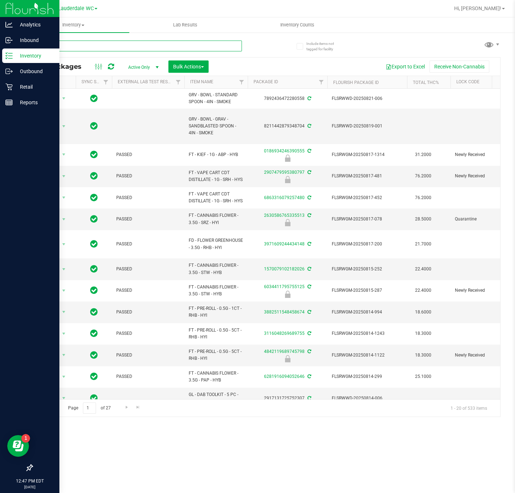
click at [60, 47] on input "text" at bounding box center [137, 46] width 210 height 11
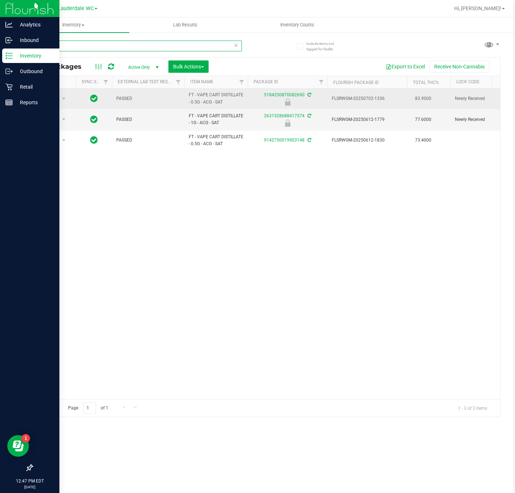
type input "ACG"
click at [53, 108] on td "Action Action Edit attributes Global inventory Locate package Package audit log…" at bounding box center [53, 99] width 43 height 20
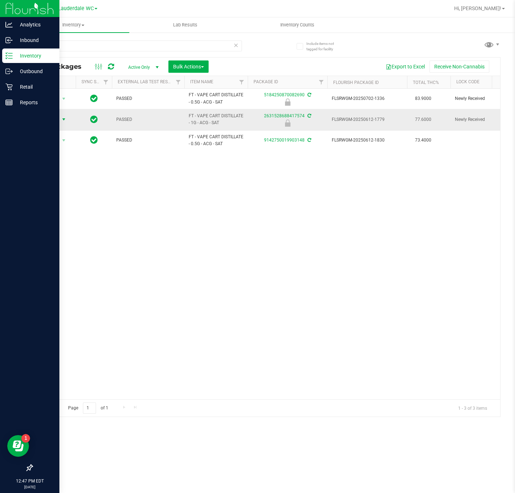
click at [64, 121] on span "select" at bounding box center [64, 120] width 6 height 6
click at [68, 202] on li "Unlock package" at bounding box center [63, 197] width 47 height 11
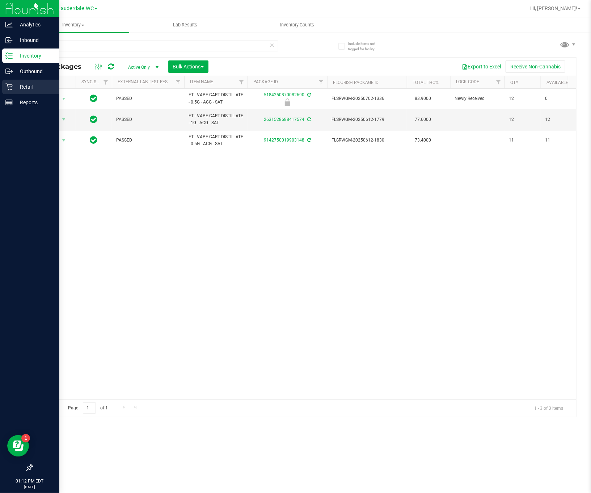
click at [4, 90] on div "Retail" at bounding box center [30, 87] width 57 height 14
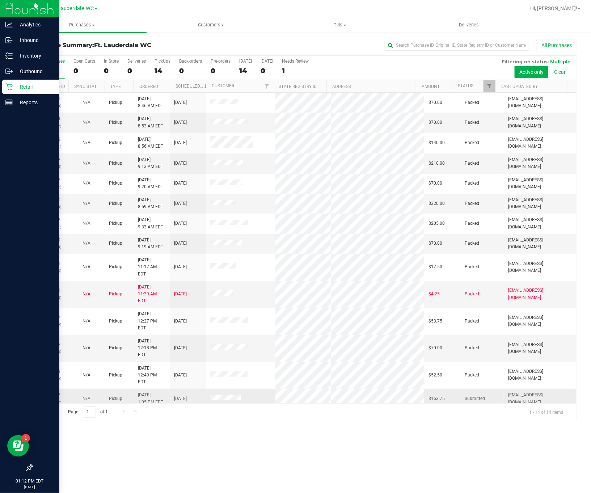
click at [229, 395] on span at bounding box center [225, 399] width 31 height 8
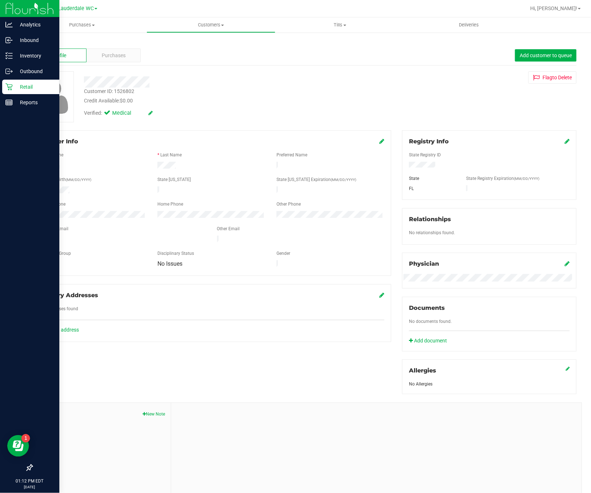
click at [12, 89] on icon at bounding box center [8, 86] width 7 height 7
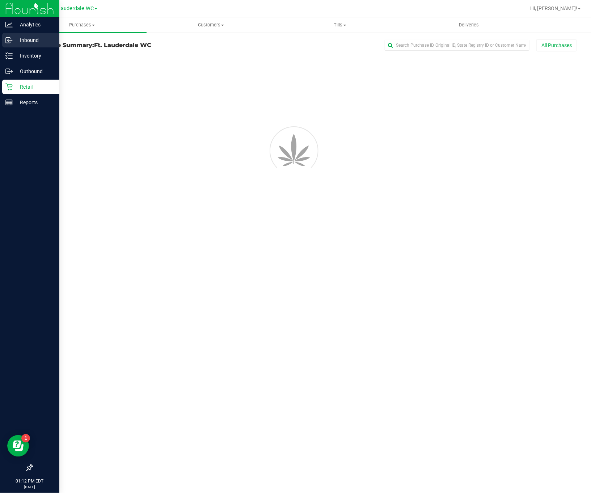
click at [34, 46] on div "Inbound" at bounding box center [30, 40] width 57 height 14
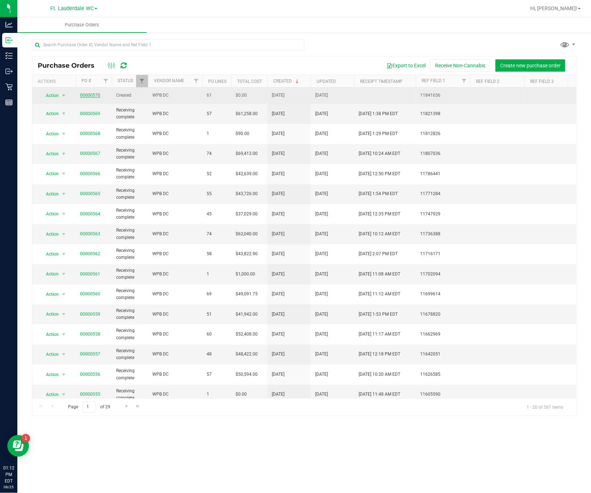
click at [87, 96] on link "00000570" at bounding box center [90, 95] width 20 height 5
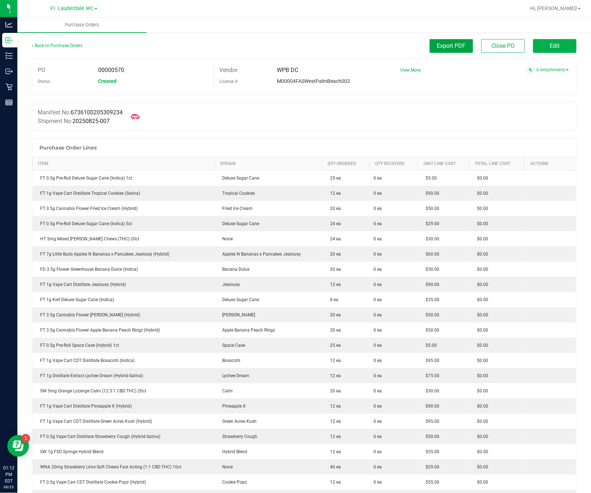
click at [443, 45] on span "Export PDF" at bounding box center [451, 45] width 29 height 7
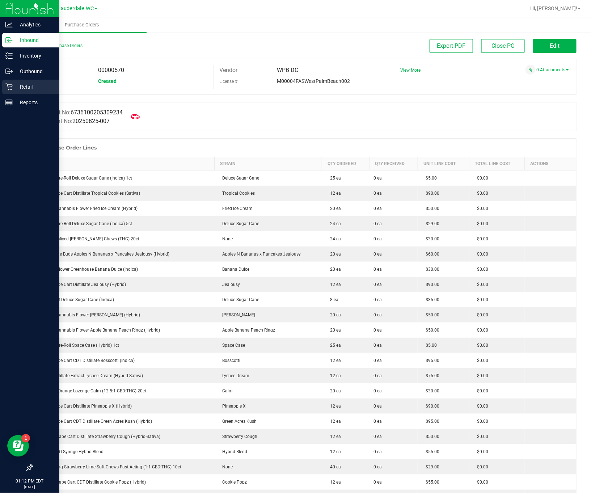
click at [13, 87] on p "Retail" at bounding box center [34, 87] width 43 height 9
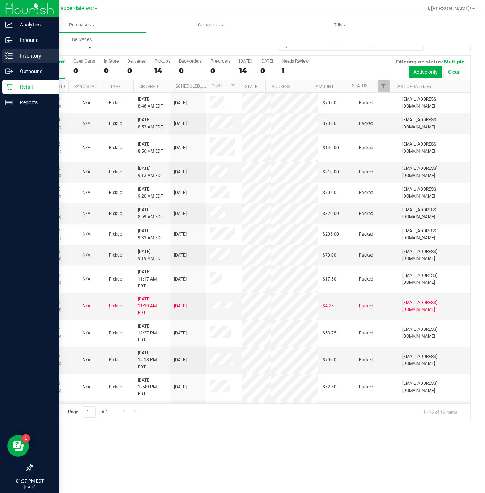
click at [10, 50] on div "Inventory" at bounding box center [30, 56] width 57 height 14
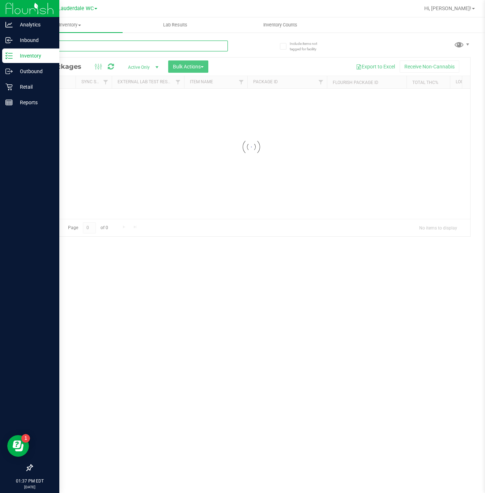
click at [110, 47] on input "text" at bounding box center [130, 46] width 196 height 11
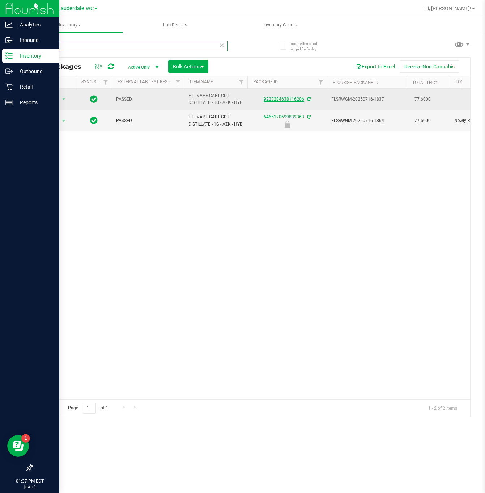
type input "azk"
click at [275, 102] on link "9223284638116206" at bounding box center [284, 99] width 41 height 5
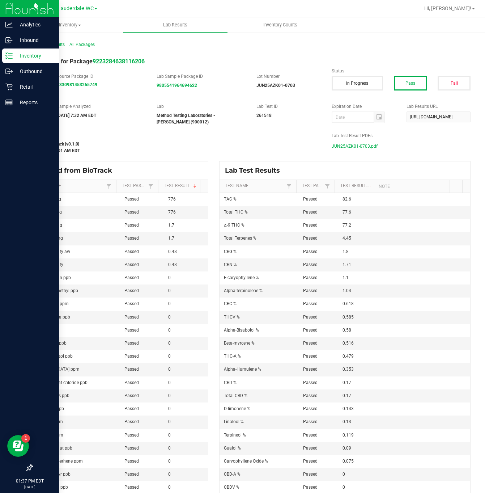
click at [345, 144] on span "JUN25AZK01-0703.pdf" at bounding box center [355, 146] width 46 height 11
click at [14, 56] on p "Inventory" at bounding box center [34, 55] width 43 height 9
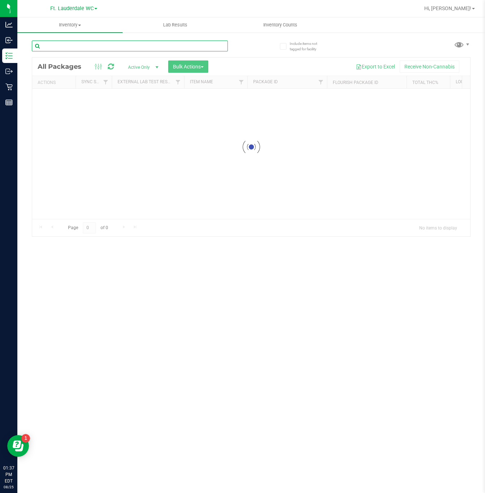
click at [113, 49] on div "Inventory All packages All inventory Waste log Create inventory Lab Results Inv…" at bounding box center [251, 255] width 468 height 476
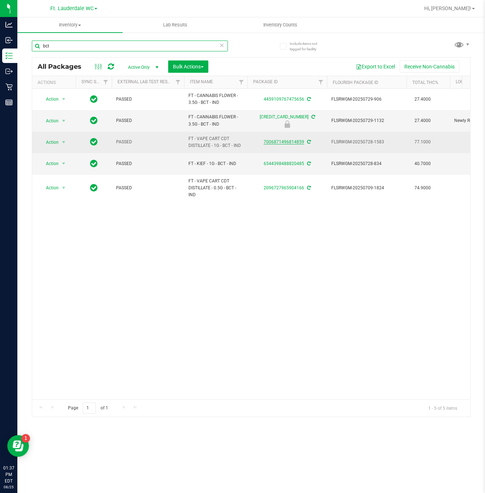
type input "bct"
click at [282, 143] on link "7006871496814859" at bounding box center [284, 141] width 41 height 5
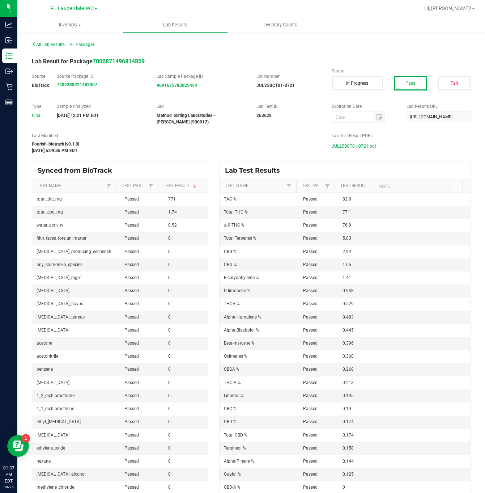
click at [357, 146] on span "JUL25BCT01-0721.pdf" at bounding box center [354, 146] width 45 height 11
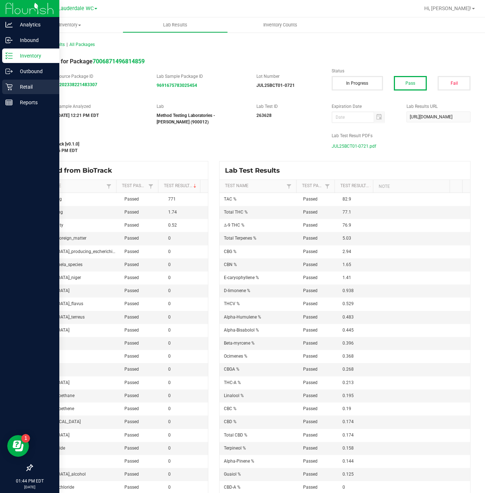
click at [16, 93] on div "Retail" at bounding box center [30, 87] width 57 height 14
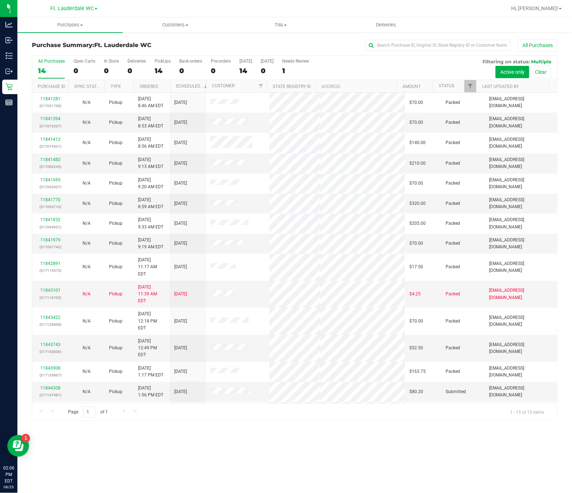
click at [285, 480] on div "Purchases Summary of purchases Fulfillment All purchases Customers All customer…" at bounding box center [294, 255] width 554 height 476
click at [291, 460] on div "Purchases Summary of purchases Fulfillment All purchases Customers All customer…" at bounding box center [294, 255] width 554 height 476
click at [56, 402] on td "11844387" at bounding box center [50, 412] width 36 height 20
click at [57, 386] on link "11844308" at bounding box center [50, 388] width 20 height 5
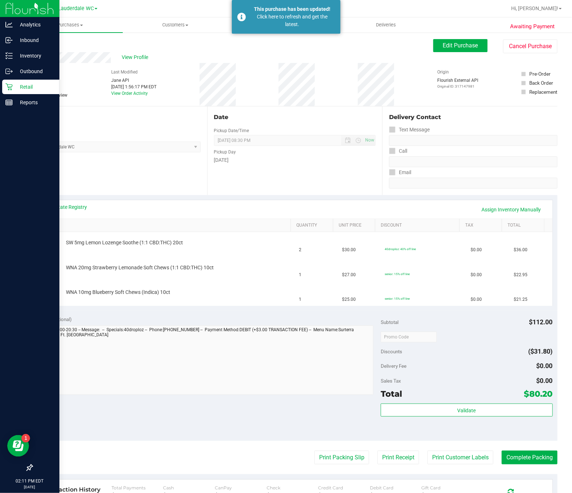
click at [5, 87] on div "Retail" at bounding box center [30, 87] width 57 height 14
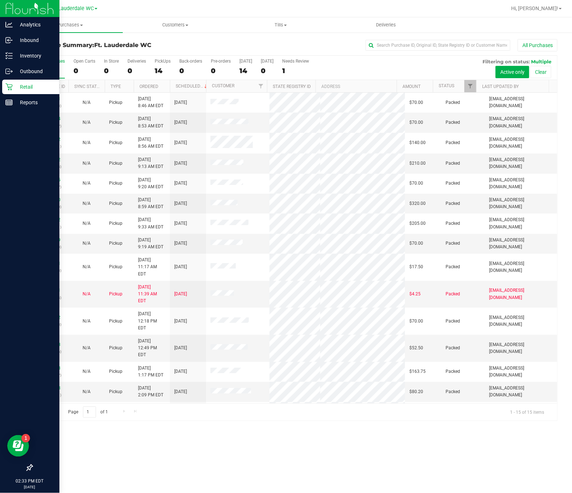
click at [15, 89] on p "Retail" at bounding box center [34, 87] width 43 height 9
click at [23, 101] on p "Reports" at bounding box center [34, 102] width 43 height 9
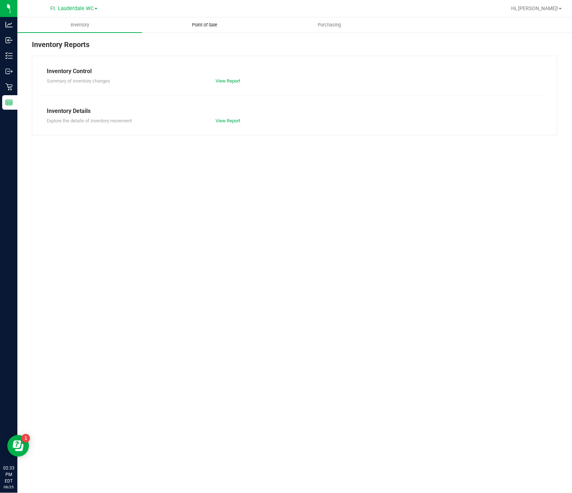
click at [198, 29] on uib-tab-heading "Point of Sale" at bounding box center [204, 25] width 124 height 14
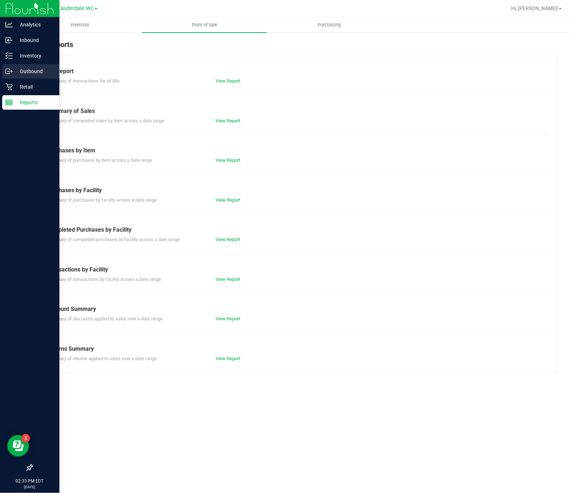
click at [28, 72] on p "Outbound" at bounding box center [34, 71] width 43 height 9
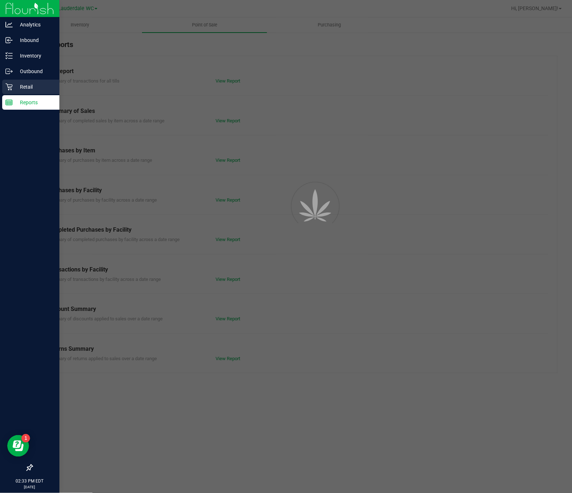
click at [29, 86] on p "Retail" at bounding box center [34, 87] width 43 height 9
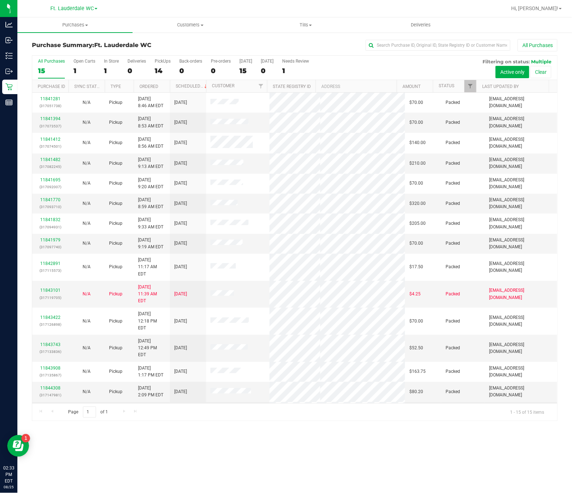
click at [43, 409] on link "11844638" at bounding box center [50, 411] width 20 height 5
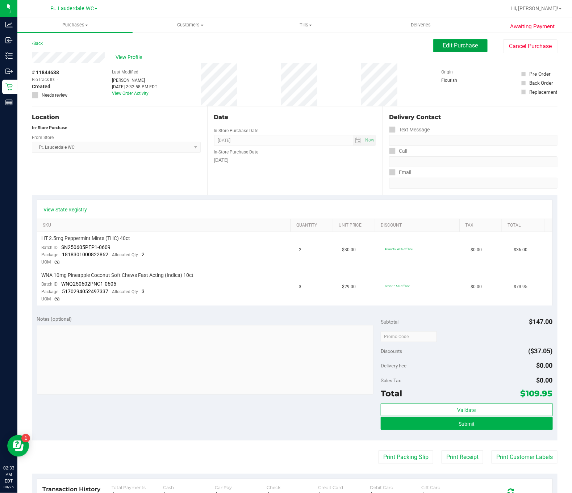
click at [470, 46] on button "Edit Purchase" at bounding box center [460, 45] width 54 height 13
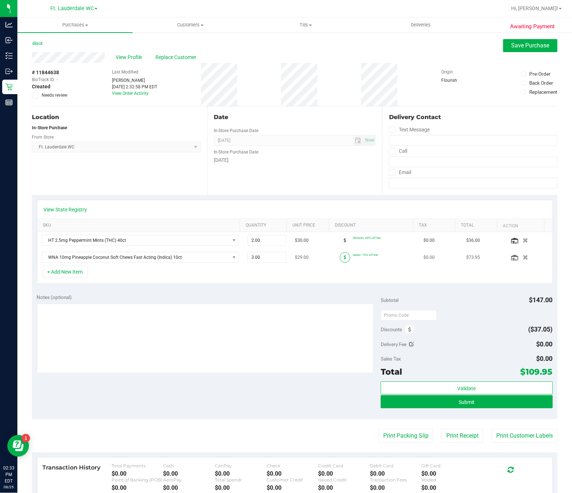
click at [340, 263] on span at bounding box center [345, 257] width 10 height 10
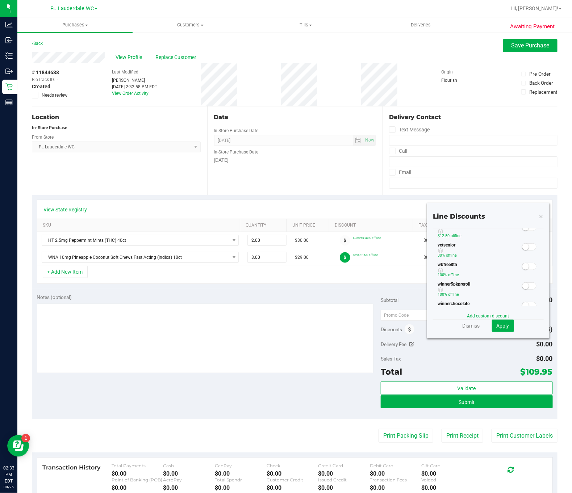
scroll to position [217, 0]
click at [514, 172] on span at bounding box center [529, 168] width 14 height 7
click at [501, 325] on span "Apply" at bounding box center [502, 326] width 13 height 6
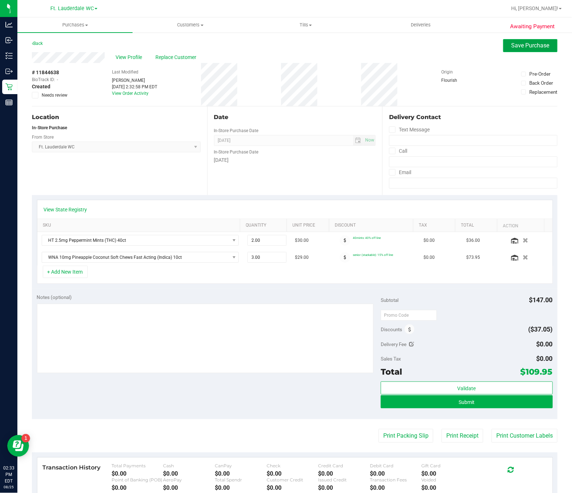
click at [514, 47] on span "Save Purchase" at bounding box center [530, 45] width 38 height 7
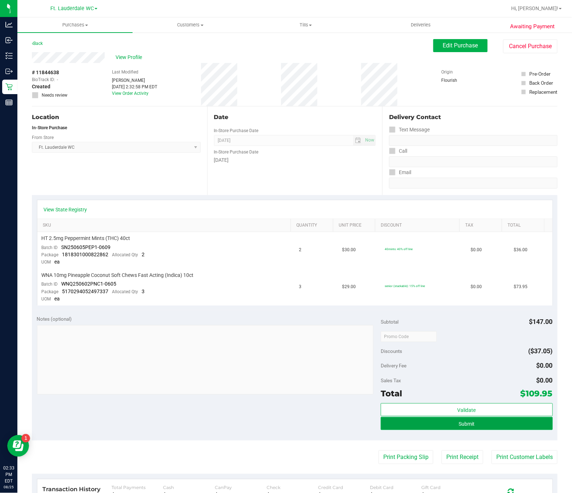
click at [484, 421] on button "Submit" at bounding box center [466, 423] width 172 height 13
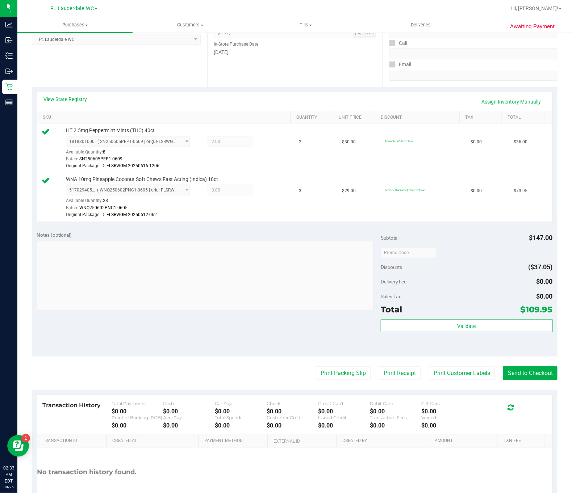
scroll to position [109, 0]
click at [513, 379] on button "Send to Checkout" at bounding box center [530, 373] width 54 height 14
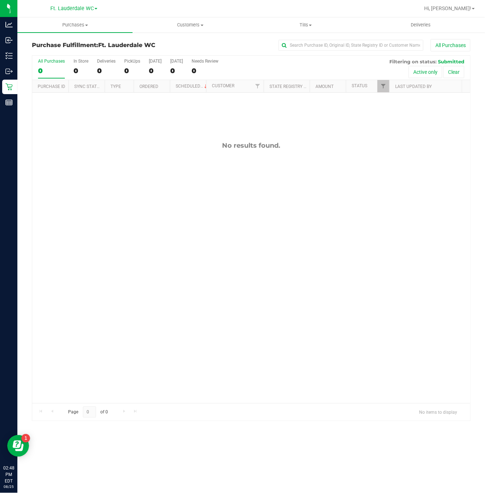
click at [81, 257] on div "No results found." at bounding box center [251, 272] width 438 height 359
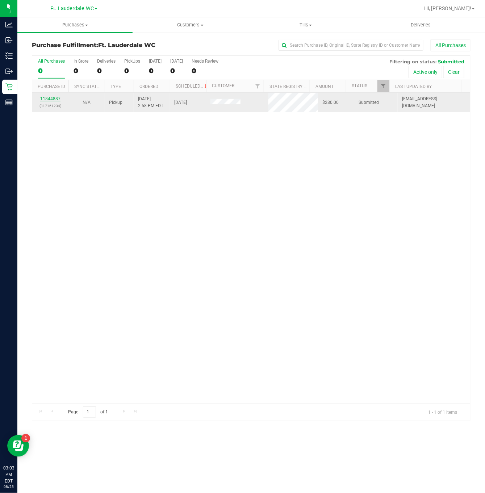
click at [53, 99] on link "11844887" at bounding box center [50, 98] width 20 height 5
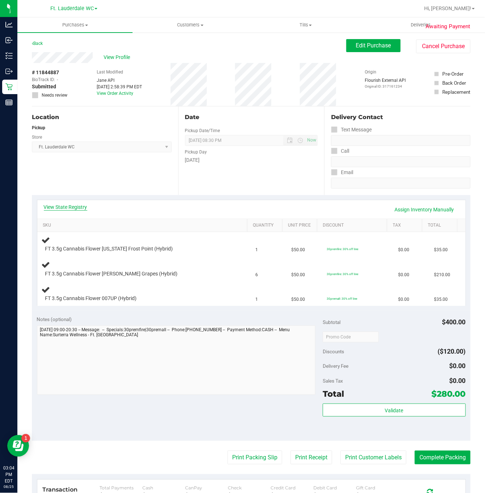
click at [82, 210] on link "View State Registry" at bounding box center [65, 206] width 43 height 7
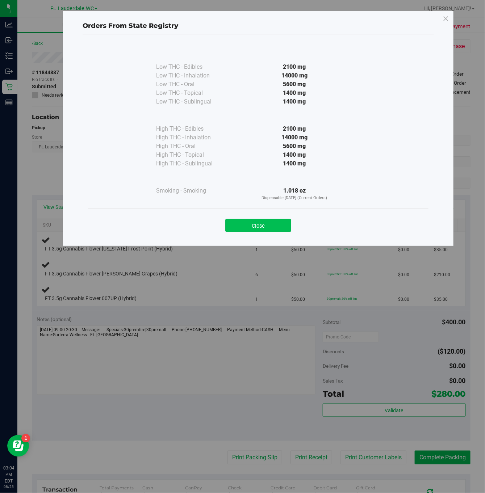
click at [247, 225] on button "Close" at bounding box center [258, 225] width 66 height 13
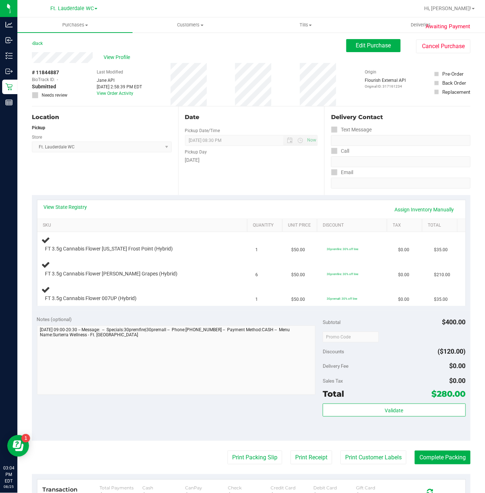
click at [49, 202] on div "View State Registry Assign Inventory Manually" at bounding box center [251, 209] width 428 height 18
click at [54, 204] on link "View State Registry" at bounding box center [65, 206] width 43 height 7
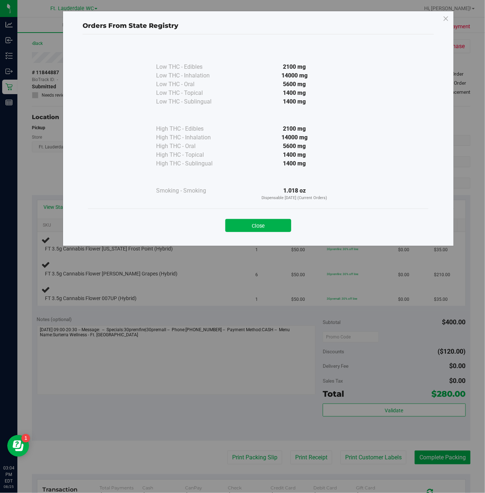
click at [292, 231] on div "Close" at bounding box center [257, 223] width 329 height 18
click at [264, 222] on button "Close" at bounding box center [258, 225] width 66 height 13
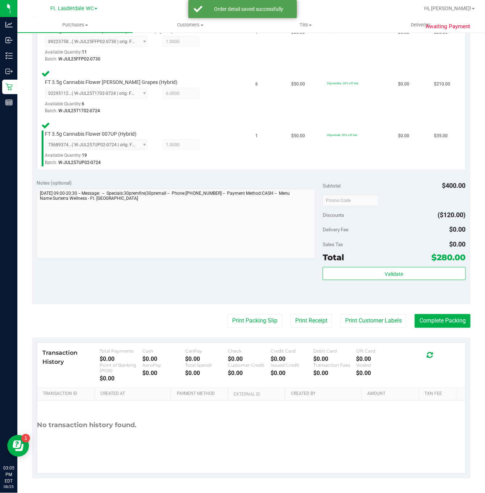
scroll to position [221, 0]
click at [358, 275] on button "Validate" at bounding box center [394, 273] width 143 height 13
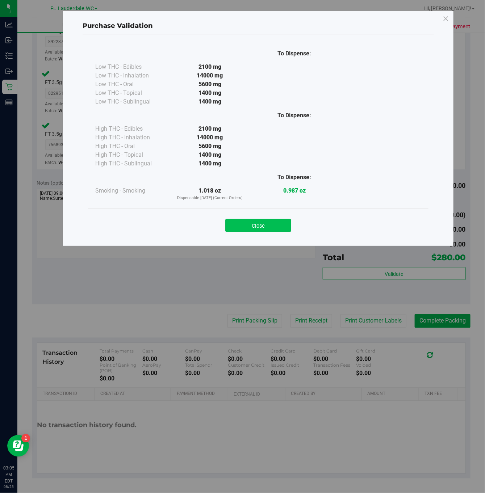
click at [246, 227] on button "Close" at bounding box center [258, 225] width 66 height 13
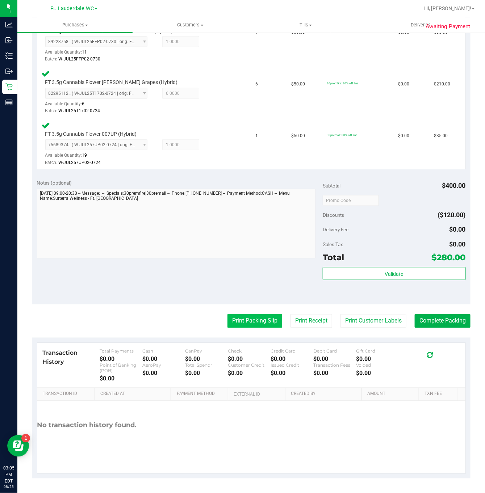
click at [227, 320] on button "Print Packing Slip" at bounding box center [254, 321] width 55 height 14
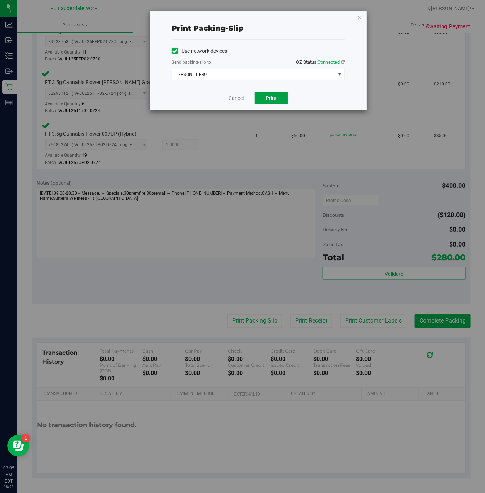
click at [261, 101] on button "Print" at bounding box center [270, 98] width 33 height 12
click at [239, 98] on link "Cancel" at bounding box center [235, 98] width 15 height 8
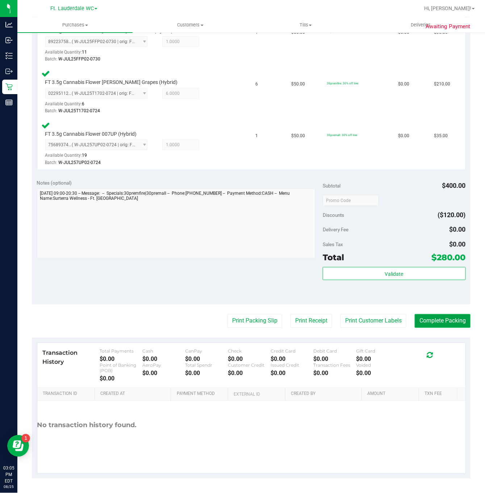
click at [435, 323] on button "Complete Packing" at bounding box center [442, 321] width 56 height 14
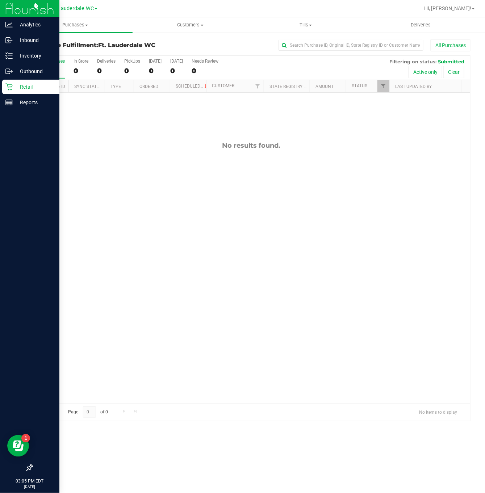
click at [14, 88] on p "Retail" at bounding box center [34, 87] width 43 height 9
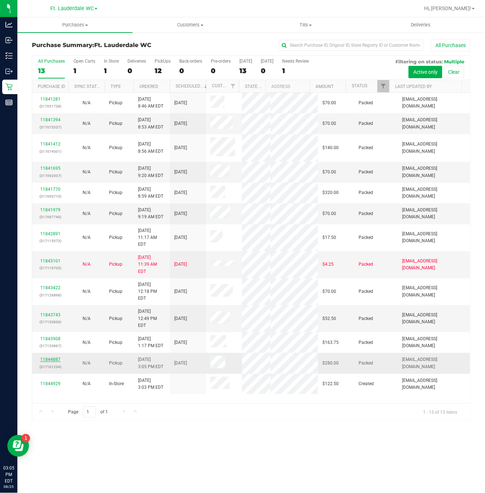
click at [55, 362] on link "11844887" at bounding box center [50, 359] width 20 height 5
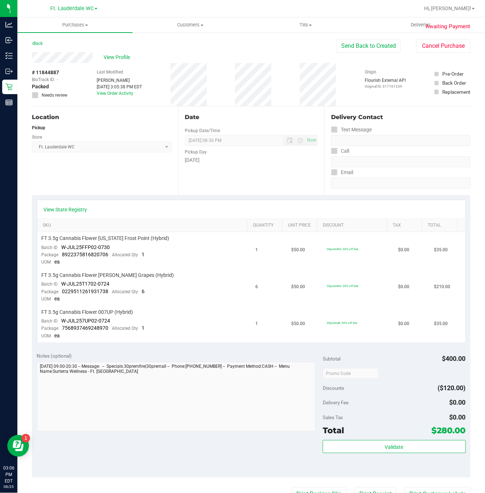
click at [21, 88] on div "Awaiting Payment Back Send Back to Created Cancel Purchase View Profile # 11844…" at bounding box center [250, 349] width 467 height 634
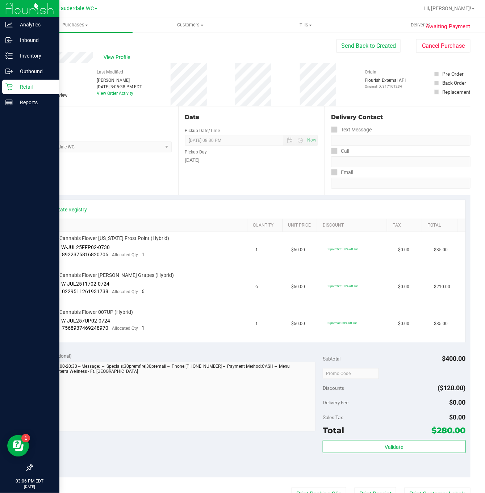
click at [10, 88] on icon at bounding box center [8, 86] width 7 height 7
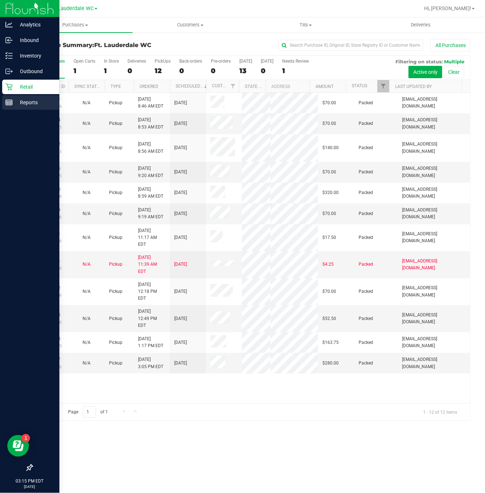
click at [15, 99] on p "Reports" at bounding box center [34, 102] width 43 height 9
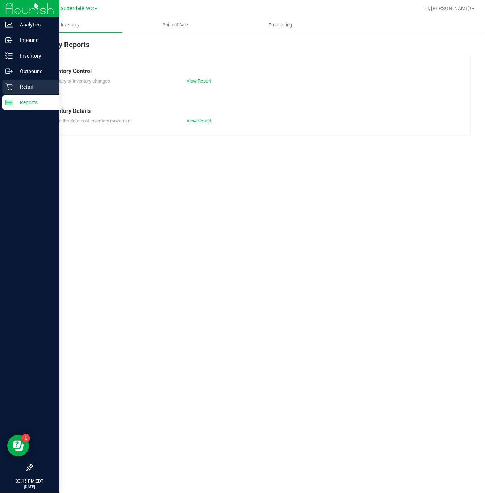
click at [6, 90] on icon at bounding box center [8, 86] width 7 height 7
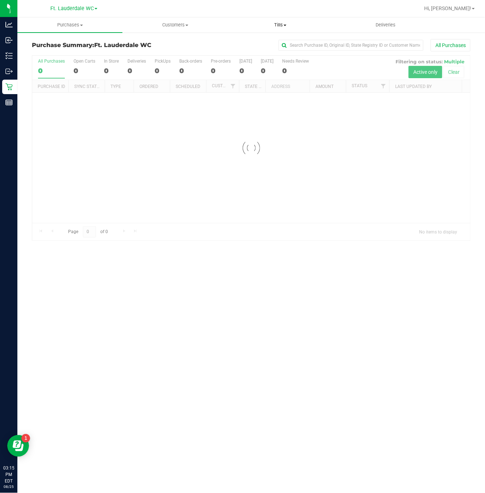
click at [281, 26] on span "Tills" at bounding box center [280, 25] width 104 height 7
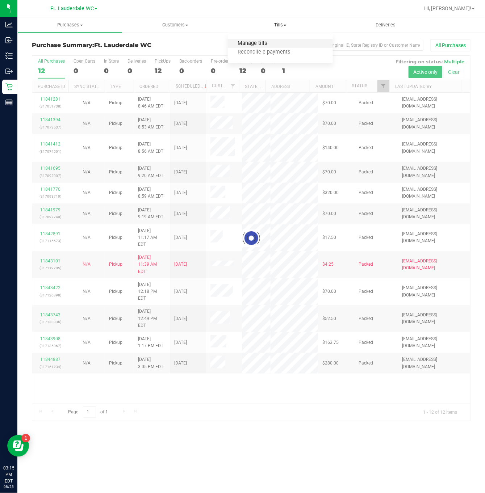
click at [270, 43] on span "Manage tills" at bounding box center [252, 44] width 49 height 6
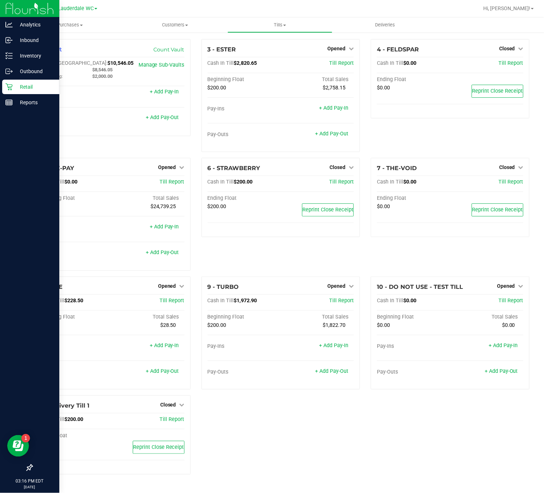
click at [5, 89] on icon at bounding box center [8, 86] width 7 height 7
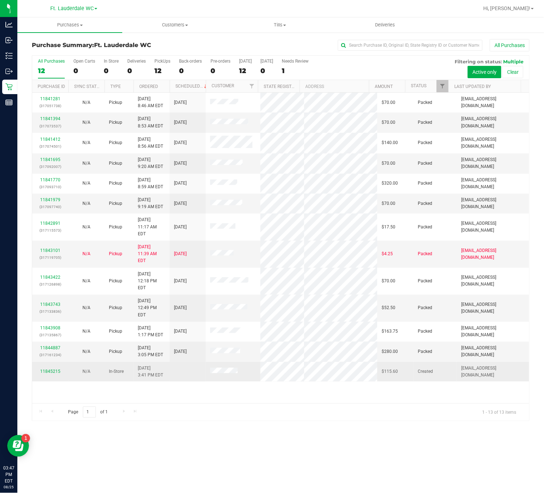
click at [51, 368] on div "11845215" at bounding box center [51, 371] width 28 height 7
click at [52, 362] on td "11845215" at bounding box center [50, 372] width 36 height 20
click at [53, 369] on link "11845215" at bounding box center [50, 371] width 20 height 5
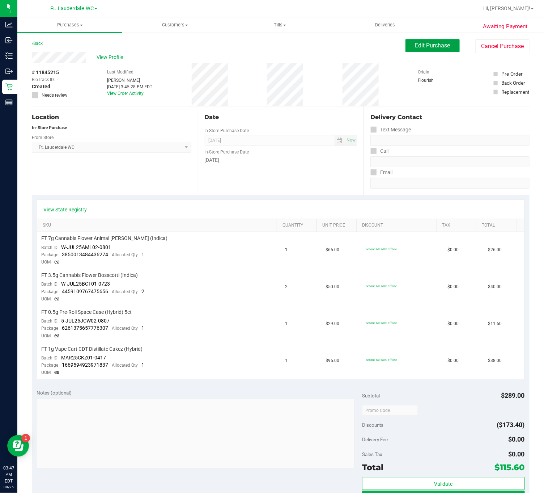
click at [421, 48] on span "Edit Purchase" at bounding box center [433, 45] width 35 height 7
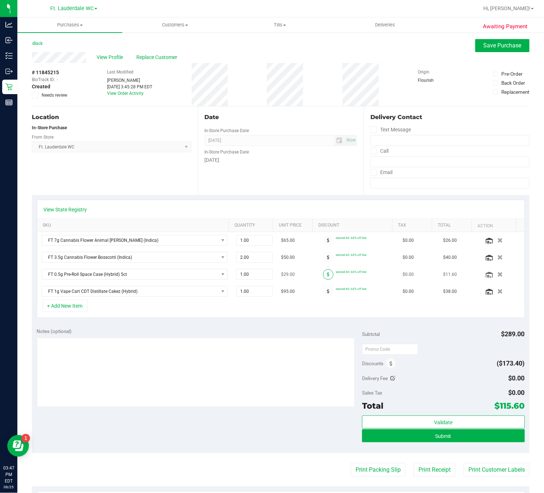
click at [327, 277] on icon at bounding box center [328, 274] width 3 height 4
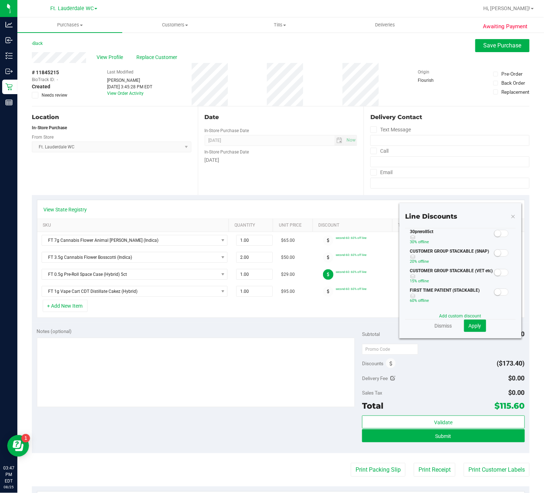
click at [494, 237] on span at bounding box center [501, 233] width 14 height 7
click at [469, 329] on span "Apply" at bounding box center [475, 326] width 13 height 6
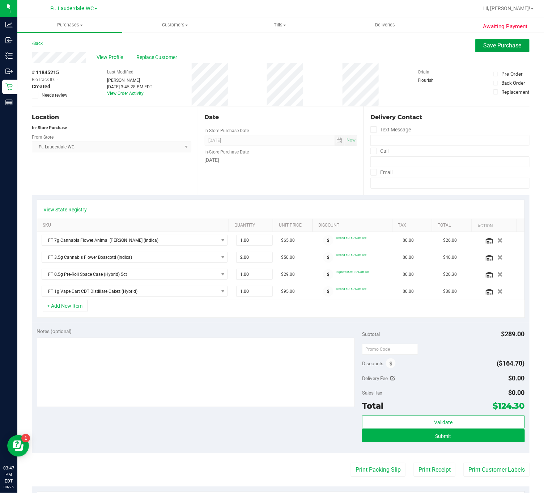
click at [493, 41] on button "Save Purchase" at bounding box center [503, 45] width 54 height 13
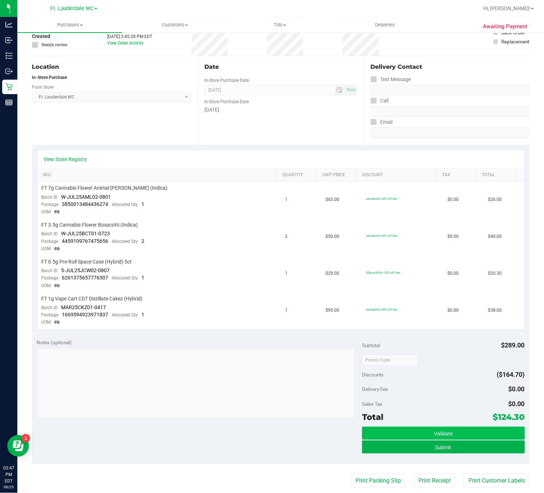
scroll to position [109, 0]
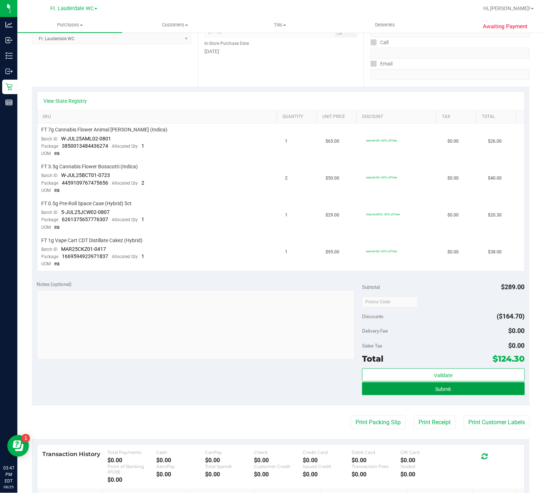
click at [455, 384] on button "Submit" at bounding box center [443, 388] width 163 height 13
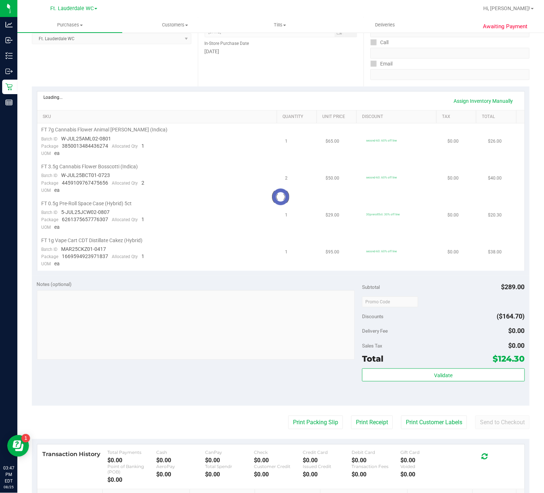
scroll to position [0, 0]
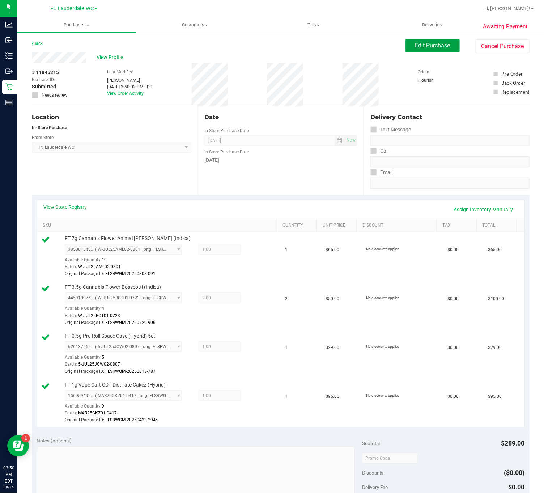
click at [449, 46] on button "Edit Purchase" at bounding box center [433, 45] width 54 height 13
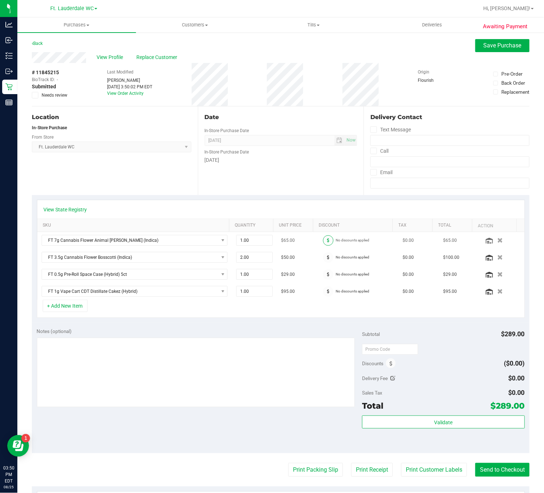
click at [323, 244] on span at bounding box center [328, 240] width 10 height 10
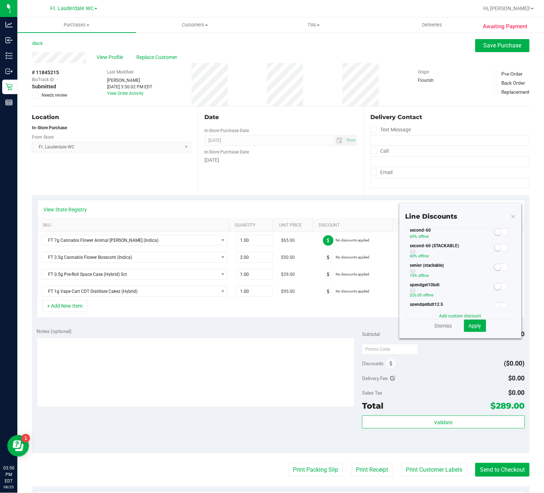
scroll to position [163, 0]
click at [494, 211] on span at bounding box center [501, 207] width 14 height 7
click at [469, 328] on span "Apply" at bounding box center [475, 326] width 13 height 6
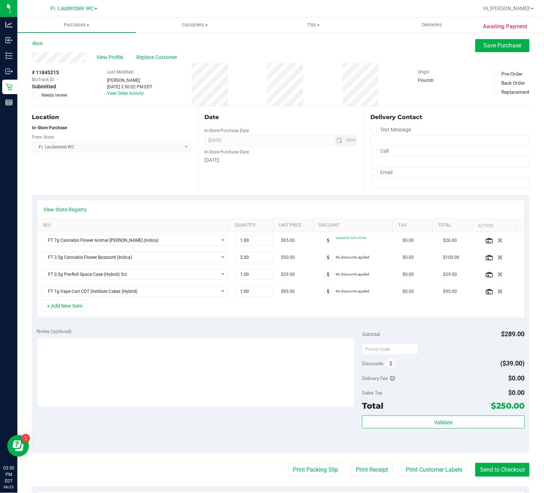
click at [323, 258] on span at bounding box center [328, 257] width 10 height 10
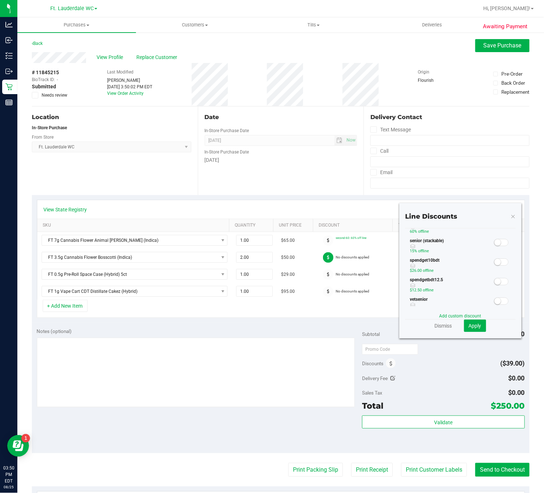
click at [494, 211] on span at bounding box center [501, 207] width 14 height 7
click at [469, 327] on span "Apply" at bounding box center [475, 326] width 13 height 6
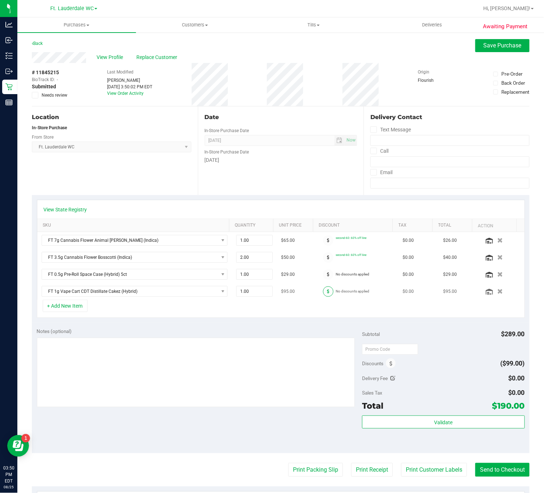
click at [323, 291] on span at bounding box center [328, 291] width 10 height 10
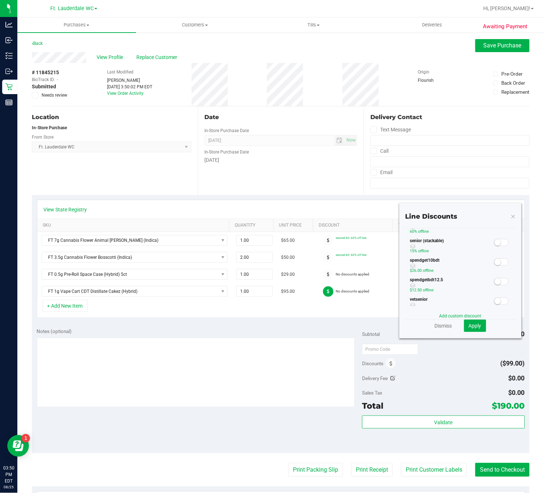
click at [495, 211] on small at bounding box center [498, 207] width 7 height 7
click at [476, 324] on button "Apply" at bounding box center [475, 326] width 22 height 12
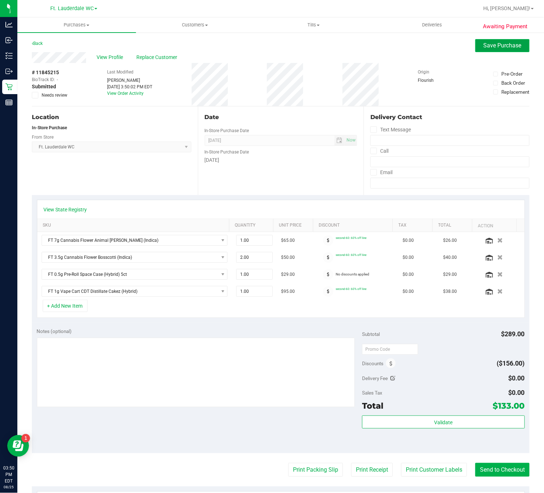
click at [499, 47] on span "Save Purchase" at bounding box center [503, 45] width 38 height 7
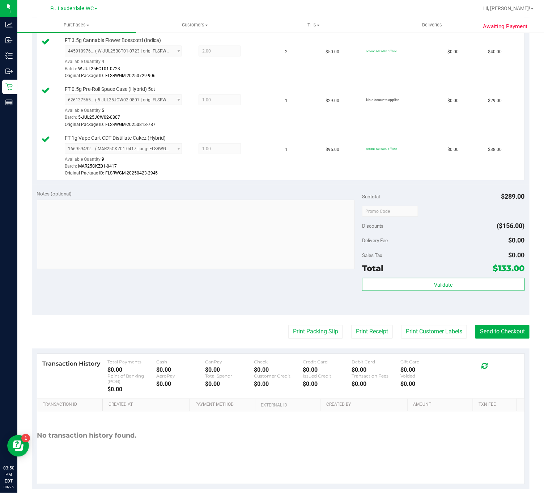
scroll to position [262, 0]
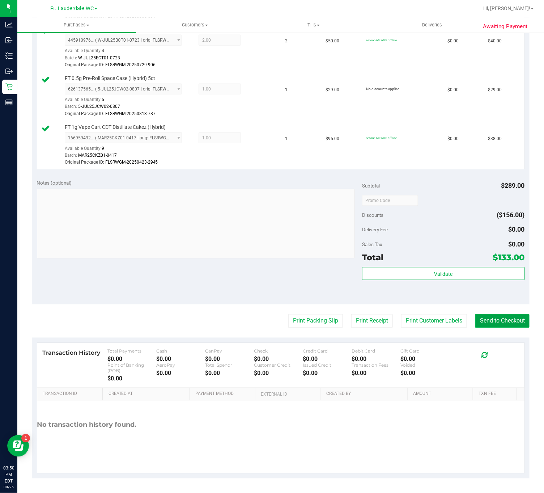
click at [476, 315] on button "Send to Checkout" at bounding box center [503, 321] width 54 height 14
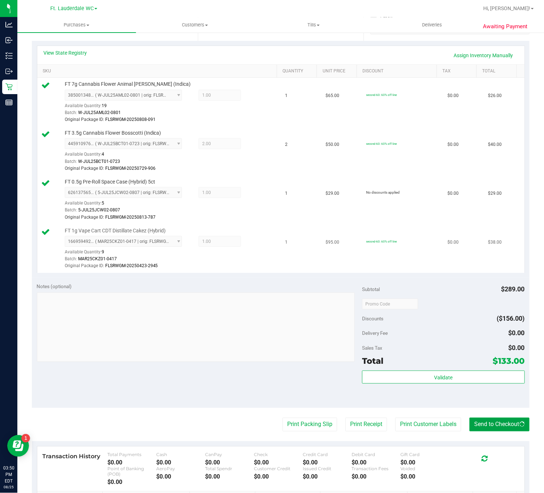
scroll to position [153, 0]
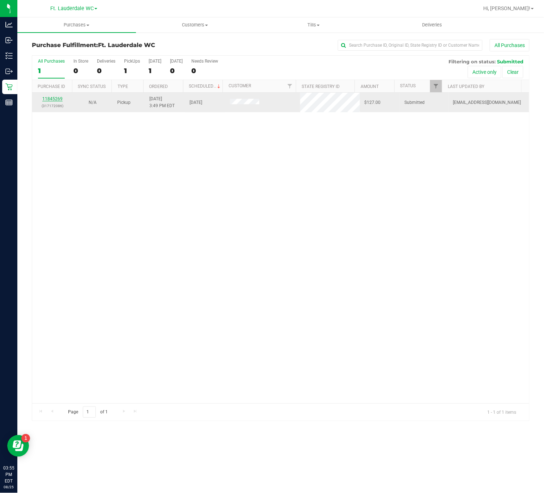
click at [56, 101] on link "11845269" at bounding box center [52, 98] width 20 height 5
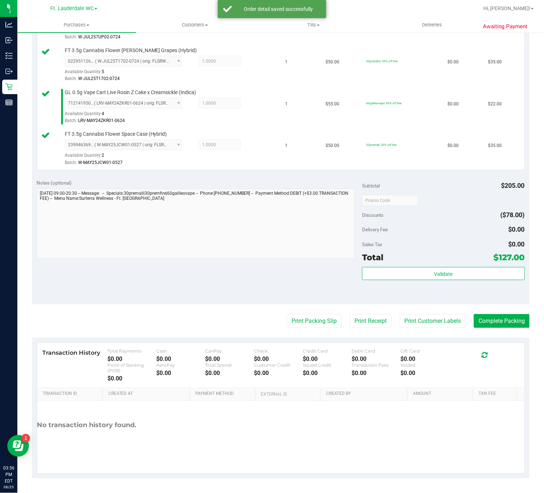
scroll to position [232, 0]
click at [427, 279] on button "Validate" at bounding box center [443, 273] width 163 height 13
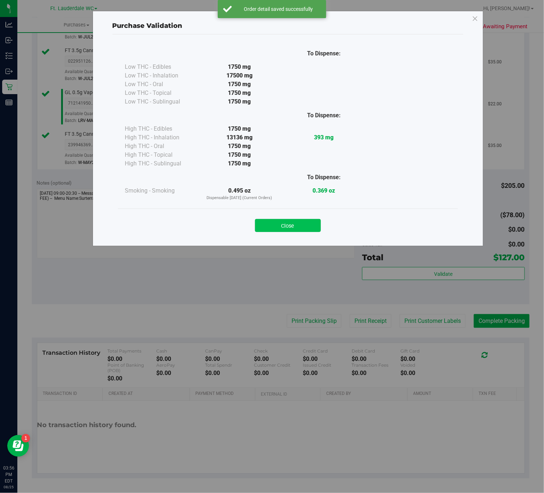
click at [291, 231] on button "Close" at bounding box center [288, 225] width 66 height 13
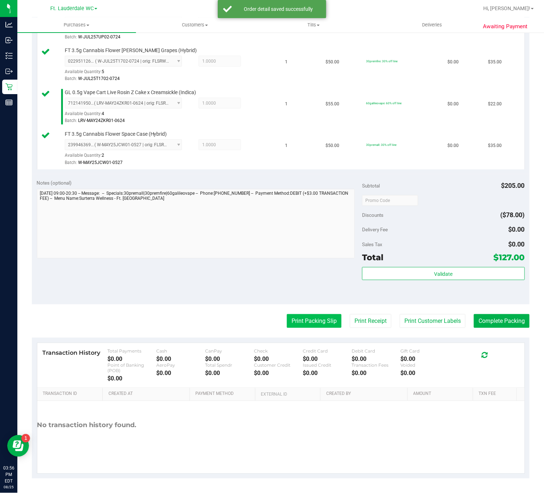
click at [302, 325] on button "Print Packing Slip" at bounding box center [314, 321] width 55 height 14
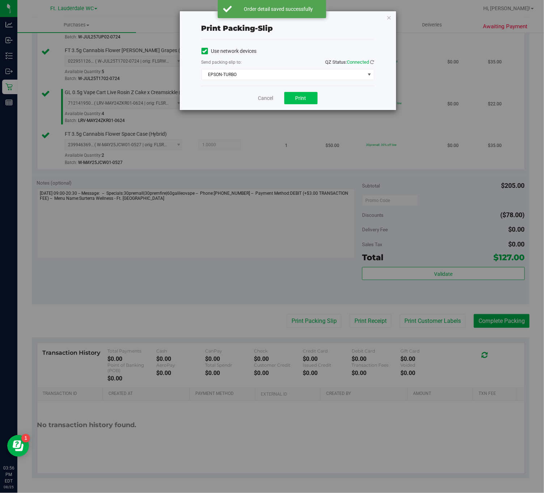
click at [302, 98] on span "Print" at bounding box center [301, 98] width 11 height 6
click at [389, 17] on icon "button" at bounding box center [389, 17] width 5 height 9
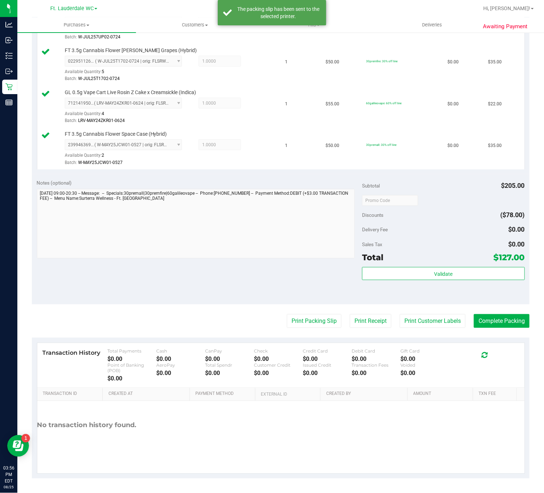
click at [484, 300] on div "Validate" at bounding box center [443, 283] width 163 height 33
click at [491, 324] on button "Complete Packing" at bounding box center [502, 321] width 56 height 14
